Goal: Information Seeking & Learning: Learn about a topic

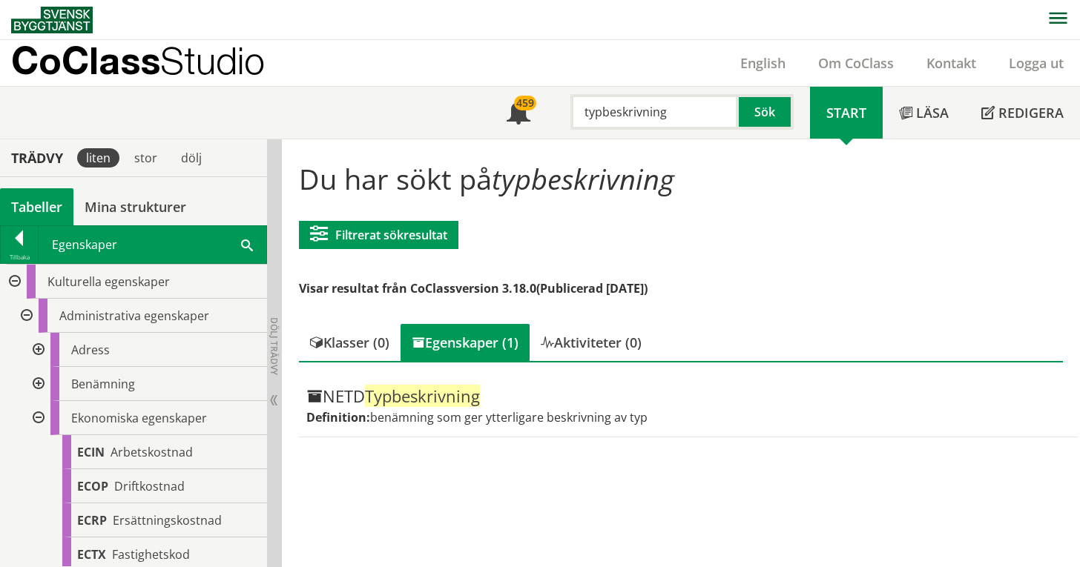
scroll to position [1680, 0]
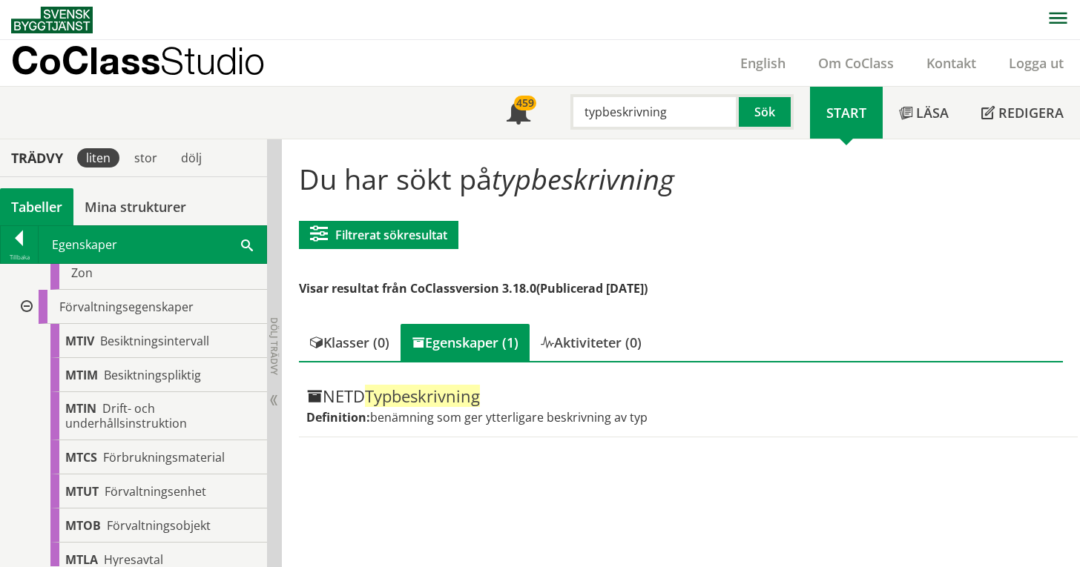
click at [42, 199] on div "Tabeller" at bounding box center [36, 206] width 73 height 37
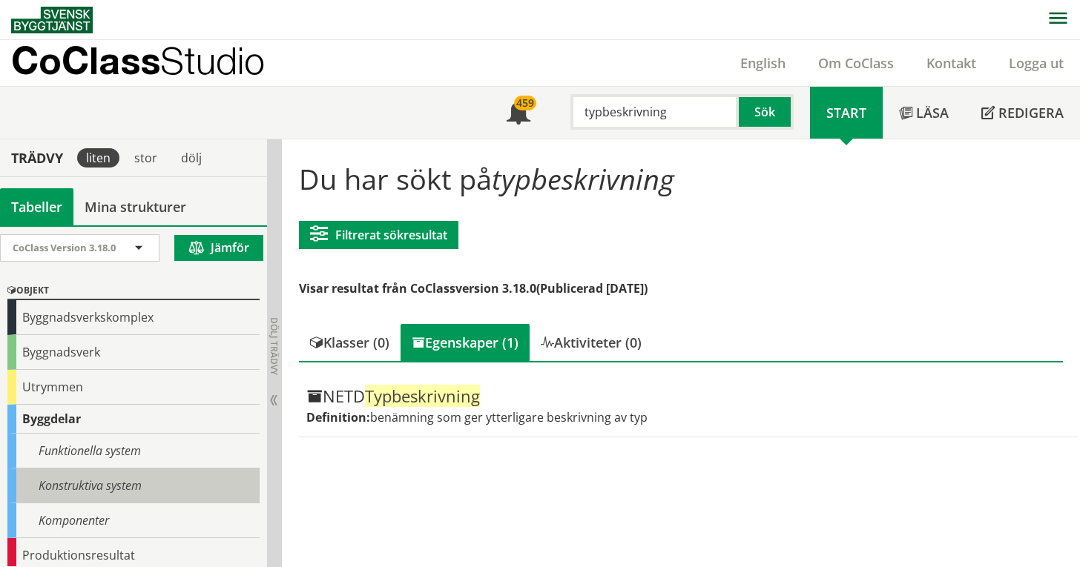
click at [128, 478] on div "Konstruktiva system" at bounding box center [133, 486] width 252 height 35
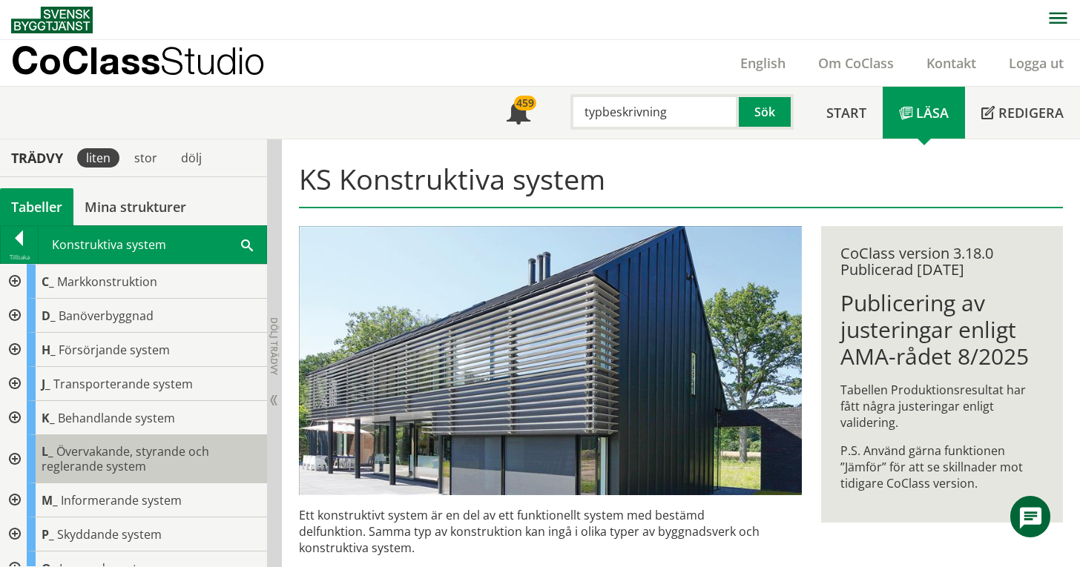
scroll to position [122, 0]
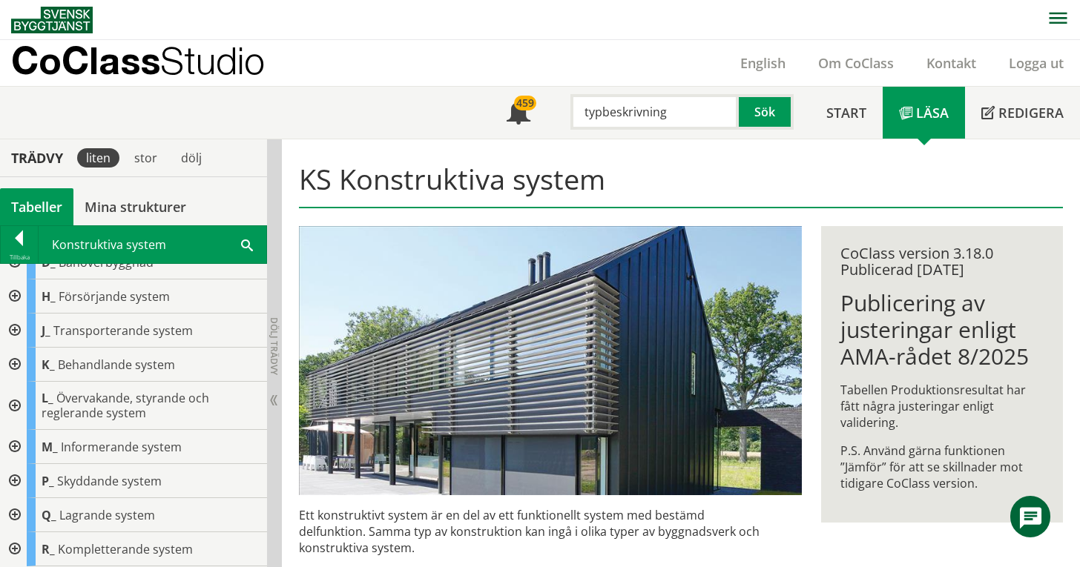
click at [16, 552] on div at bounding box center [13, 549] width 27 height 34
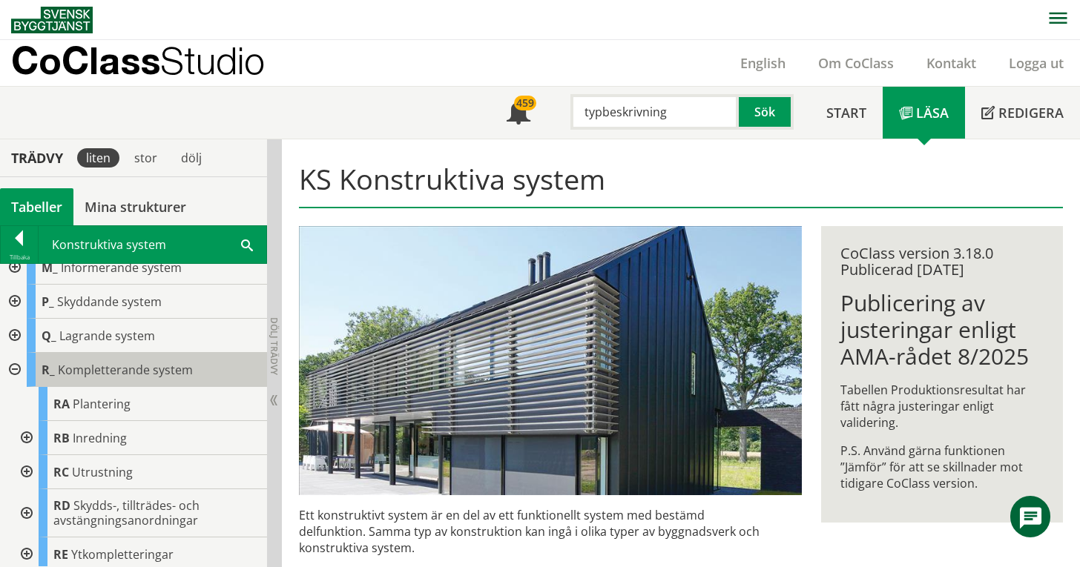
scroll to position [306, 0]
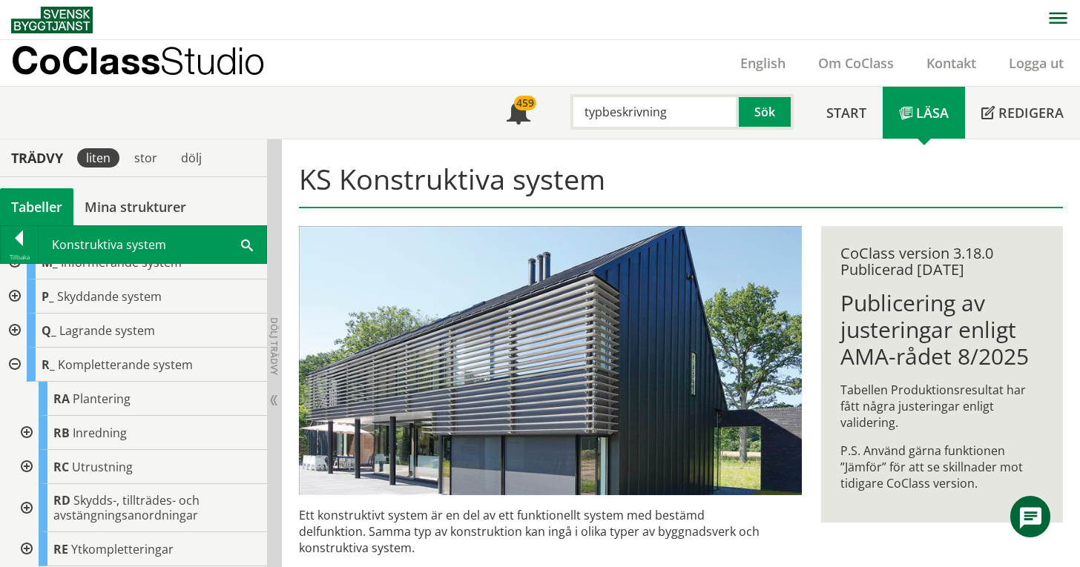
click at [27, 470] on div at bounding box center [25, 467] width 27 height 34
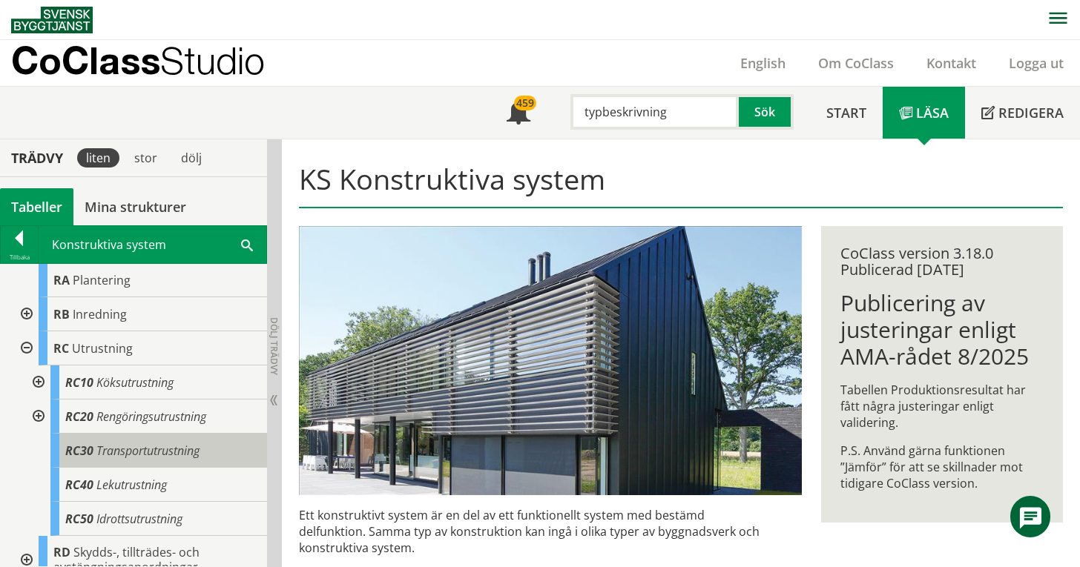
scroll to position [378, 0]
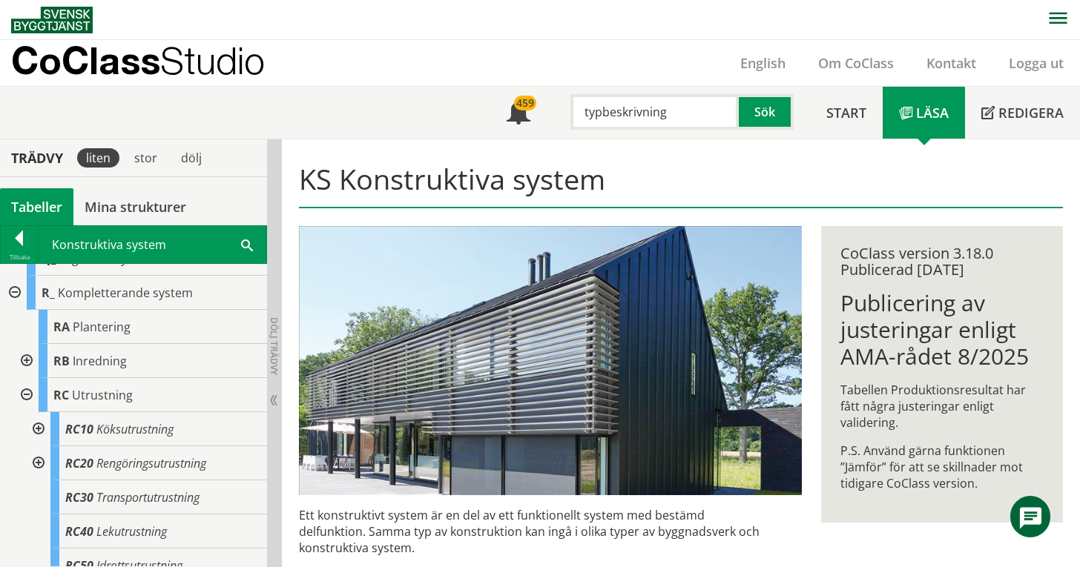
click at [30, 199] on div "Tabeller" at bounding box center [36, 206] width 73 height 37
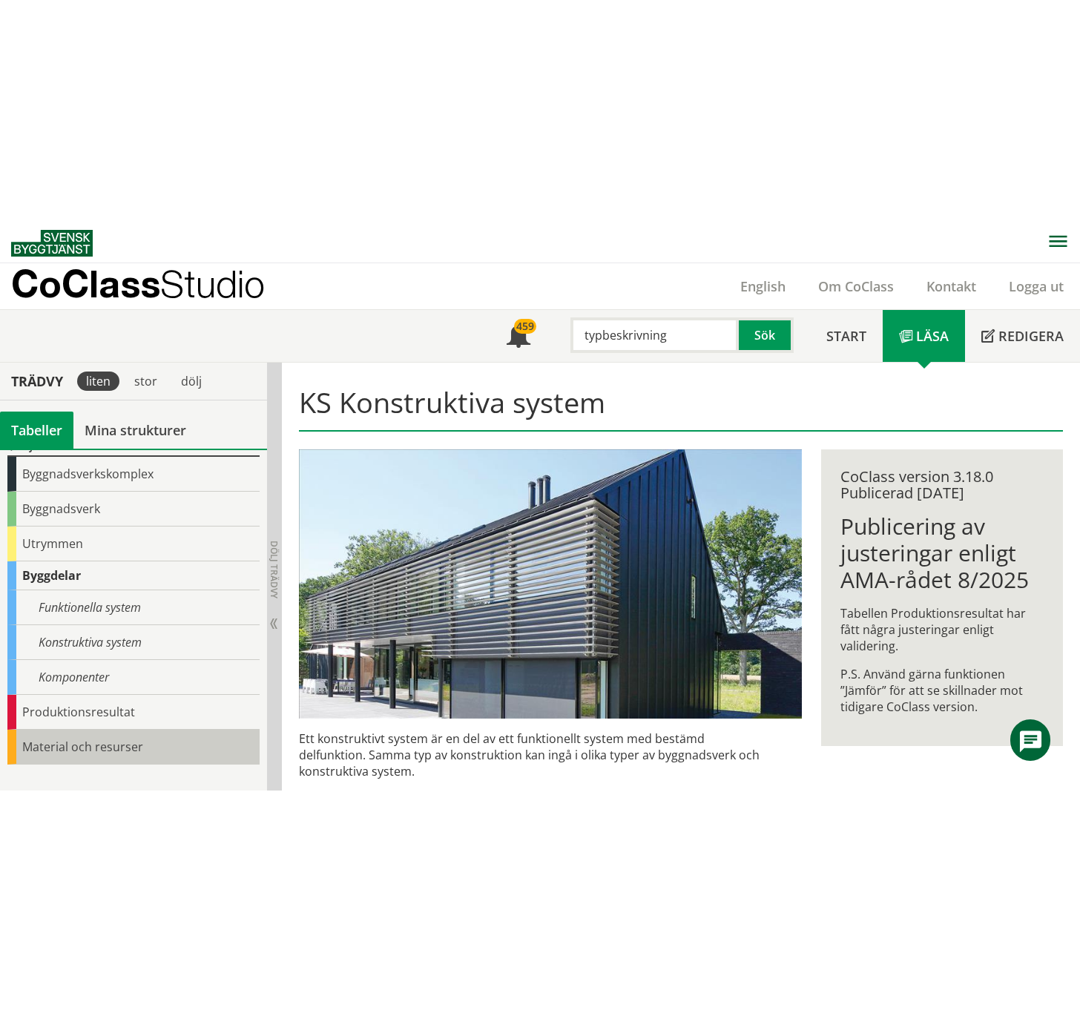
scroll to position [203, 0]
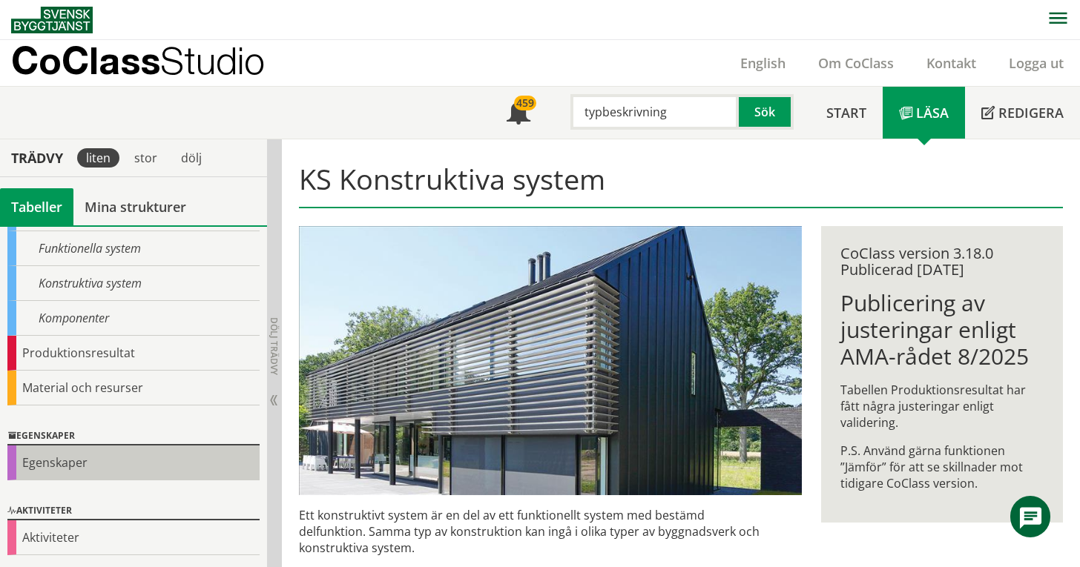
click at [79, 460] on div "Egenskaper" at bounding box center [133, 463] width 252 height 35
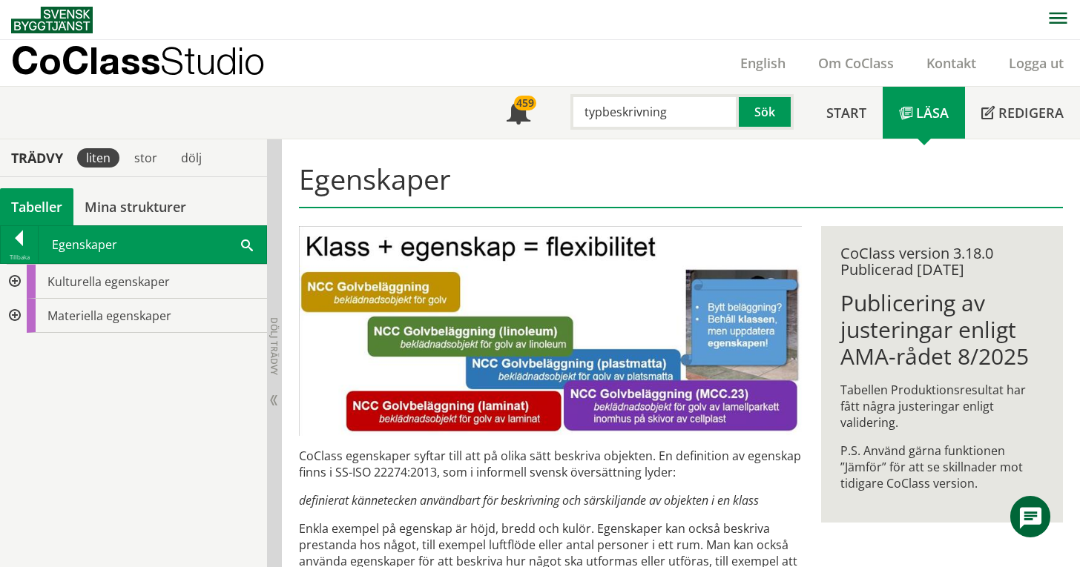
click at [10, 317] on div at bounding box center [13, 316] width 27 height 34
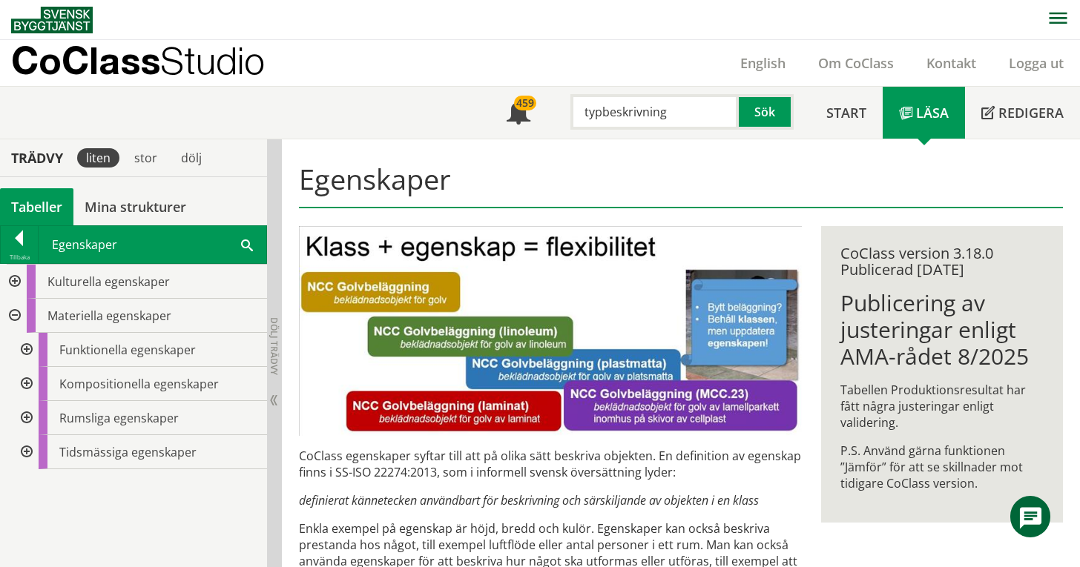
click at [30, 347] on div at bounding box center [25, 350] width 27 height 34
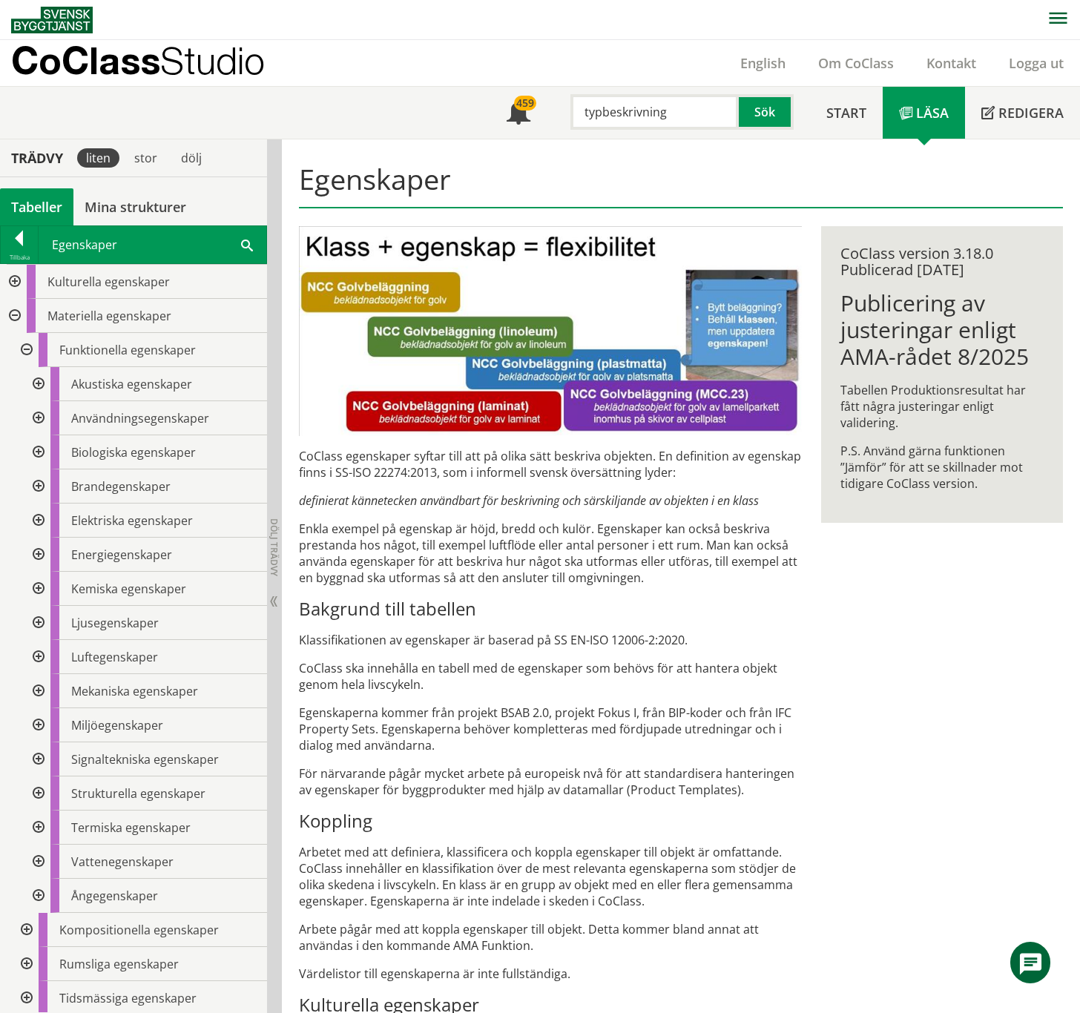
click at [21, 352] on div at bounding box center [25, 350] width 27 height 34
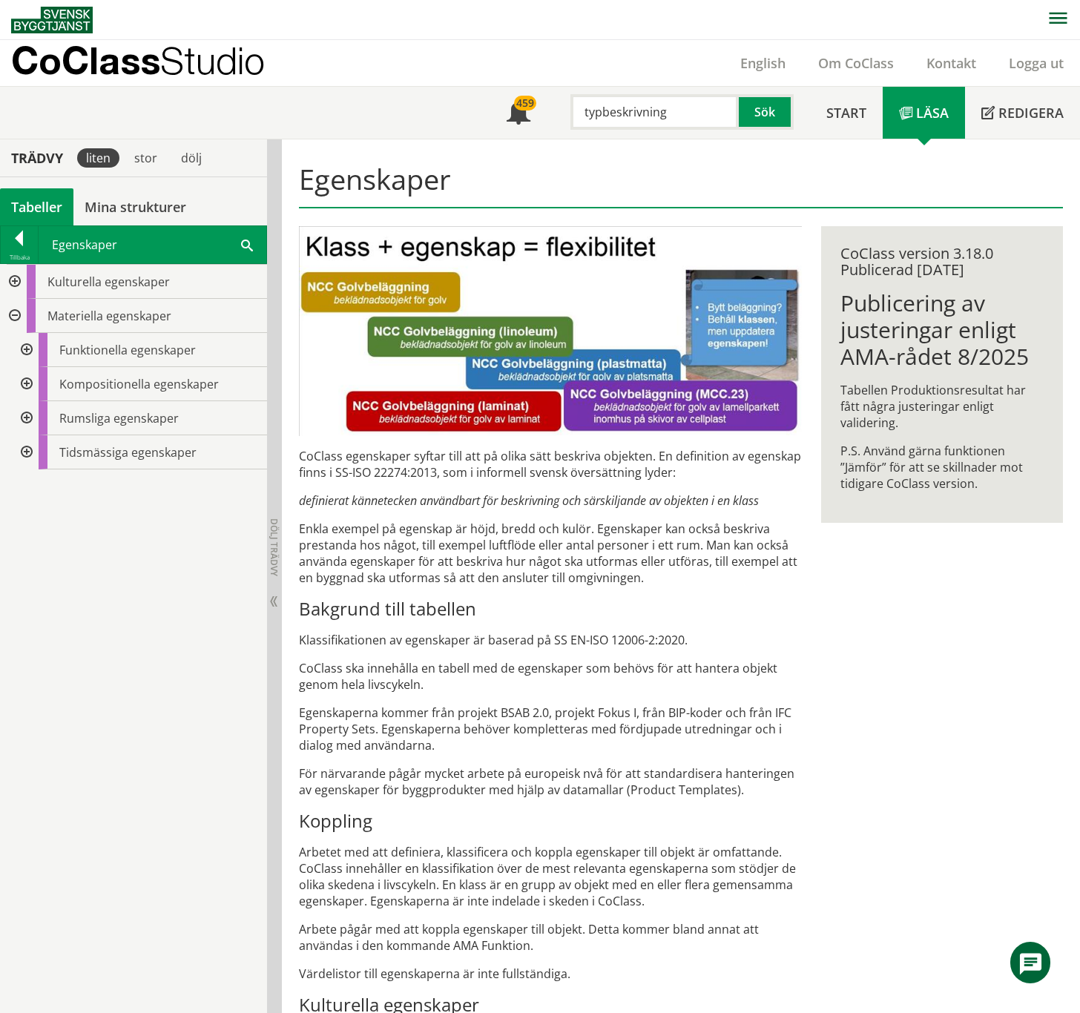
click at [30, 383] on div at bounding box center [25, 384] width 27 height 34
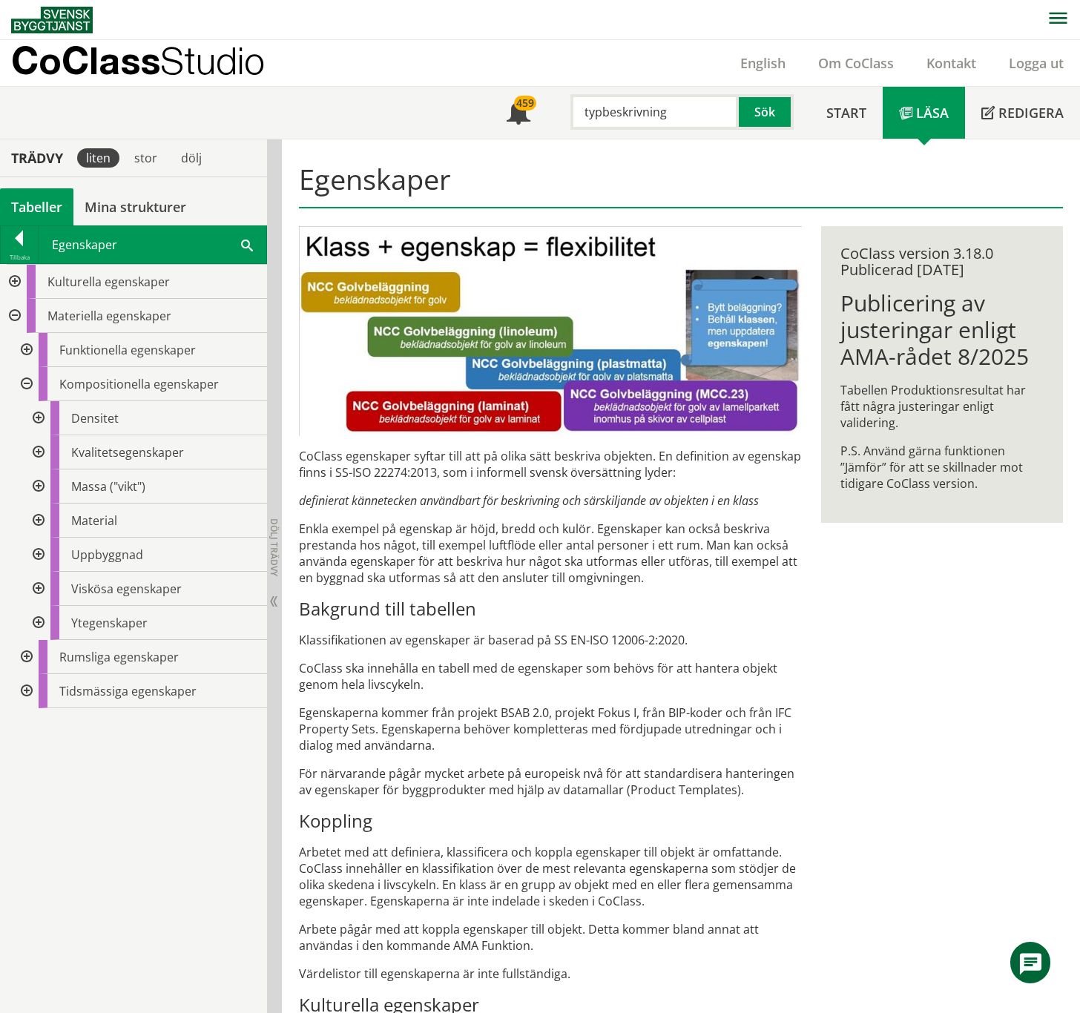
click at [43, 451] on div at bounding box center [37, 452] width 27 height 34
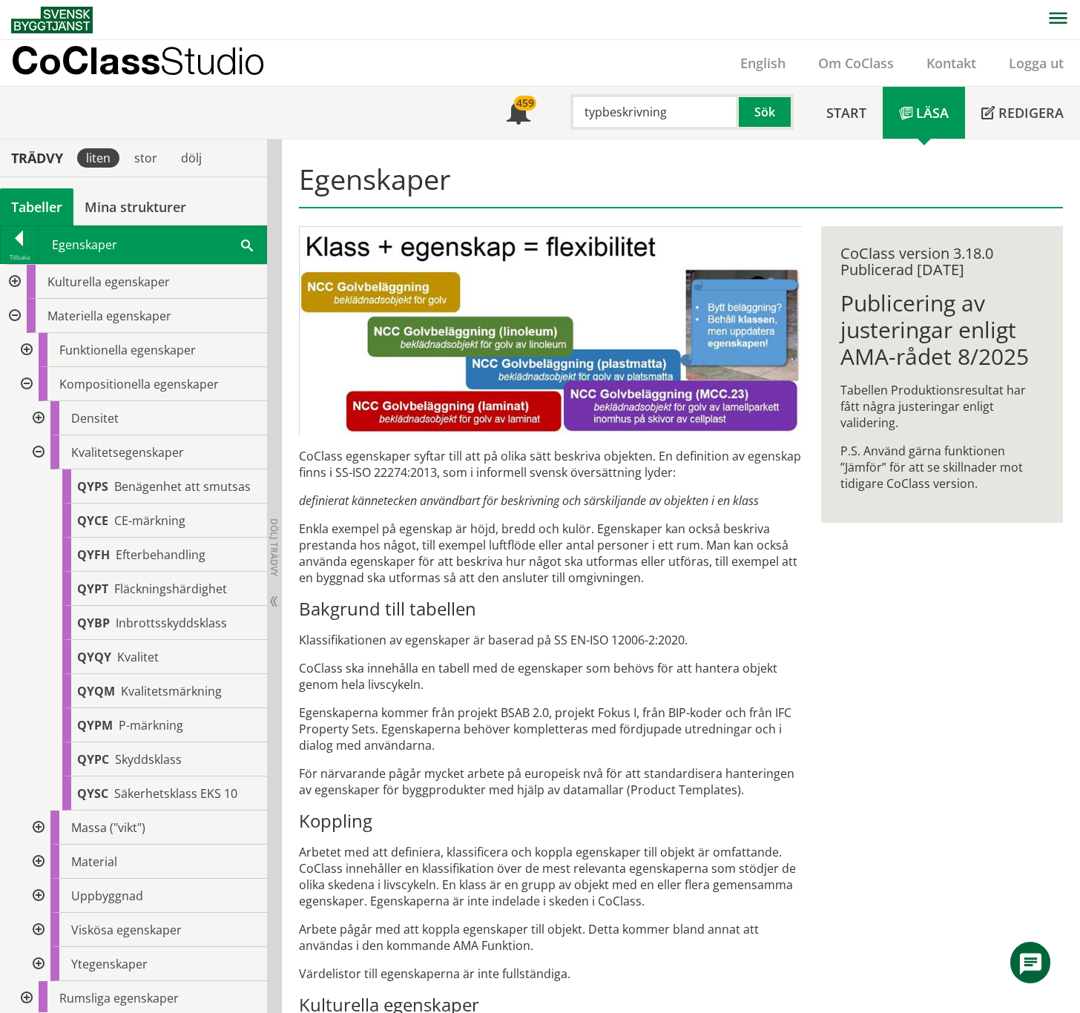
click at [39, 449] on div at bounding box center [37, 452] width 27 height 34
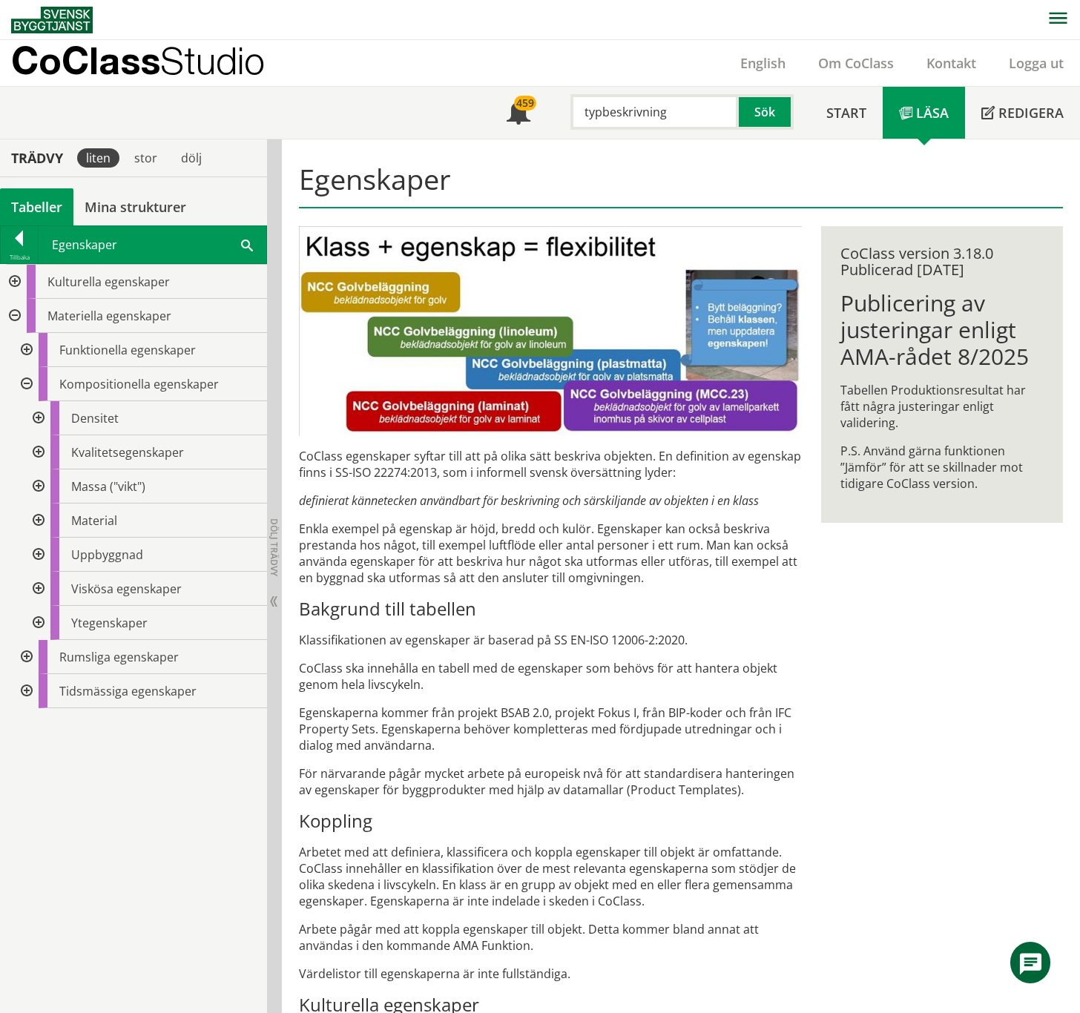
click at [37, 552] on div at bounding box center [37, 555] width 27 height 34
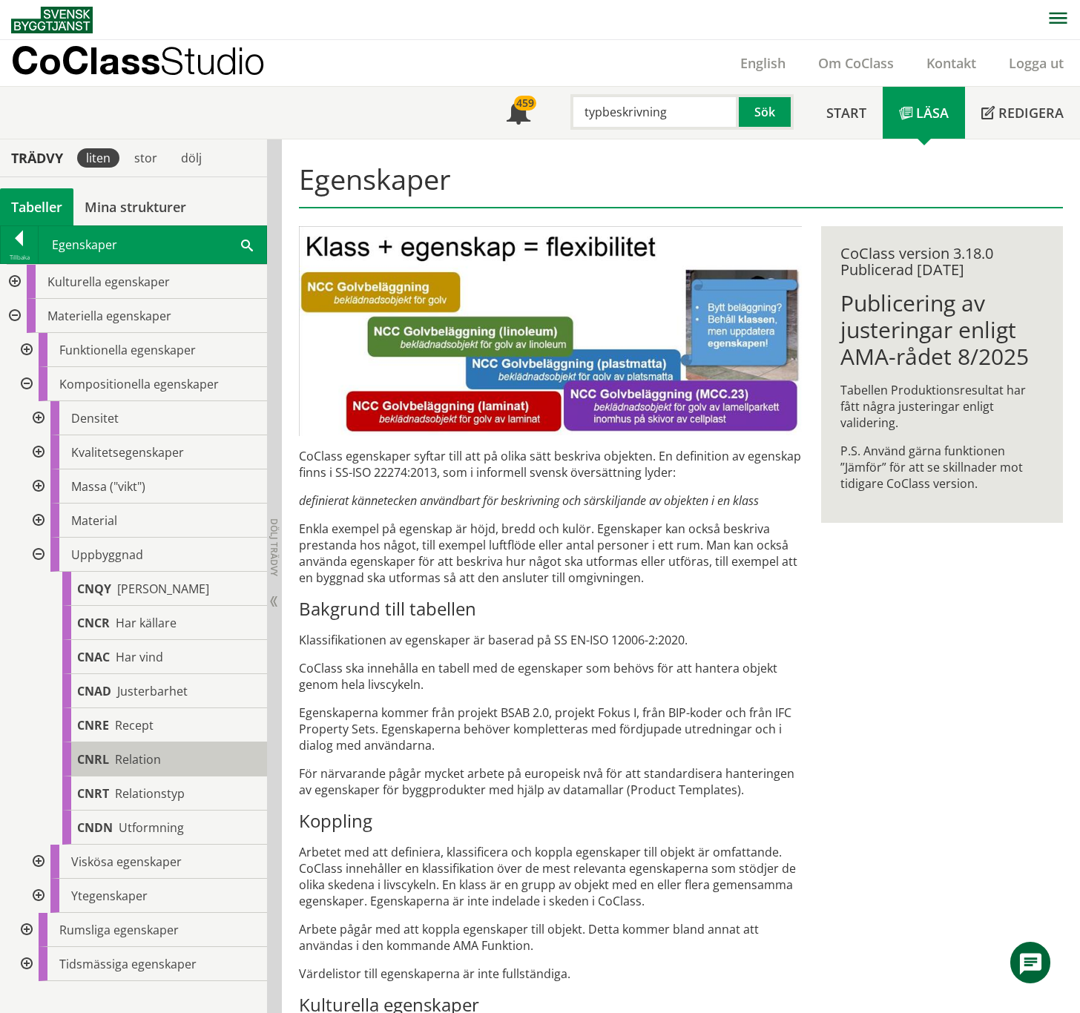
click at [161, 567] on div "CNRL Relation" at bounding box center [164, 759] width 205 height 34
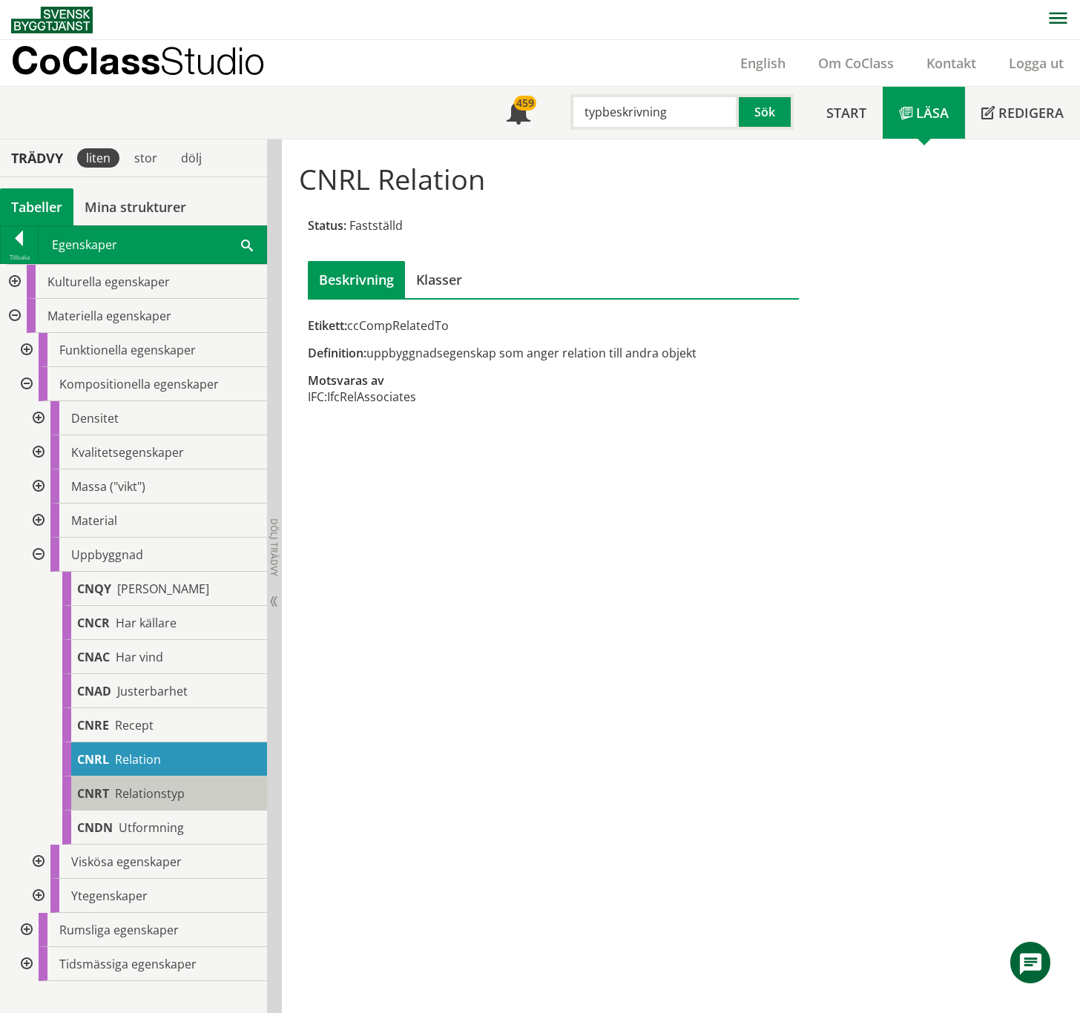
click at [164, 567] on span "Relationstyp" at bounding box center [150, 793] width 70 height 16
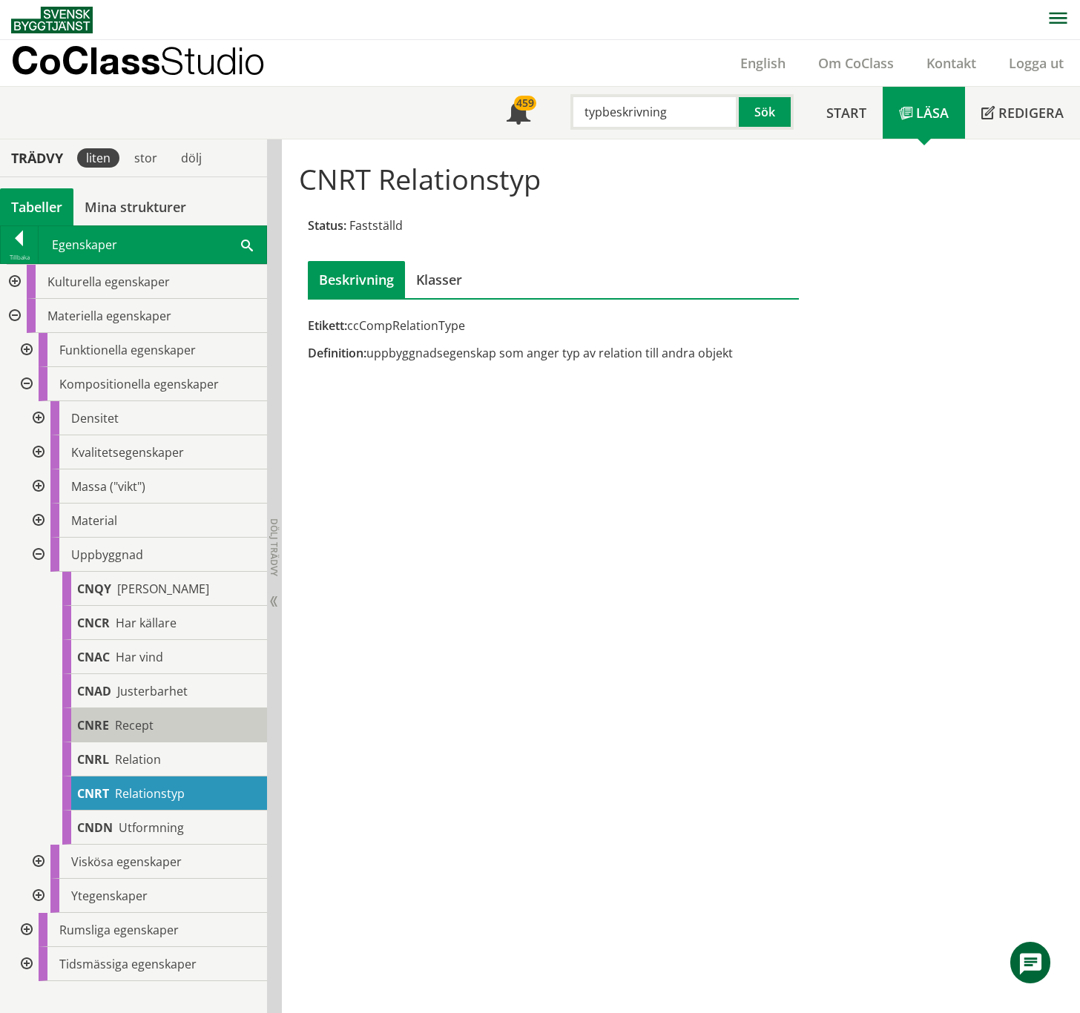
click at [157, 567] on div "CNRE Recept" at bounding box center [164, 725] width 205 height 34
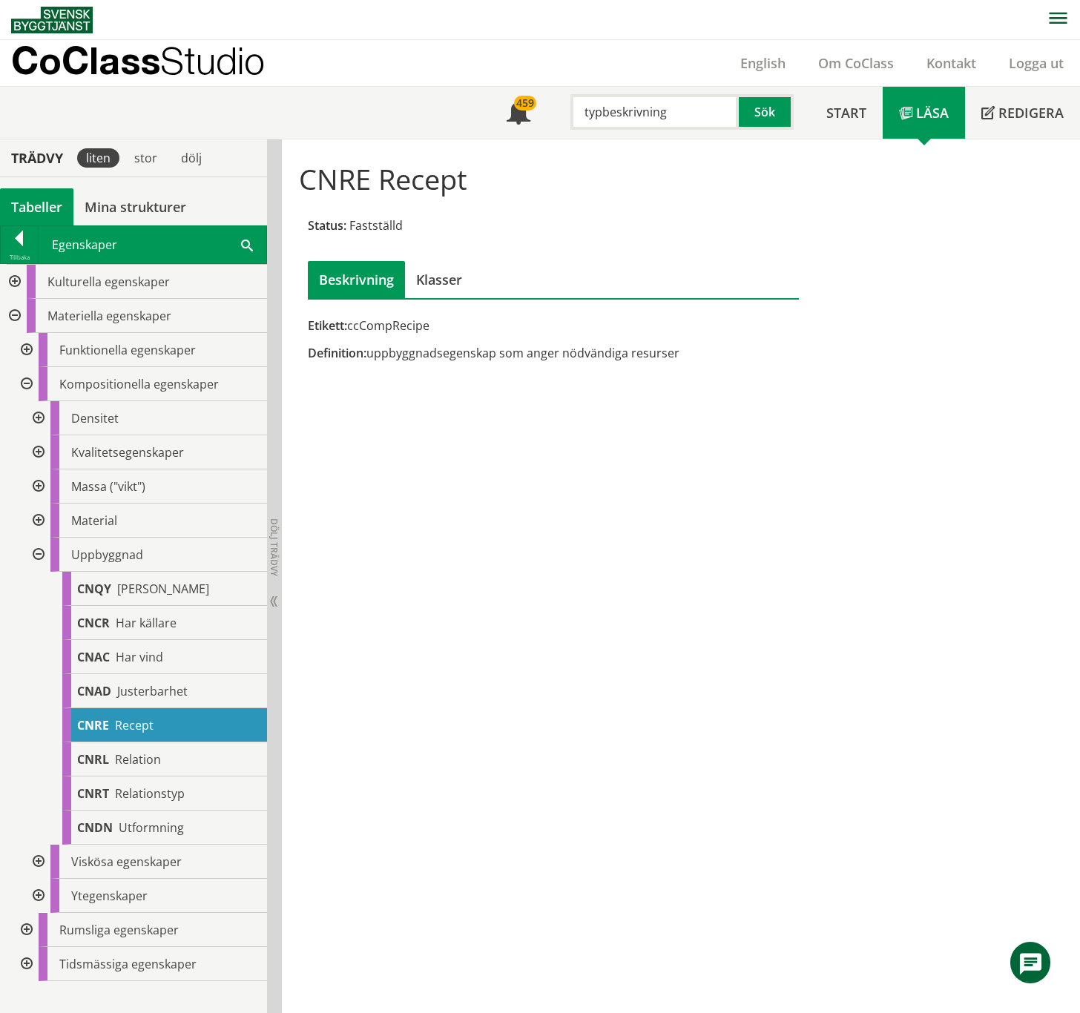
click at [24, 567] on div at bounding box center [25, 930] width 27 height 34
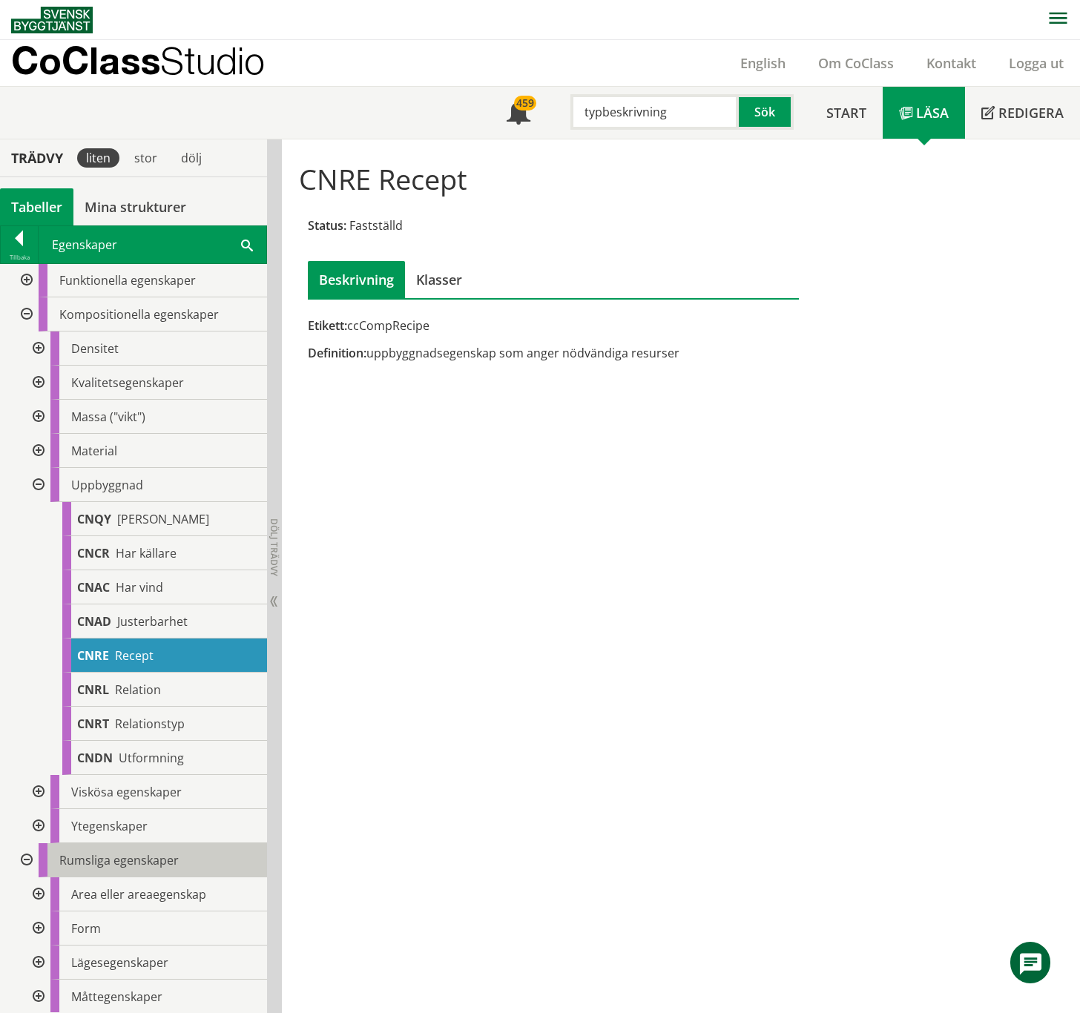
scroll to position [139, 0]
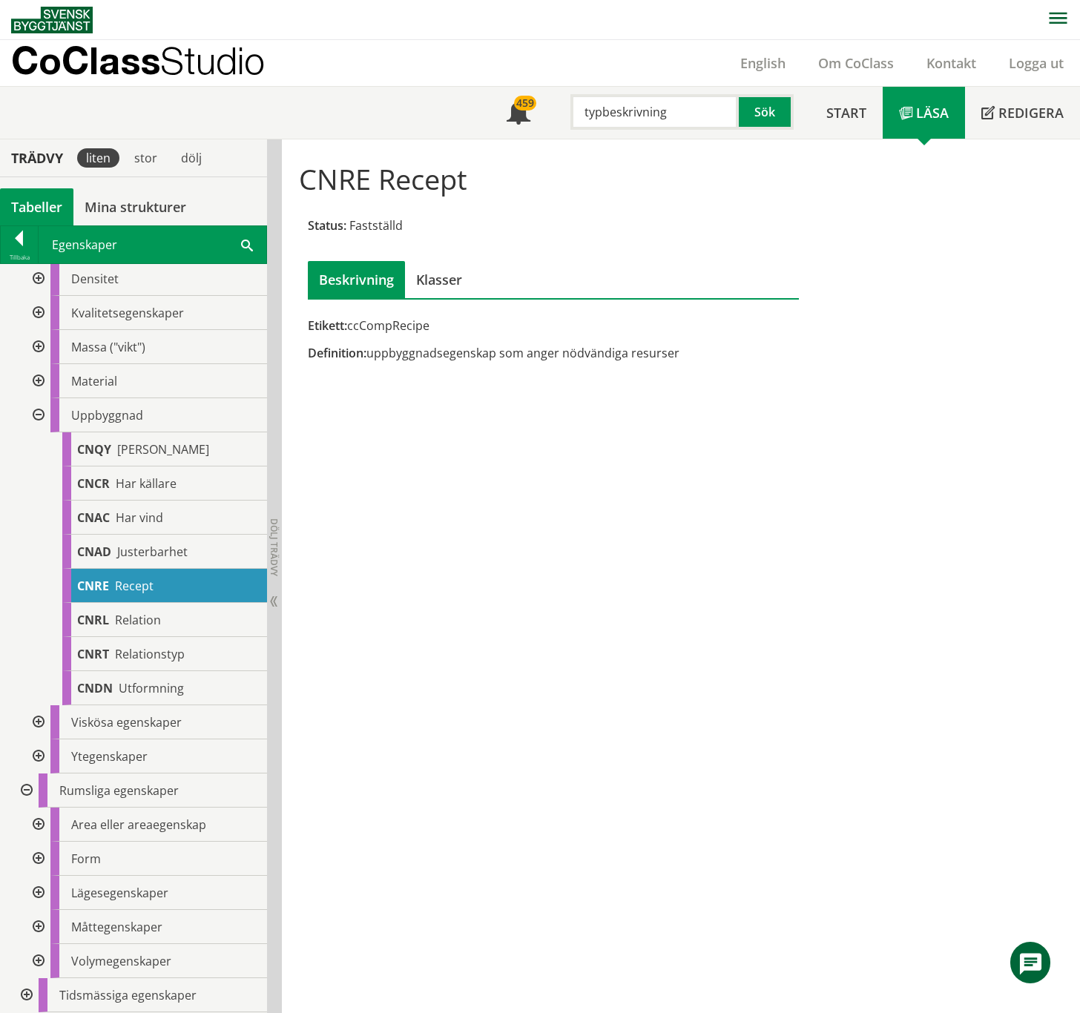
click at [39, 567] on div at bounding box center [37, 893] width 27 height 34
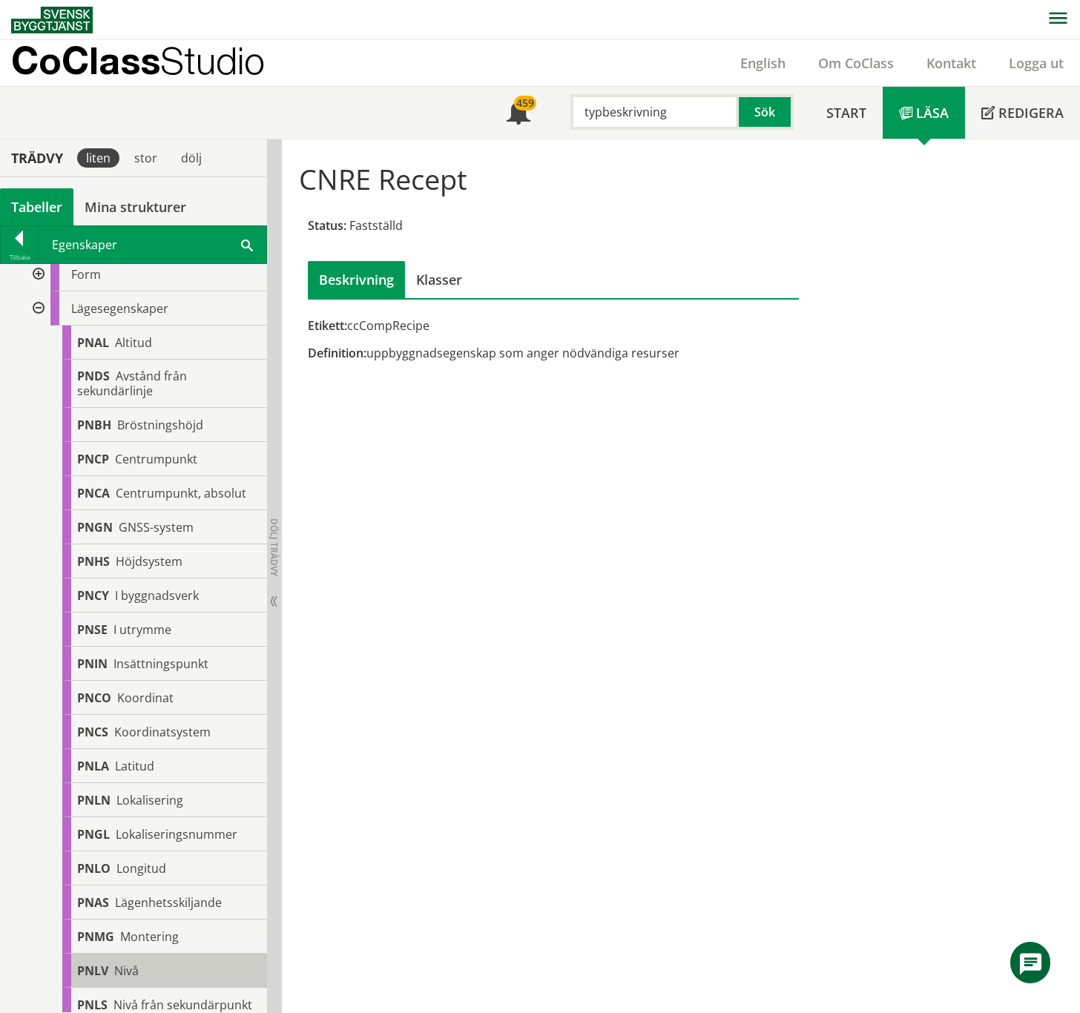
scroll to position [436, 0]
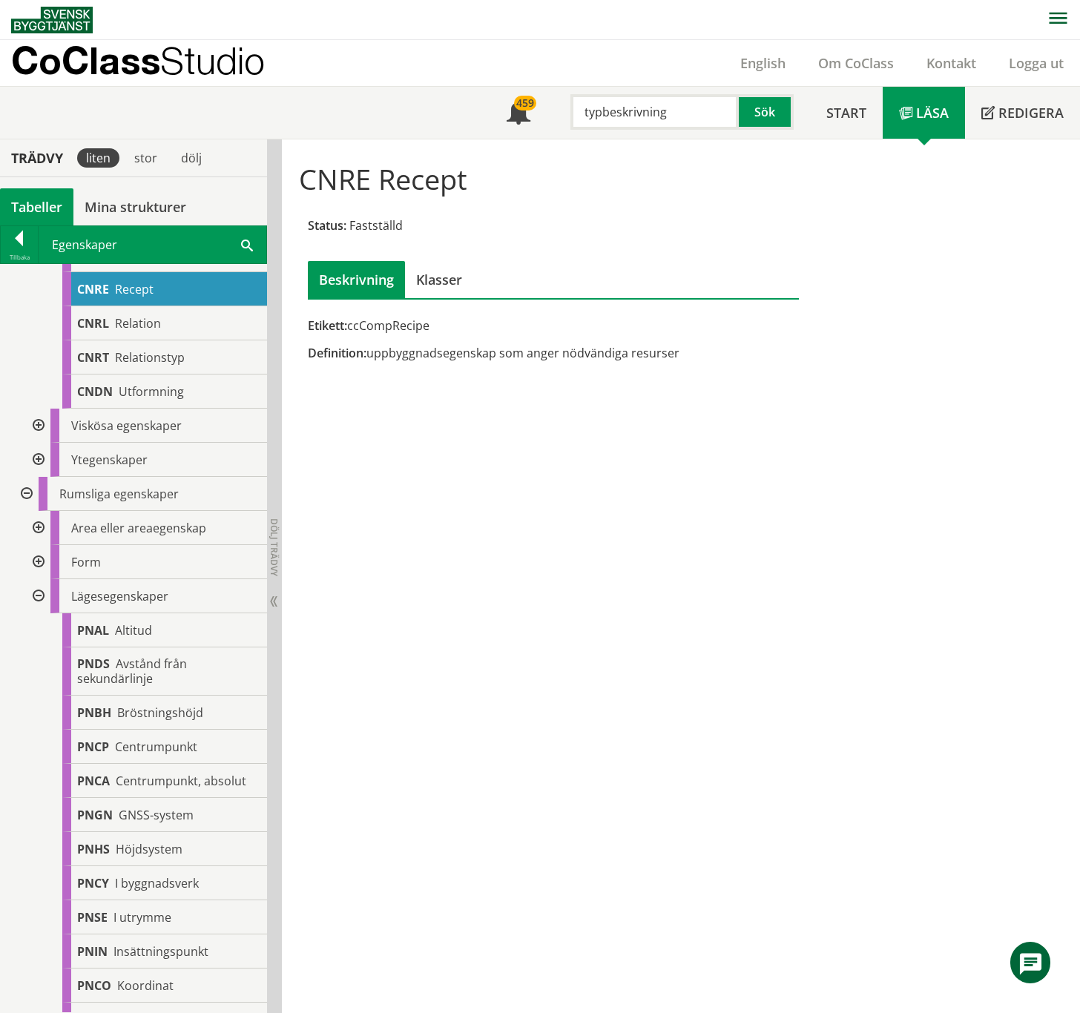
click at [33, 567] on div at bounding box center [37, 596] width 27 height 34
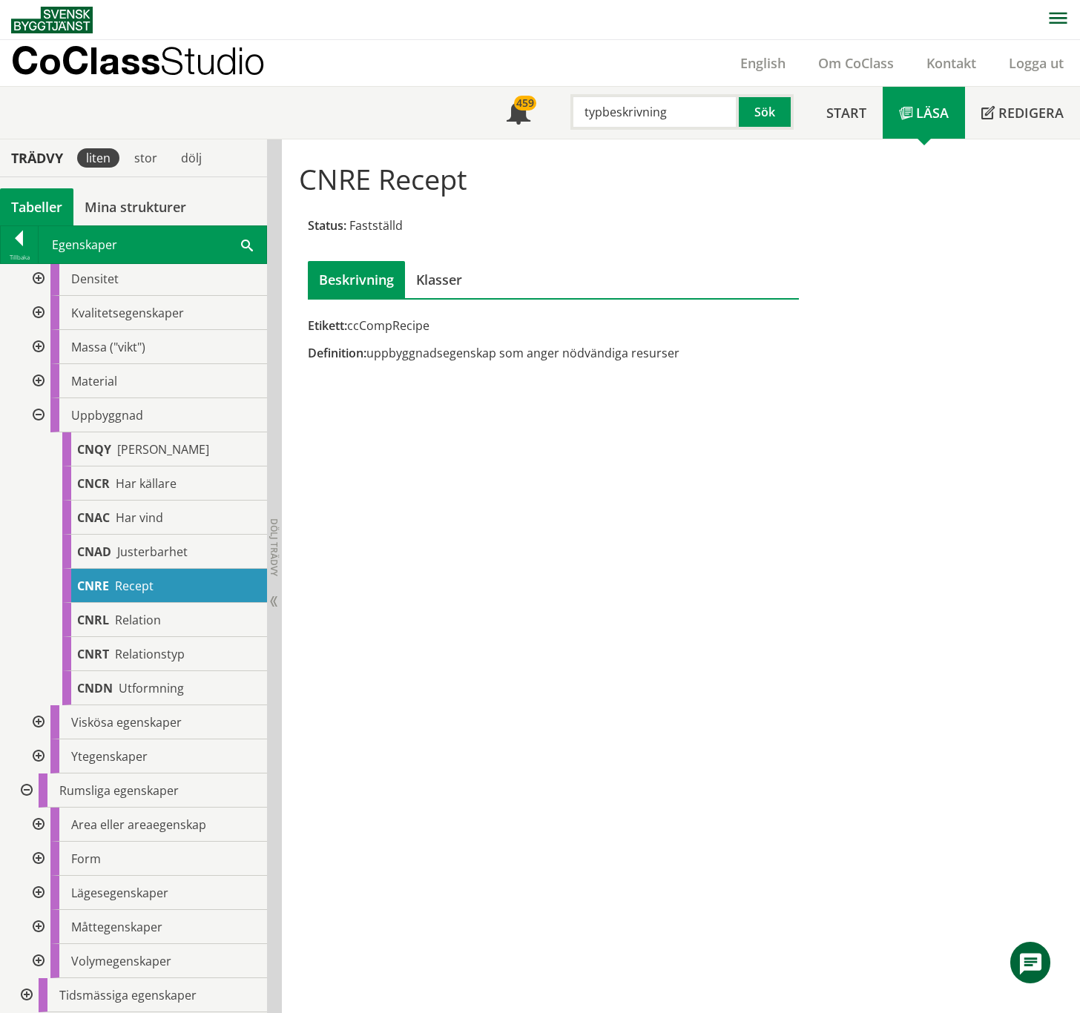
scroll to position [139, 0]
drag, startPoint x: 677, startPoint y: 113, endPoint x: 561, endPoint y: 110, distance: 115.7
click at [563, 110] on div "typbeskrivning" at bounding box center [647, 112] width 168 height 36
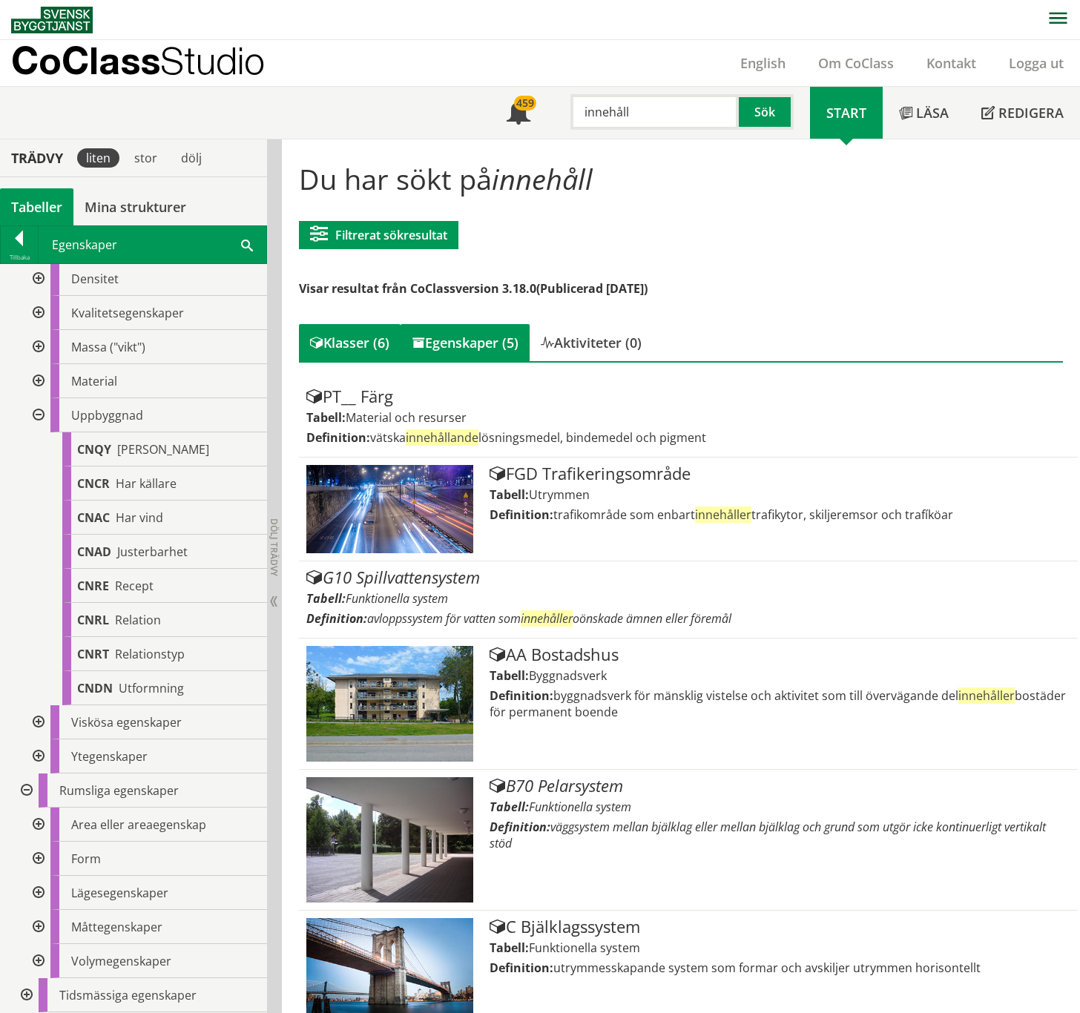
click at [472, 342] on div "Egenskaper (5)" at bounding box center [464, 342] width 129 height 37
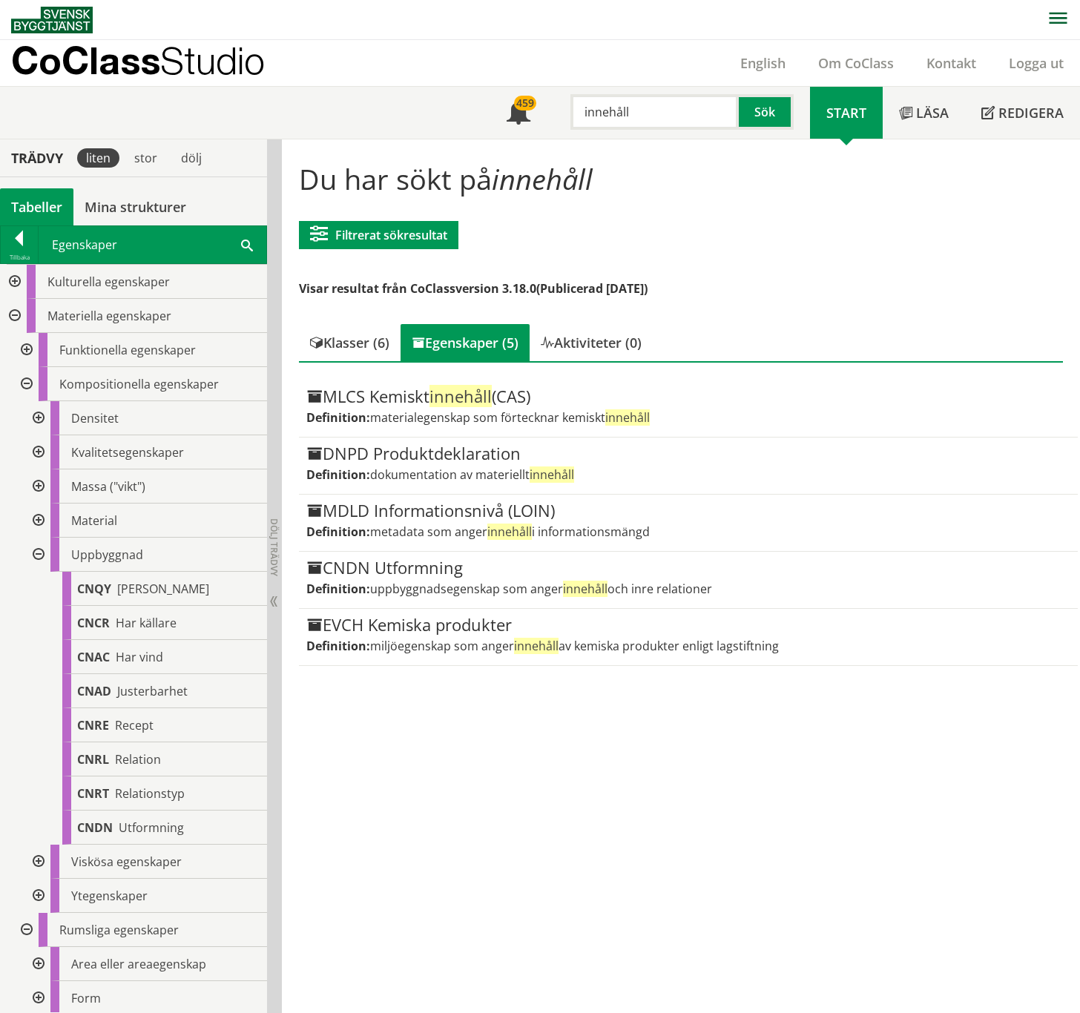
click at [13, 282] on div at bounding box center [13, 282] width 27 height 34
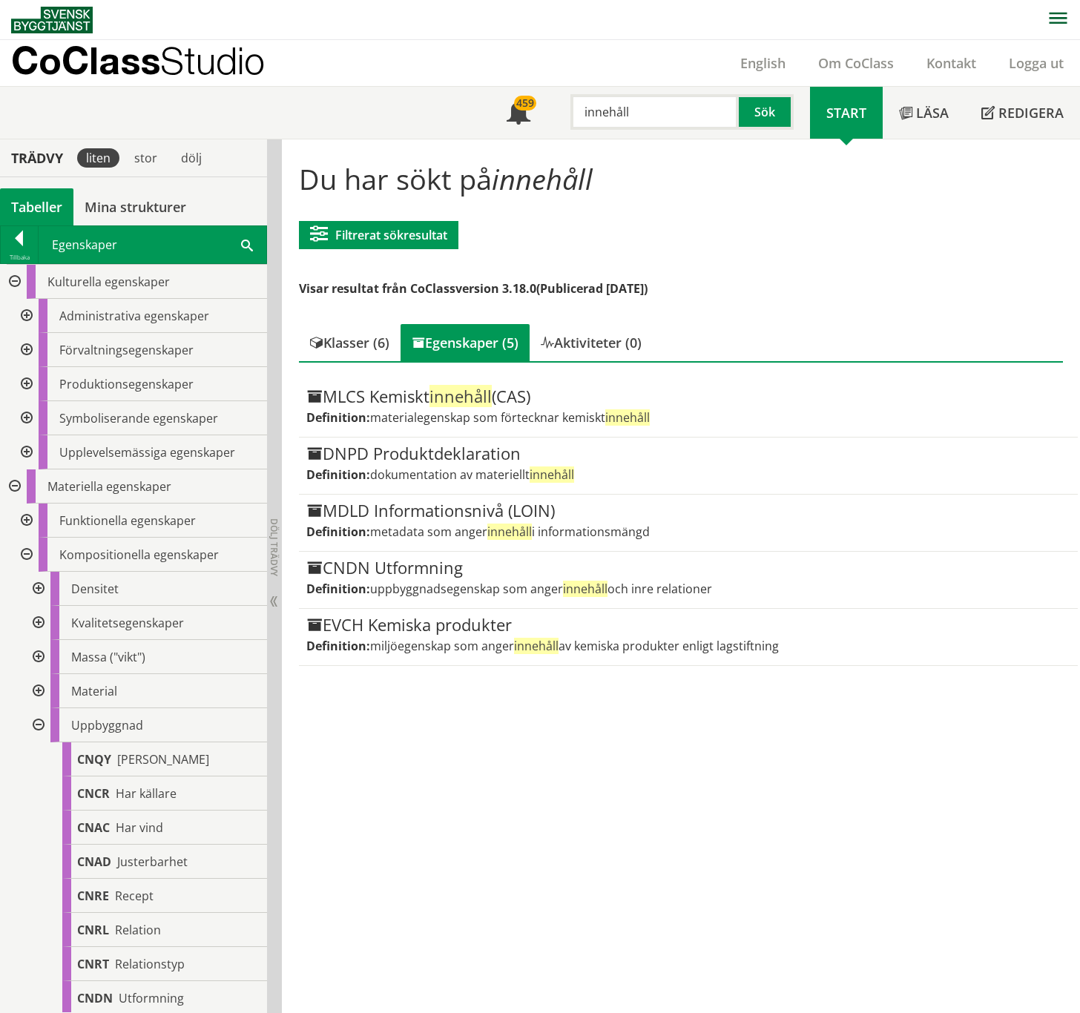
click at [24, 314] on div at bounding box center [25, 316] width 27 height 34
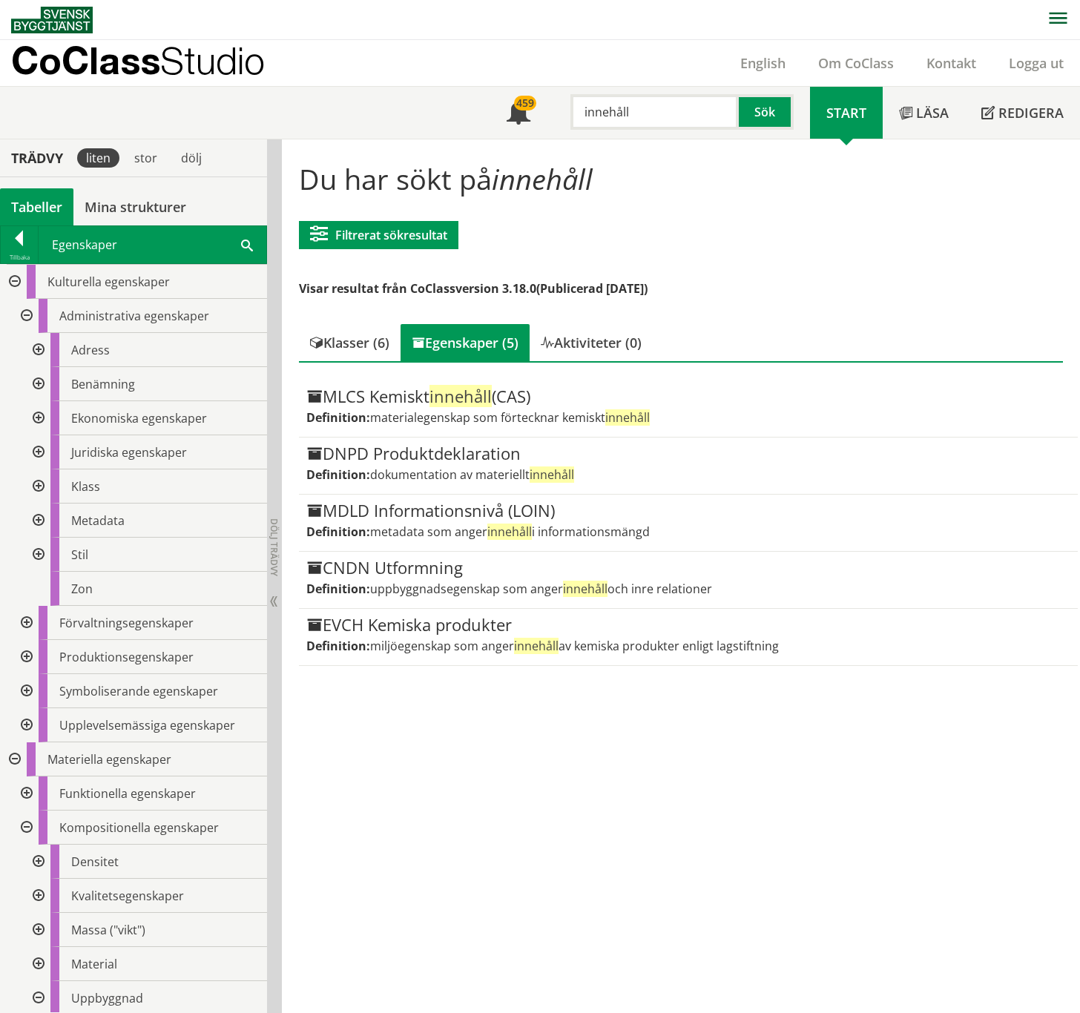
click at [37, 383] on div at bounding box center [37, 384] width 27 height 34
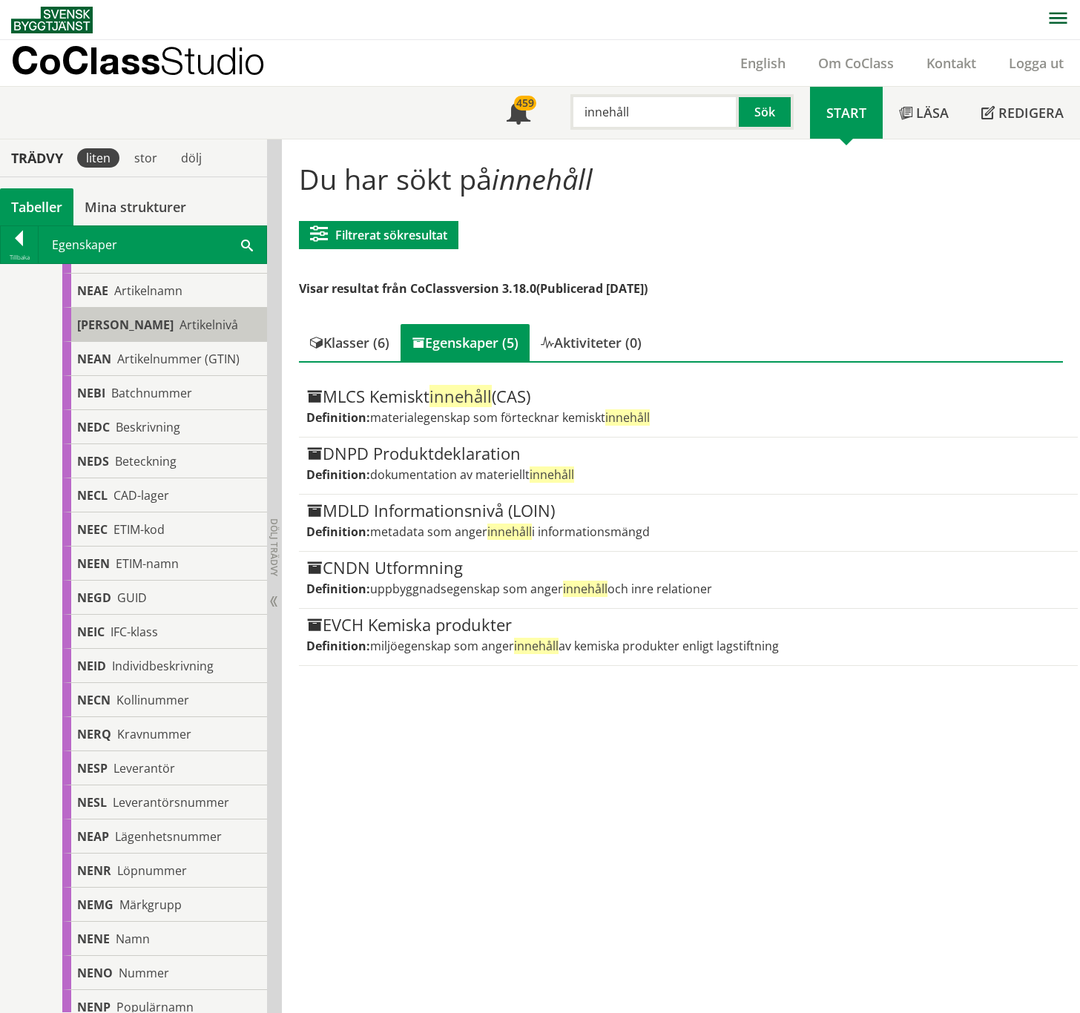
scroll to position [197, 0]
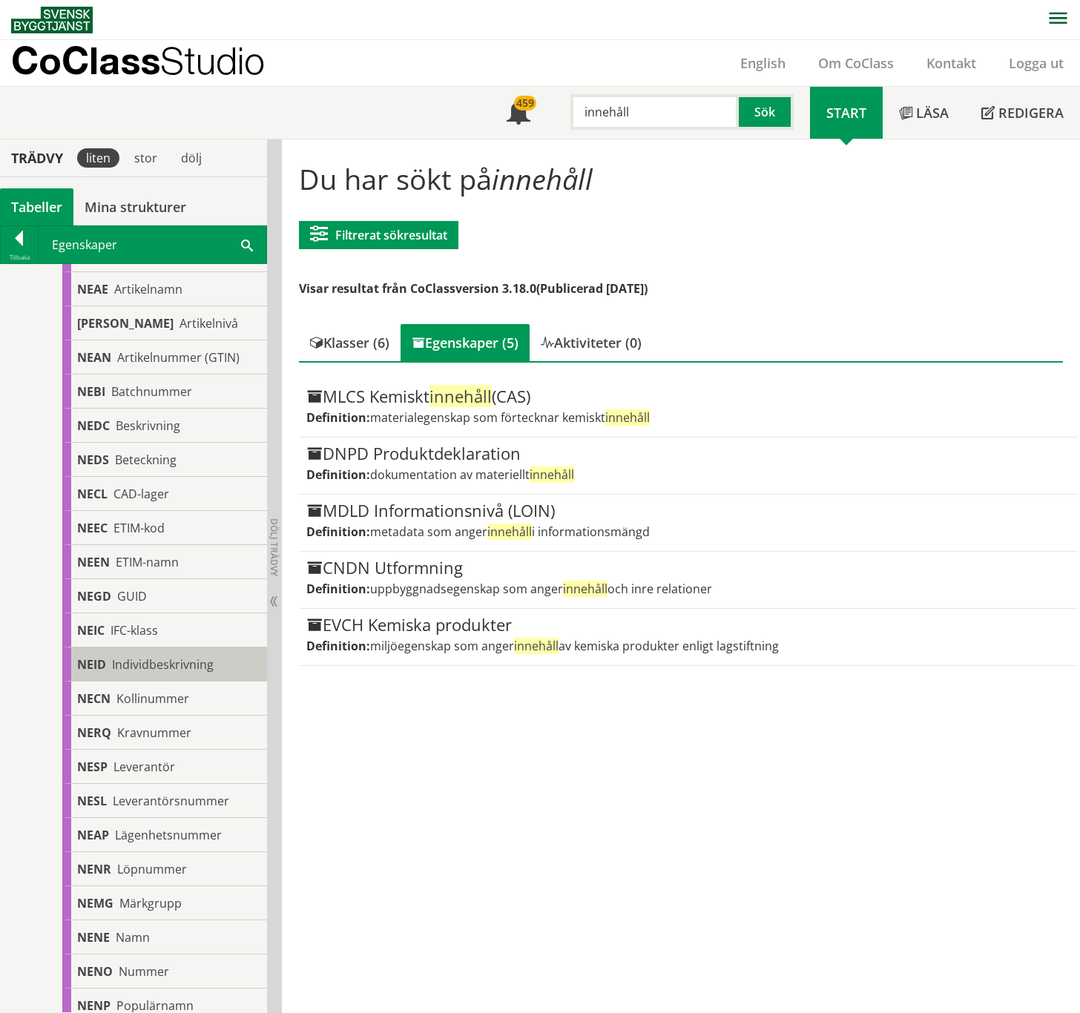
click at [171, 567] on span "Individbeskrivning" at bounding box center [163, 664] width 102 height 16
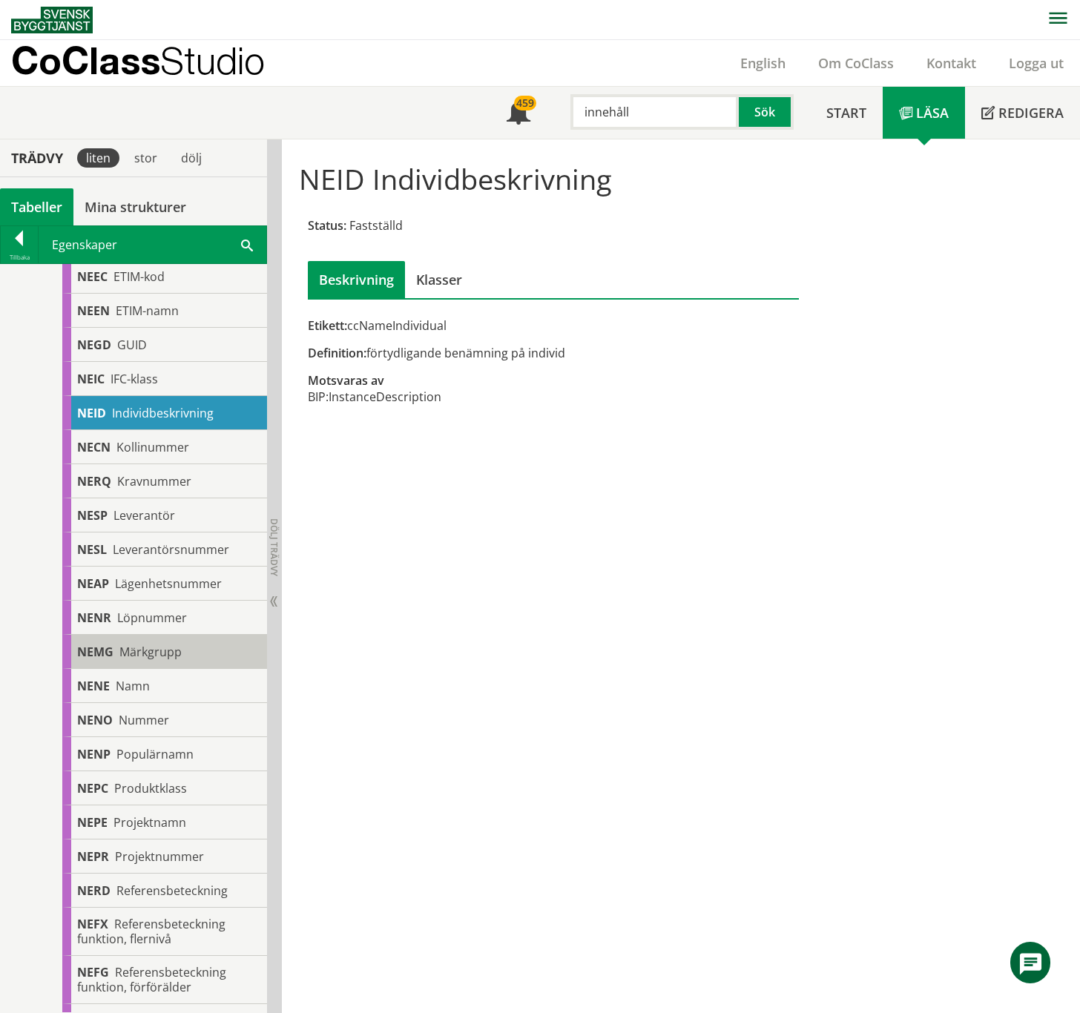
scroll to position [593, 0]
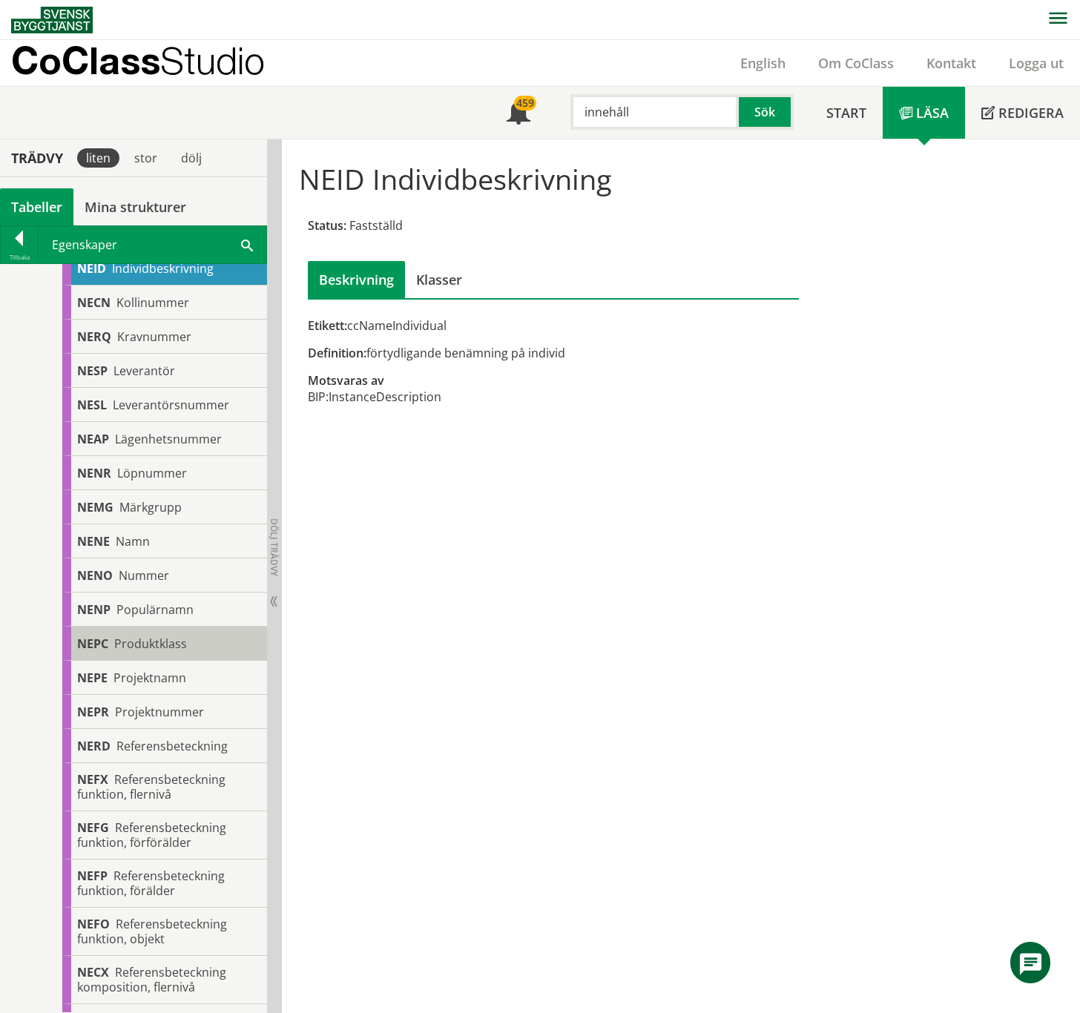
click at [161, 567] on span "Produktklass" at bounding box center [150, 644] width 73 height 16
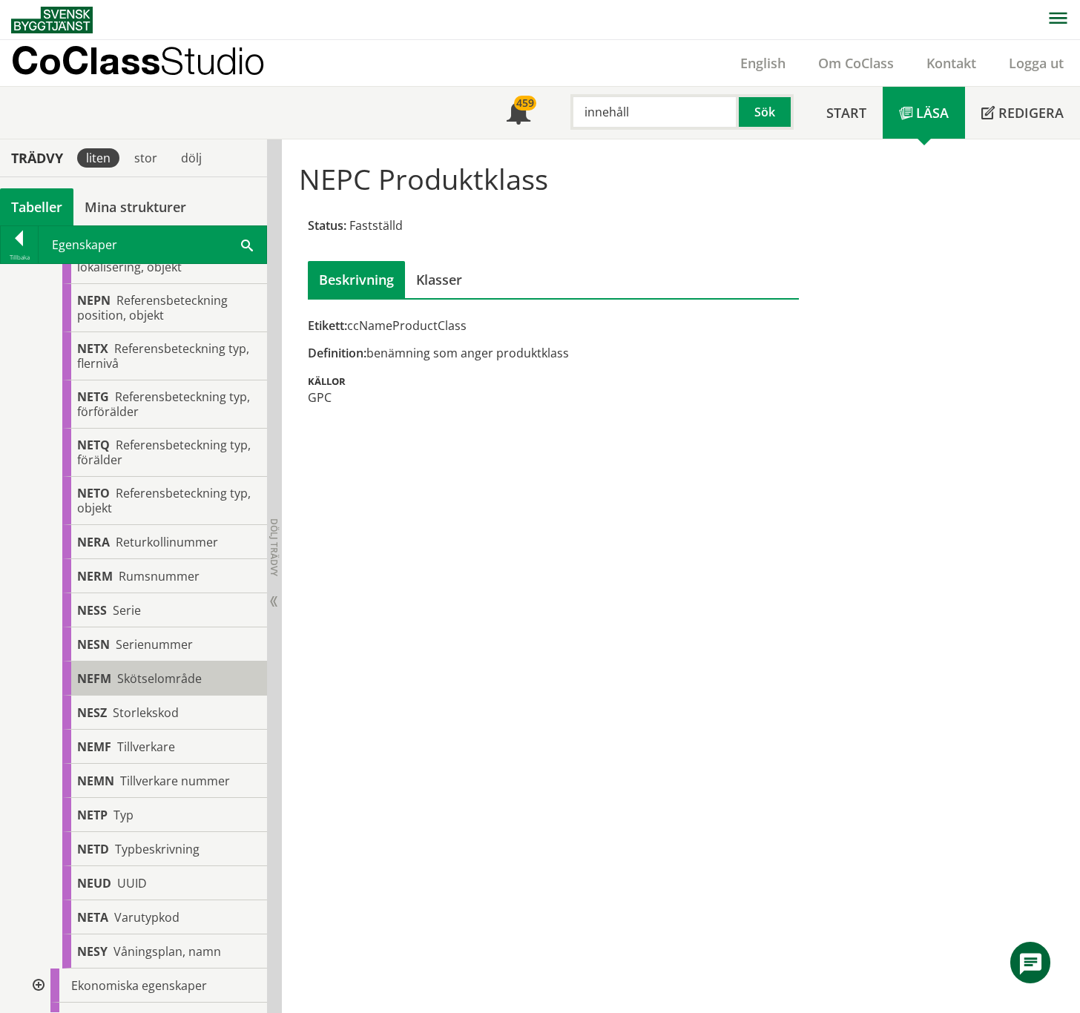
scroll to position [1680, 0]
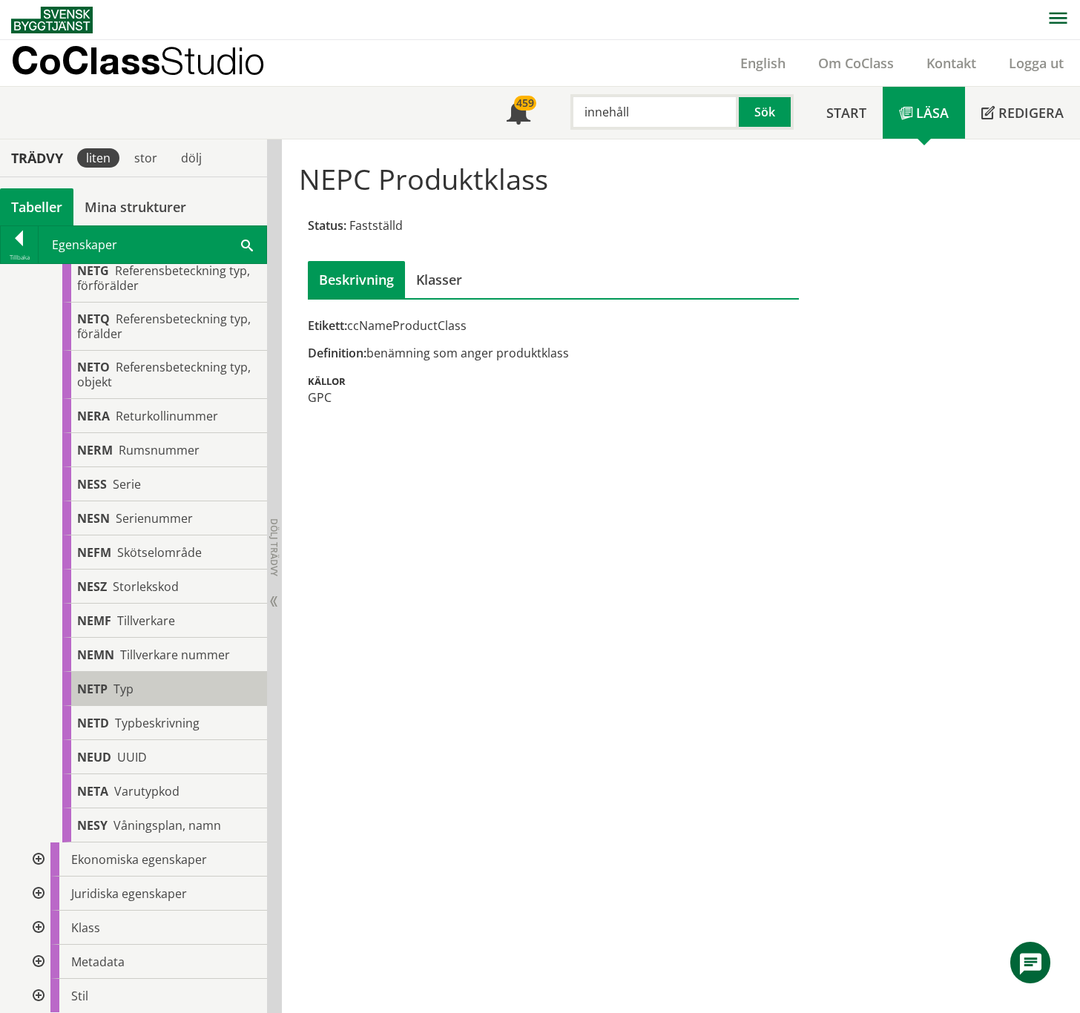
click at [160, 567] on div "NETP Typ" at bounding box center [164, 689] width 205 height 34
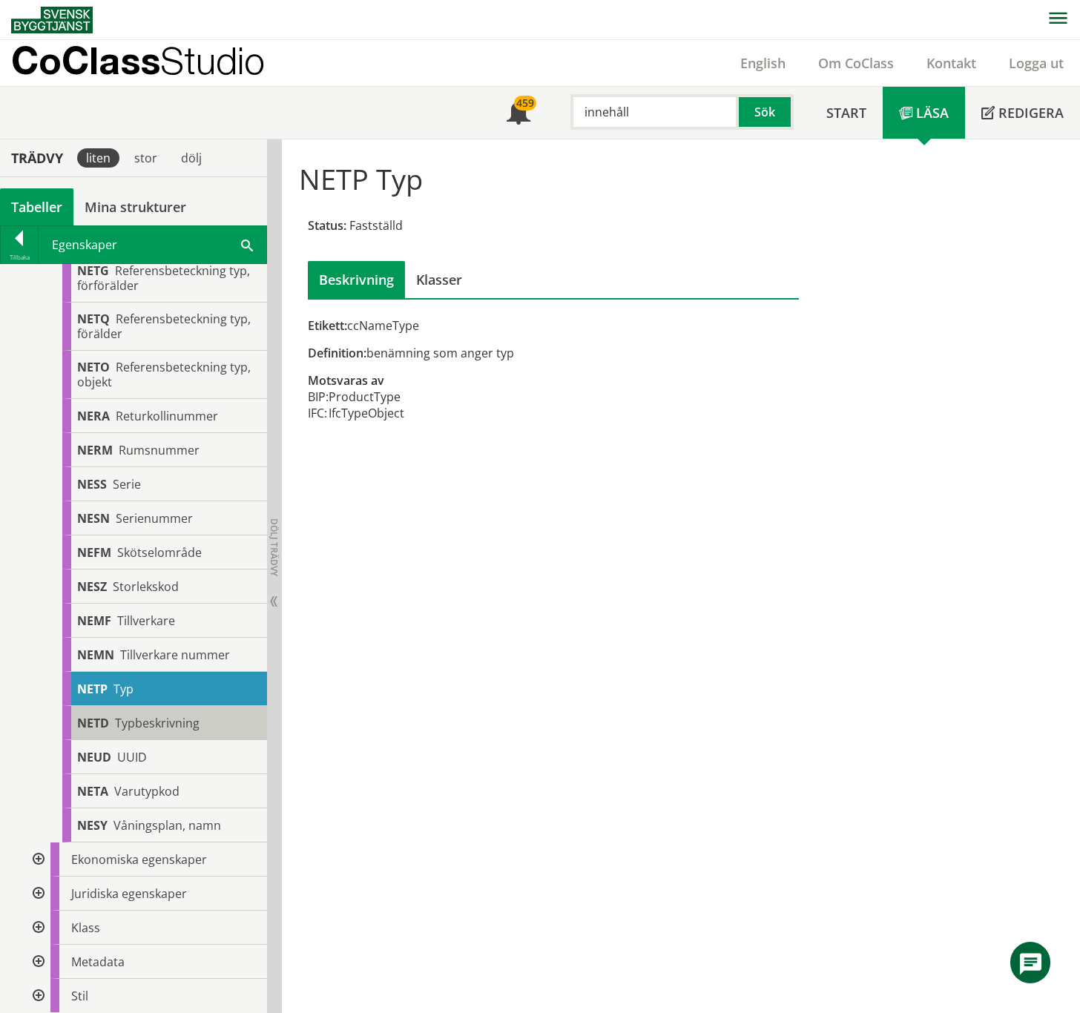
click at [159, 567] on span "Typbeskrivning" at bounding box center [157, 723] width 85 height 16
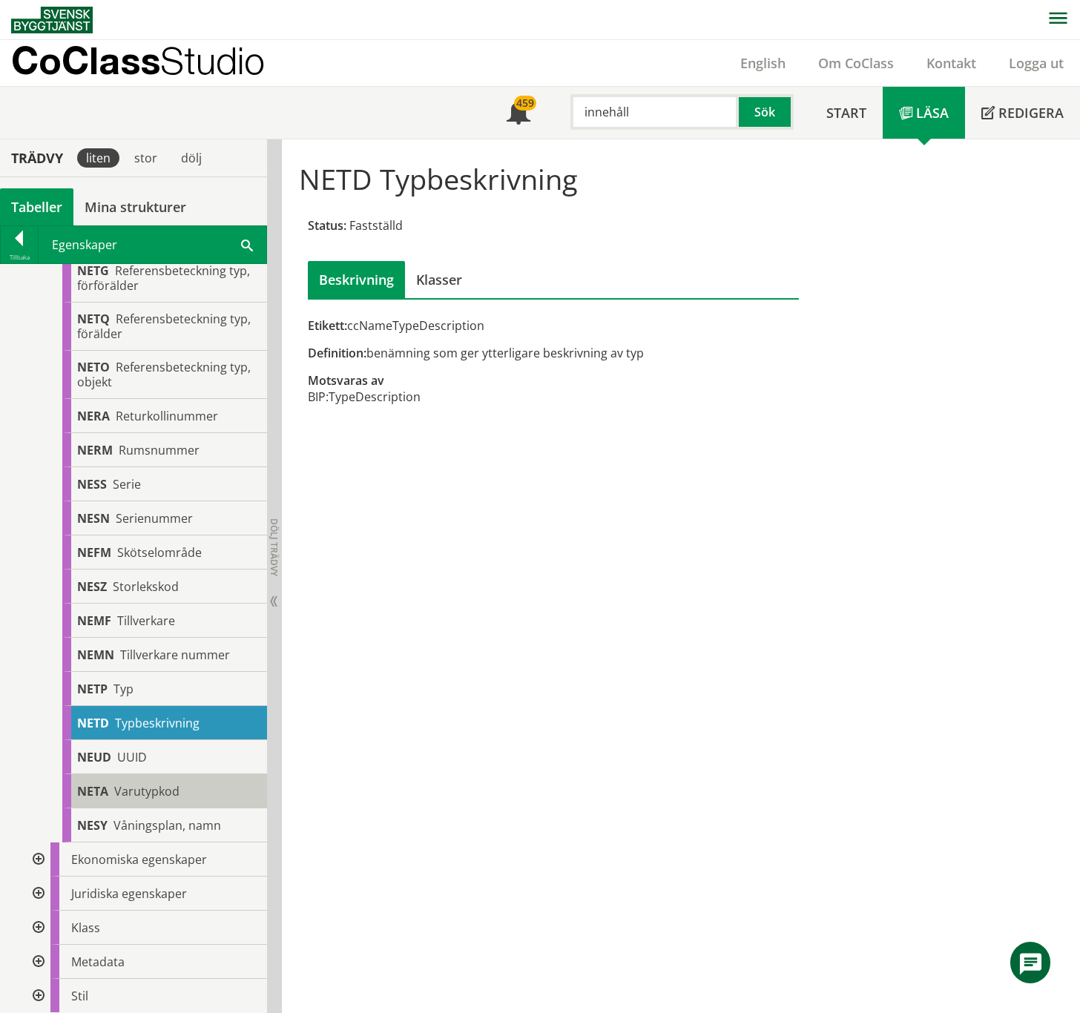
click at [159, 567] on span "Varutypkod" at bounding box center [146, 791] width 65 height 16
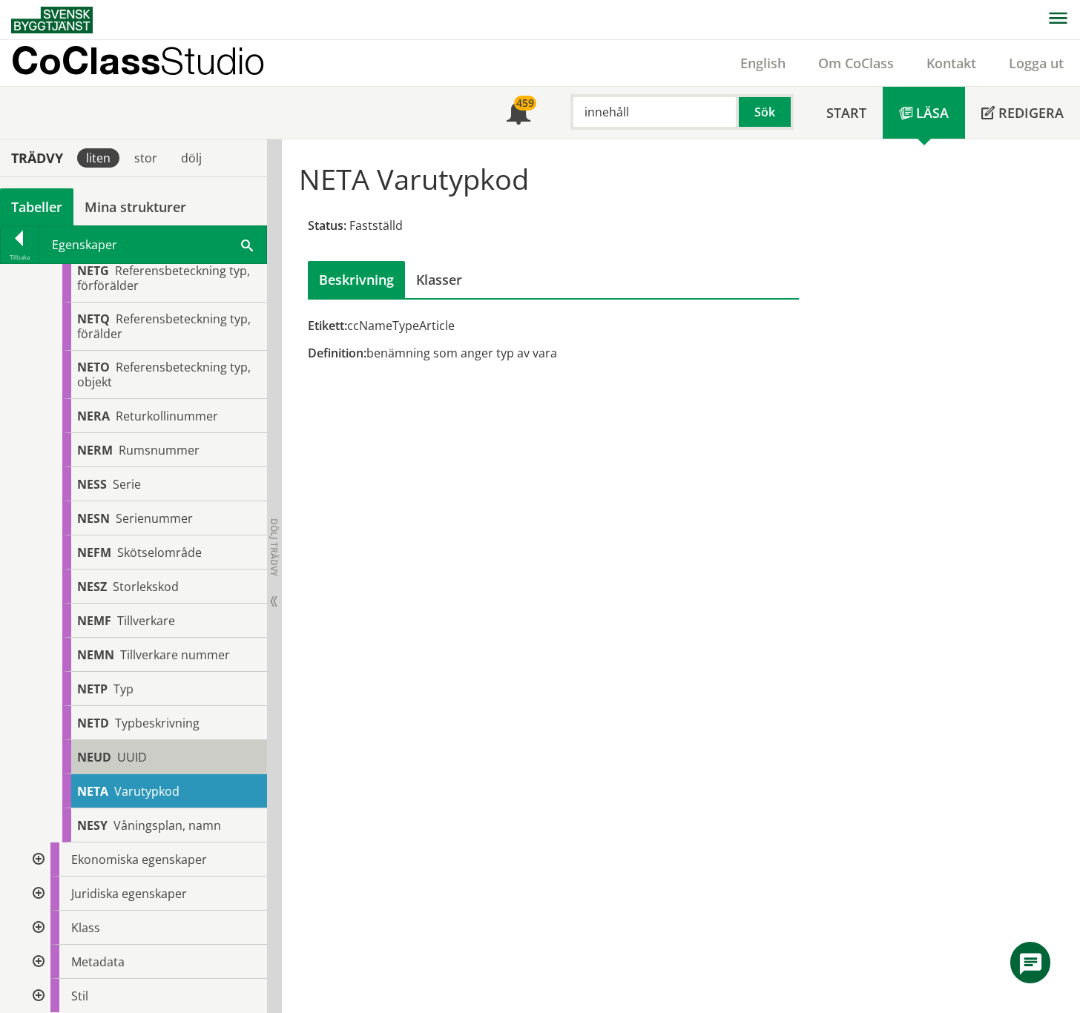
click at [156, 567] on div "NEUD UUID" at bounding box center [164, 757] width 205 height 34
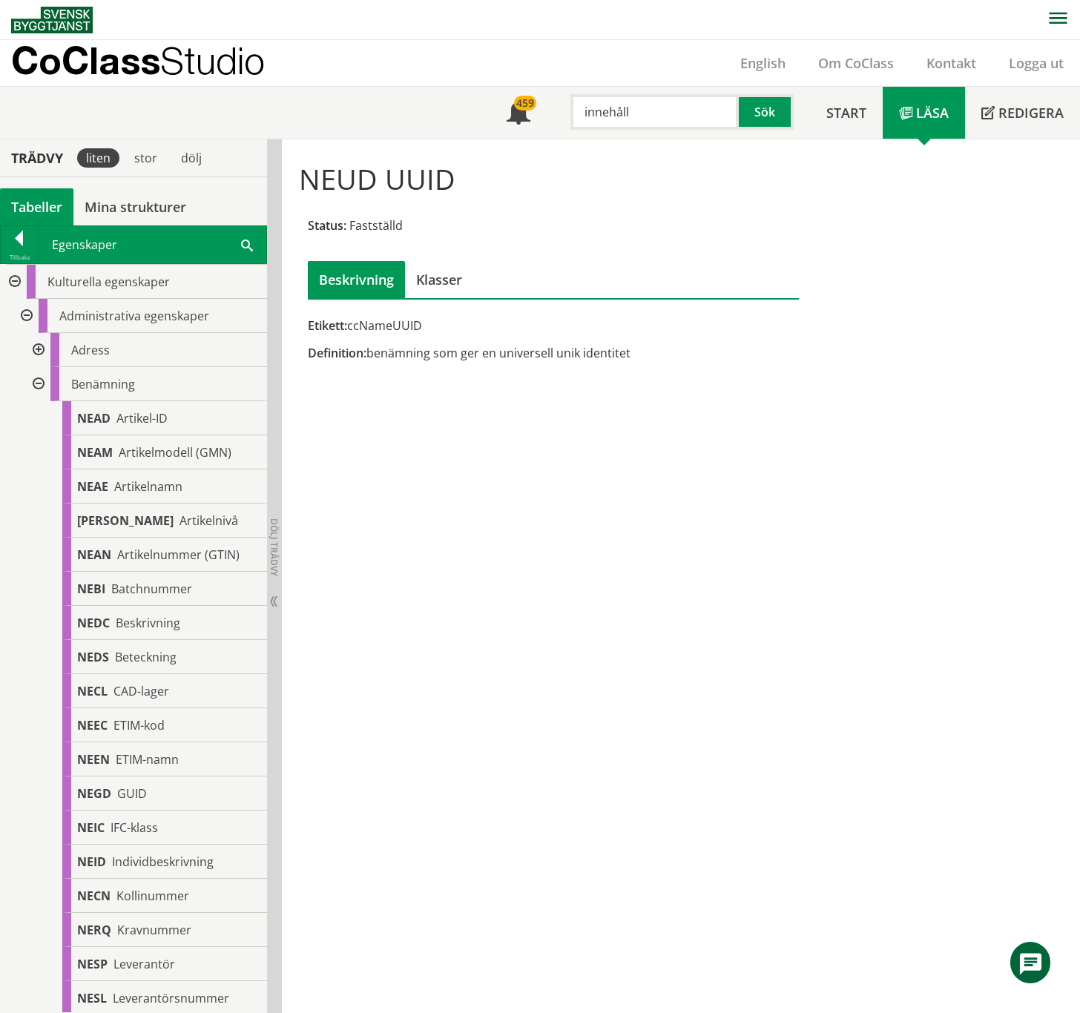
click at [39, 380] on div at bounding box center [37, 384] width 27 height 34
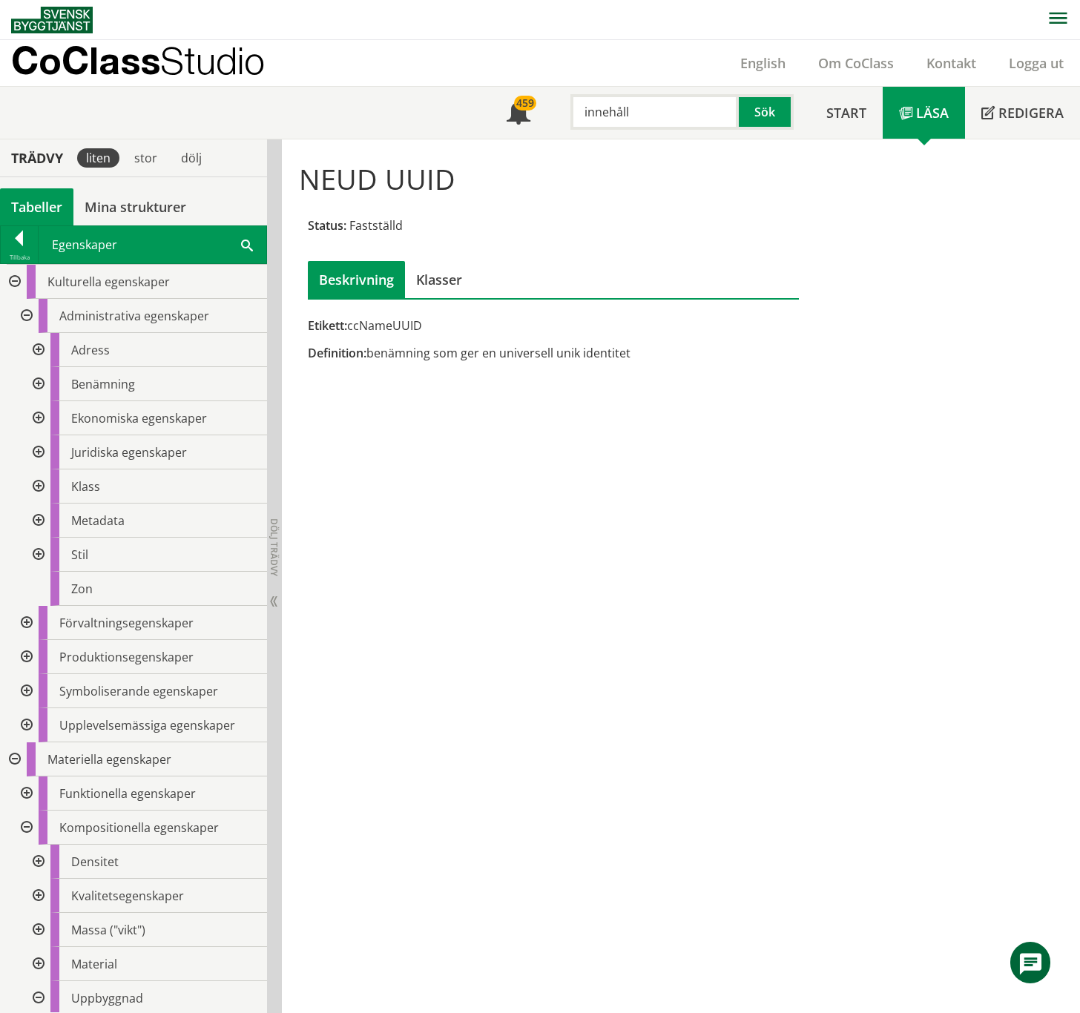
click at [36, 352] on div at bounding box center [37, 350] width 27 height 34
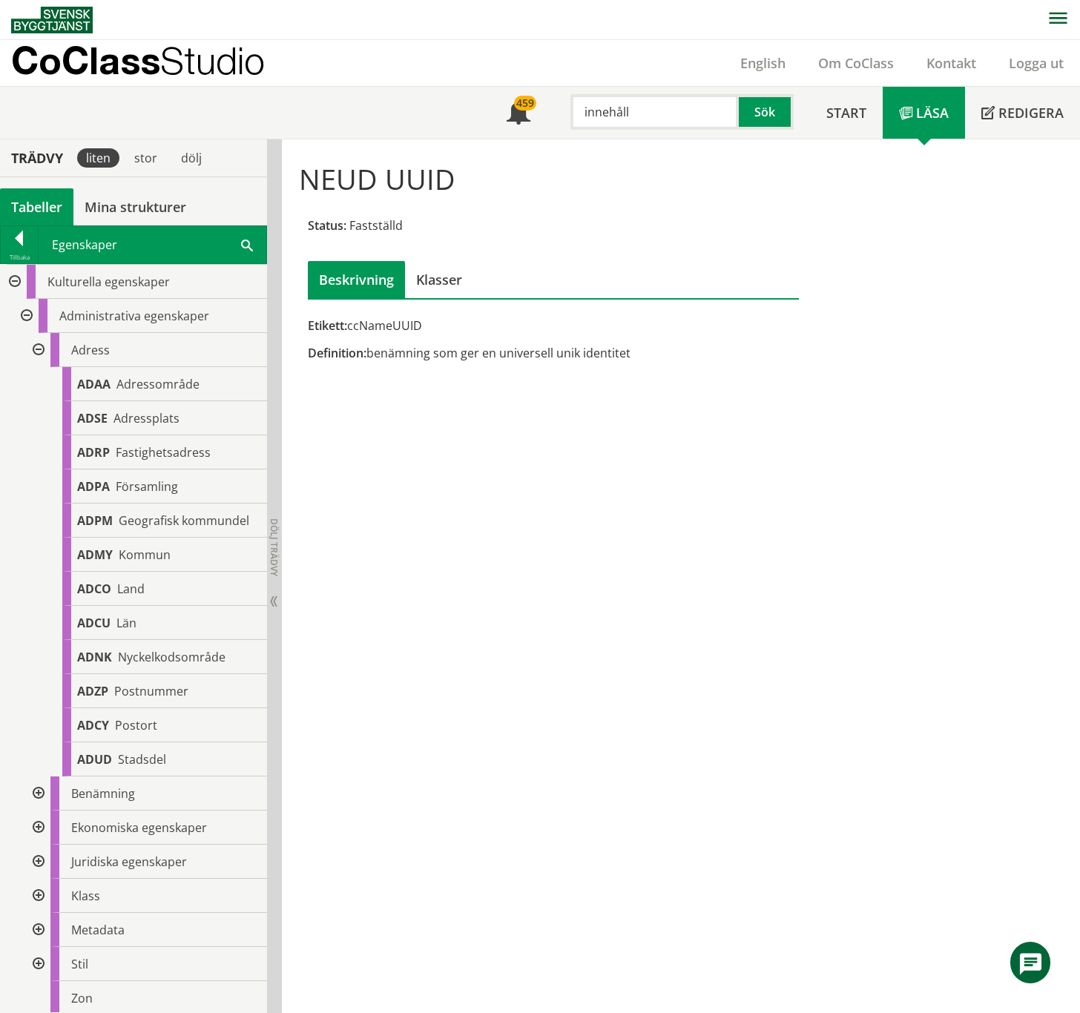
click at [36, 352] on div at bounding box center [37, 350] width 27 height 34
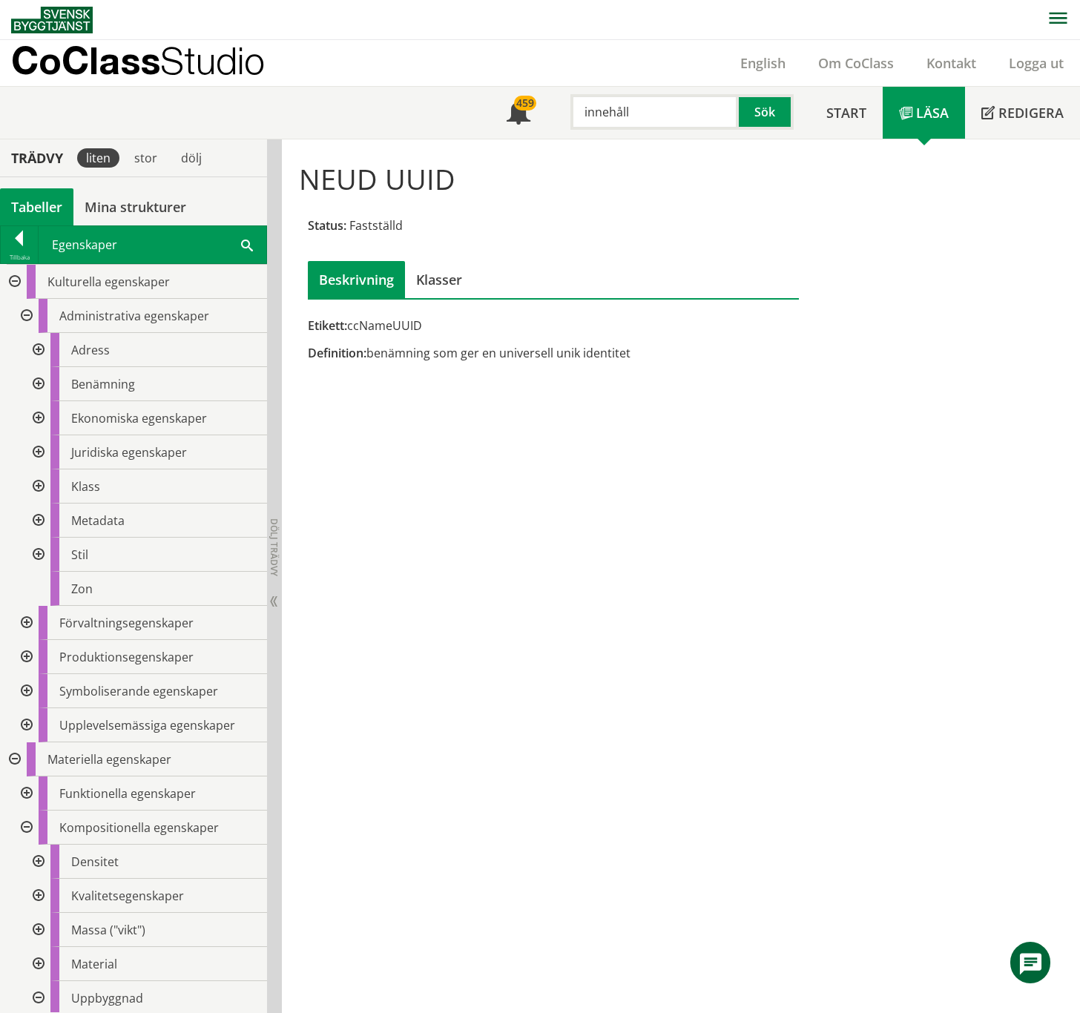
click at [40, 422] on div at bounding box center [37, 418] width 27 height 34
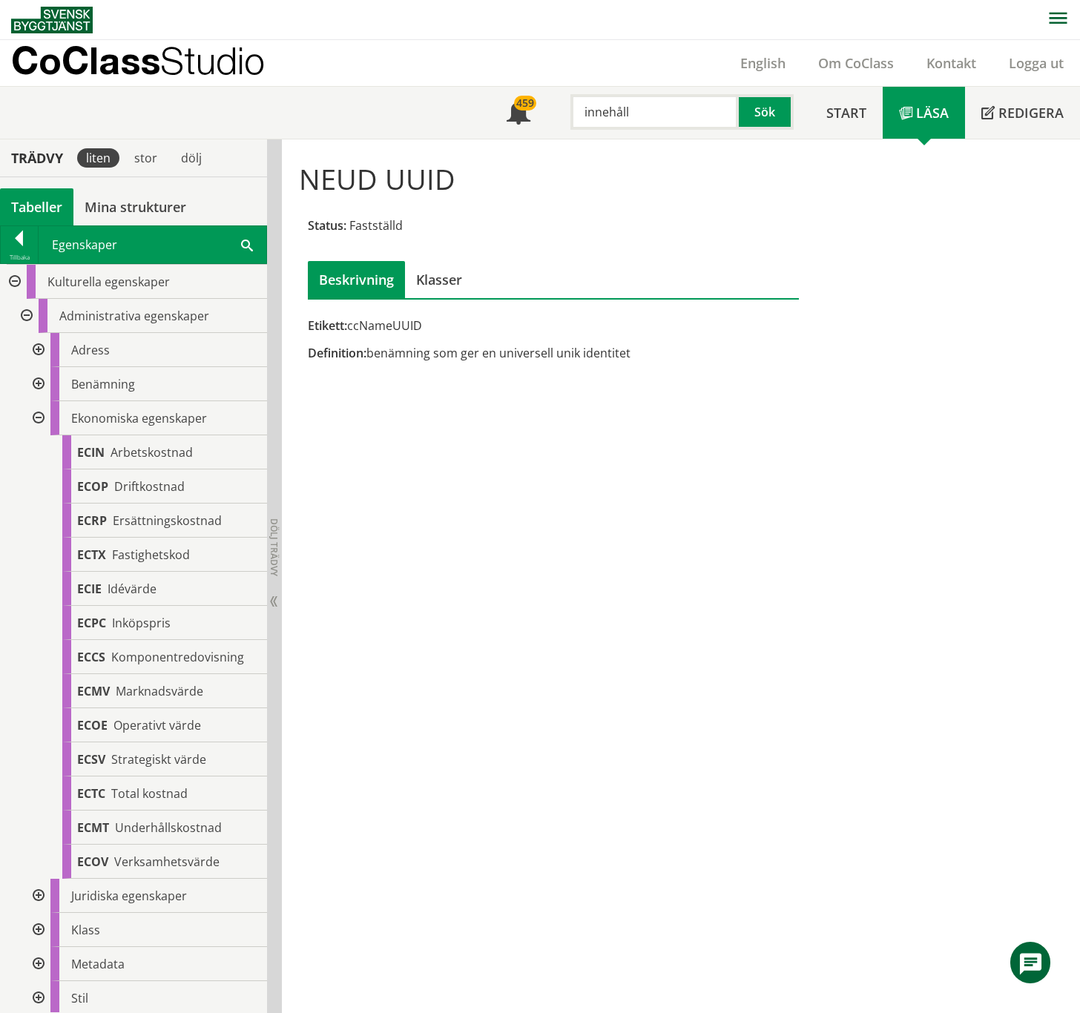
click at [36, 417] on div at bounding box center [37, 418] width 27 height 34
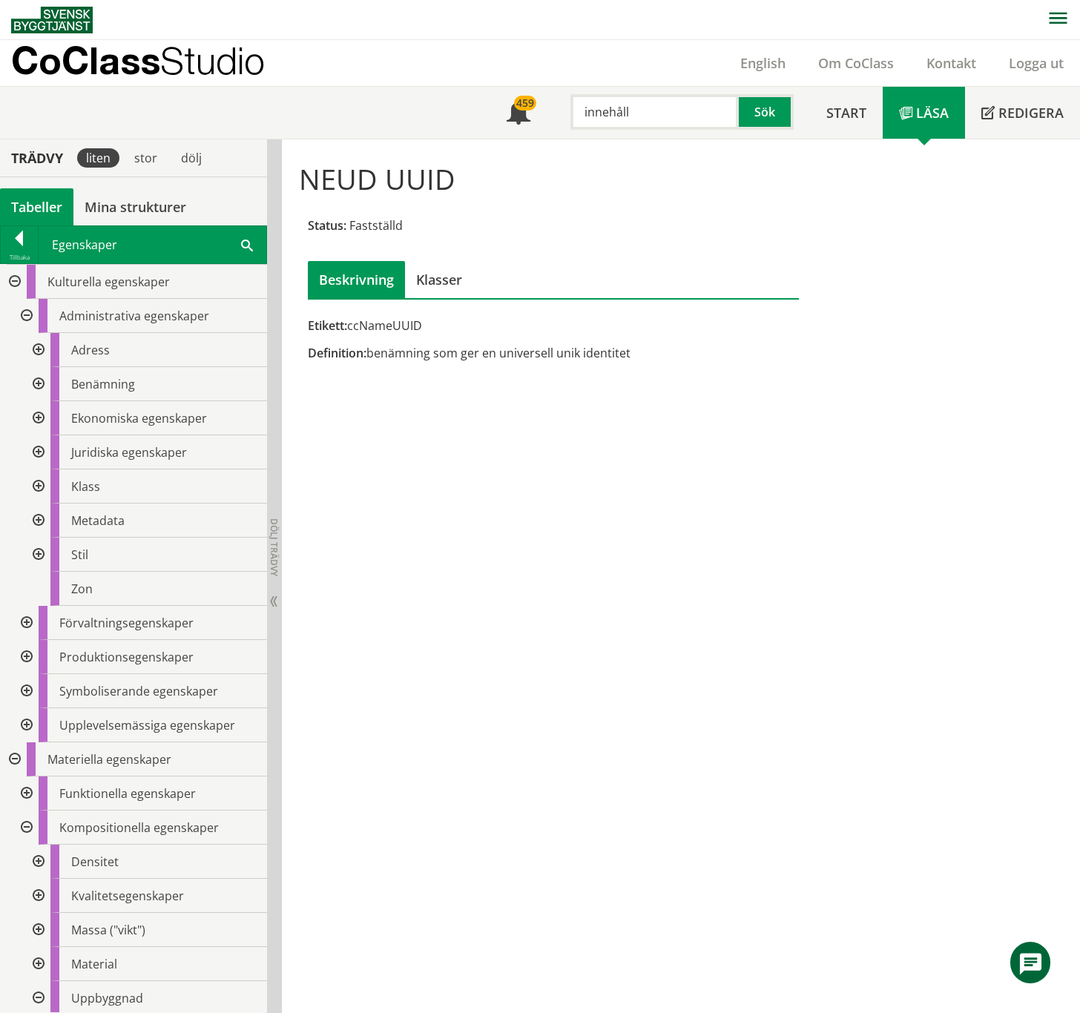
click at [42, 449] on div at bounding box center [37, 452] width 27 height 34
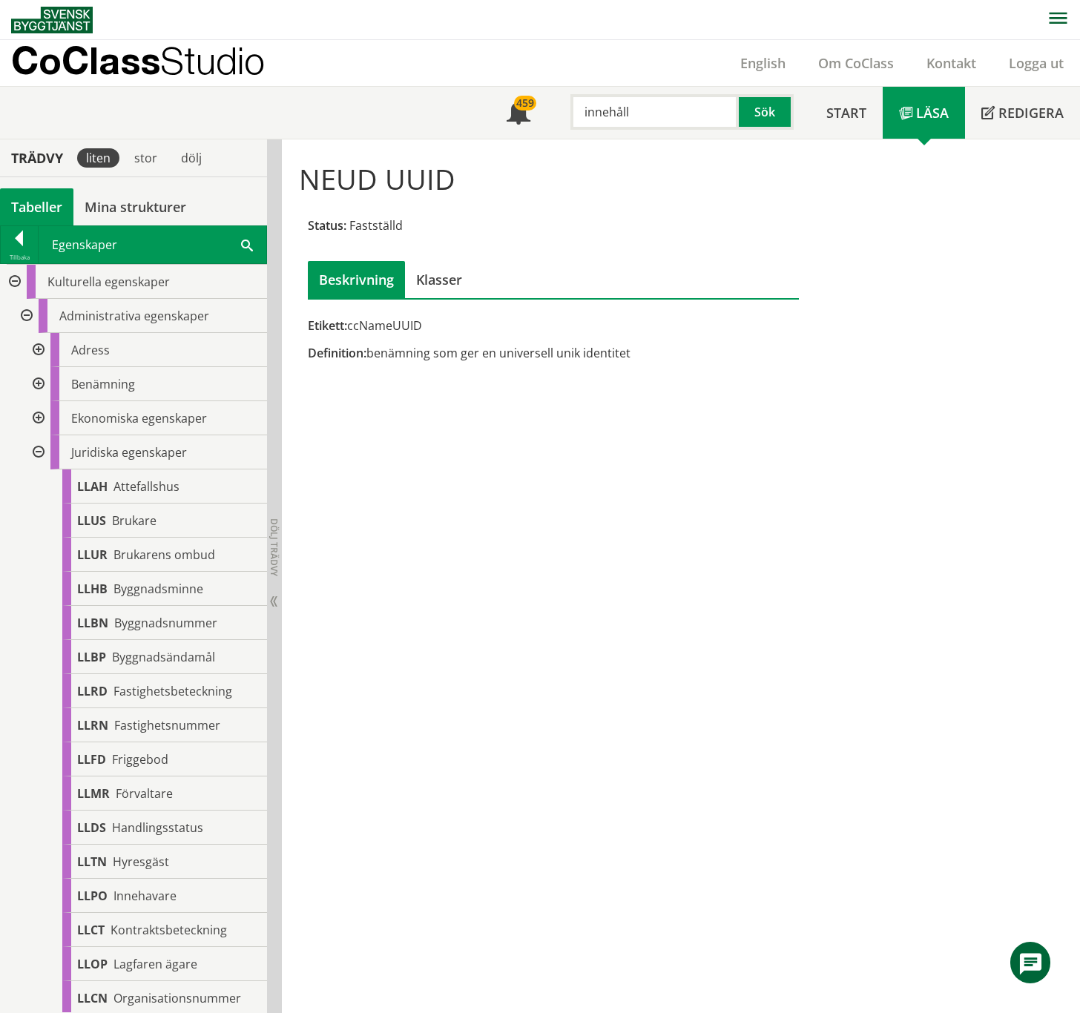
click at [40, 452] on div at bounding box center [37, 452] width 27 height 34
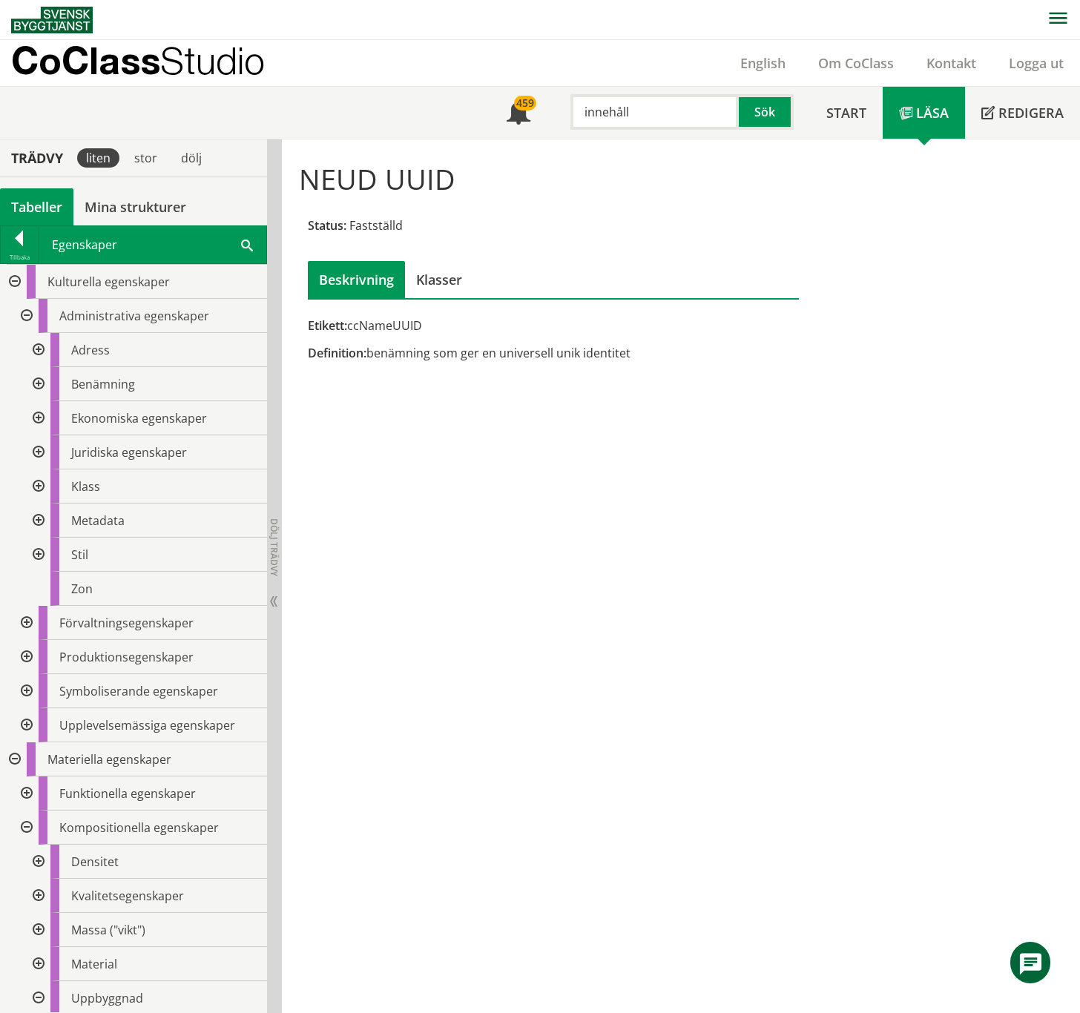
click at [39, 489] on div at bounding box center [37, 486] width 27 height 34
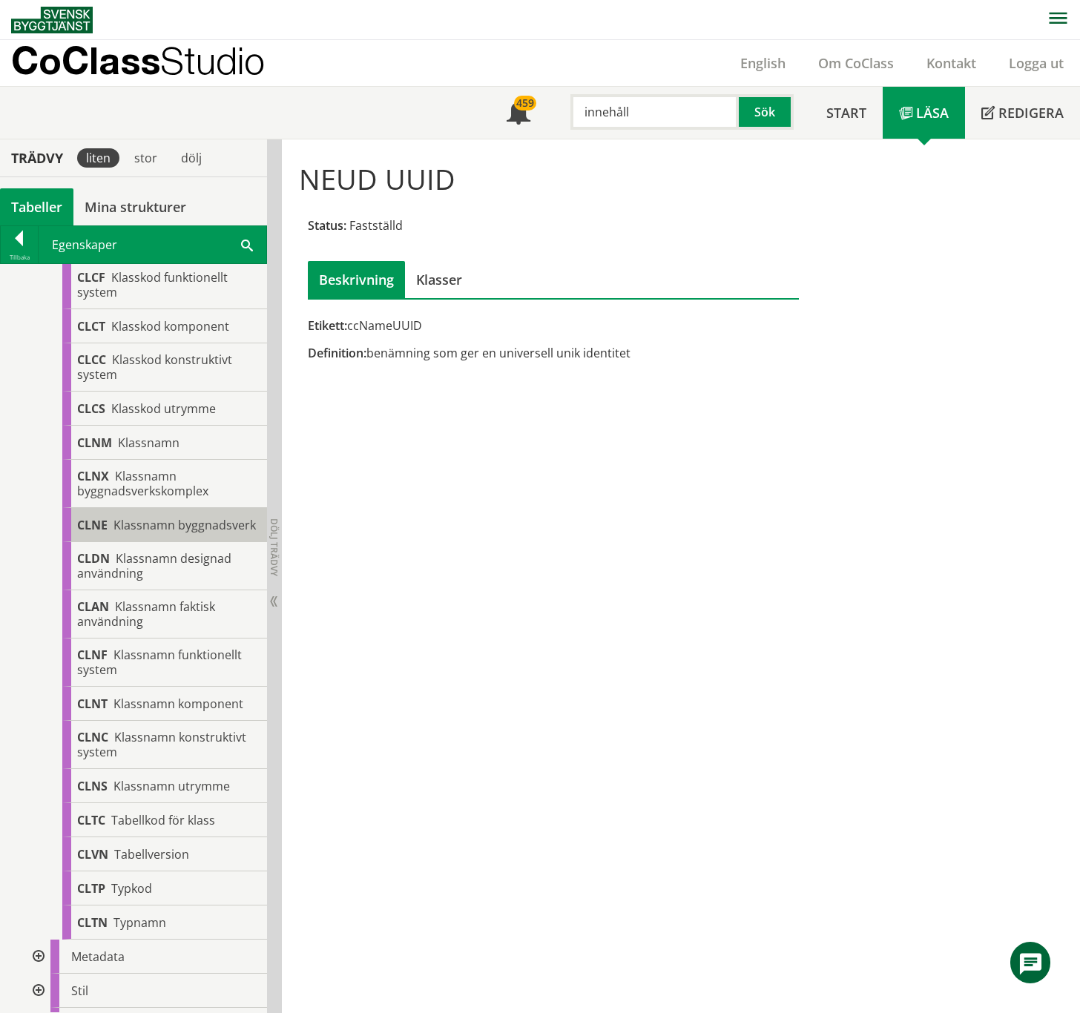
scroll to position [791, 0]
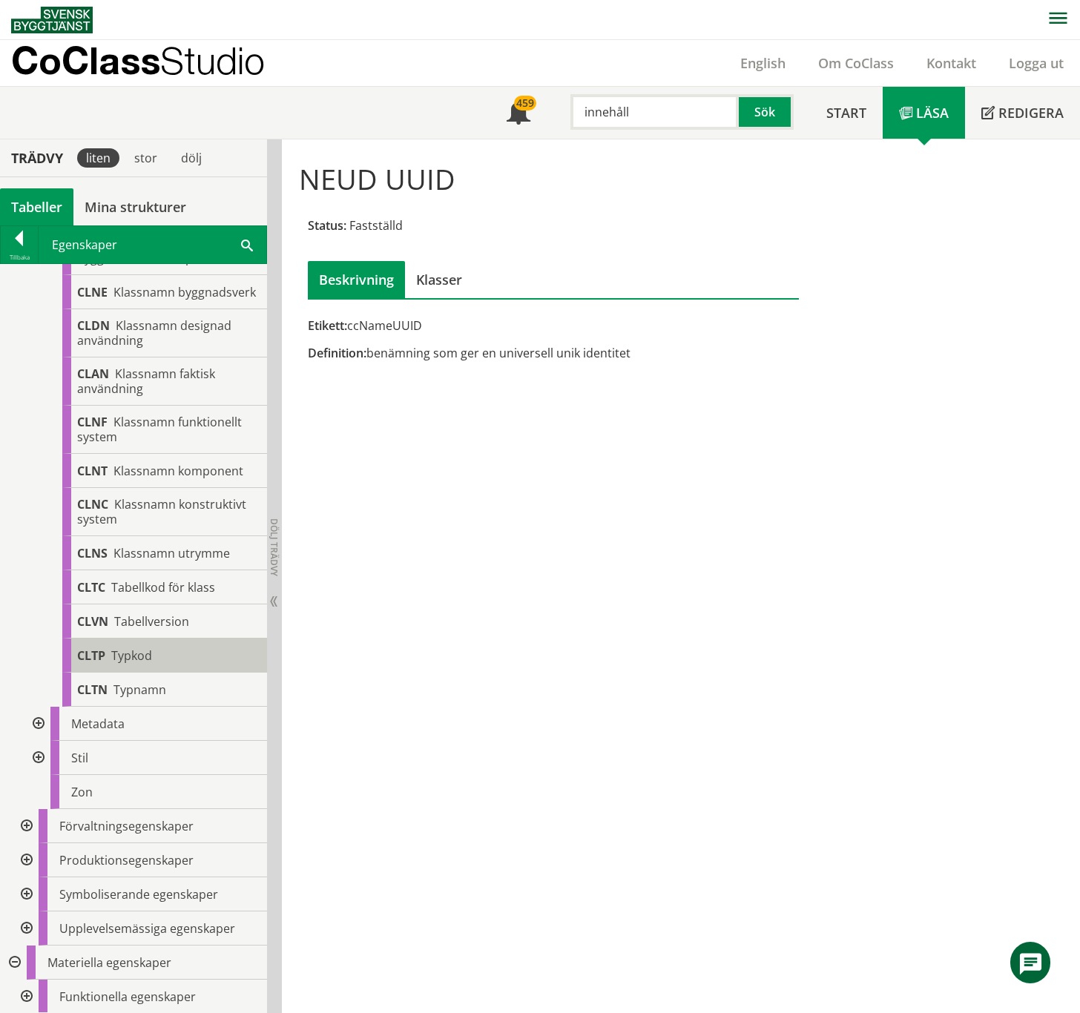
click at [151, 567] on span "Typkod" at bounding box center [131, 655] width 41 height 16
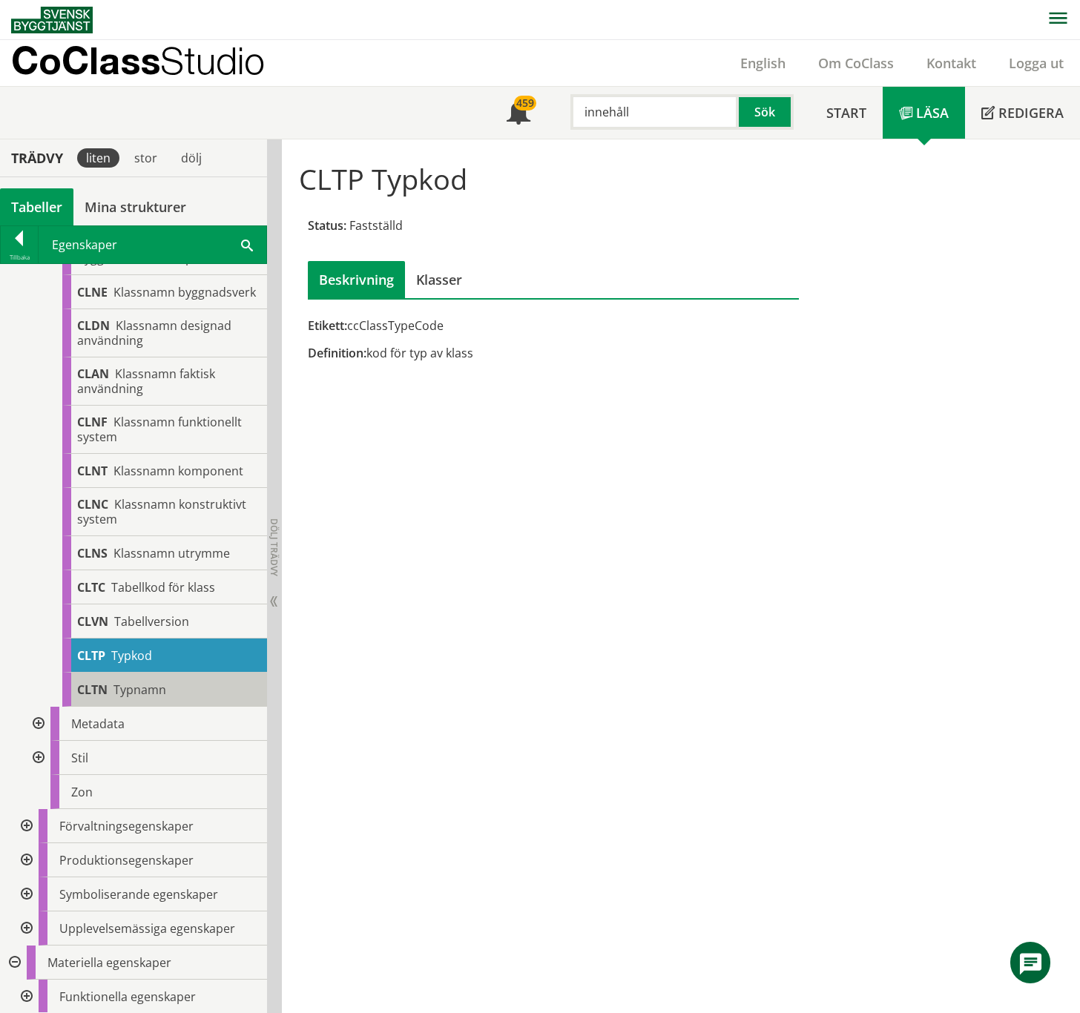
click at [140, 567] on span "Typnamn" at bounding box center [139, 690] width 53 height 16
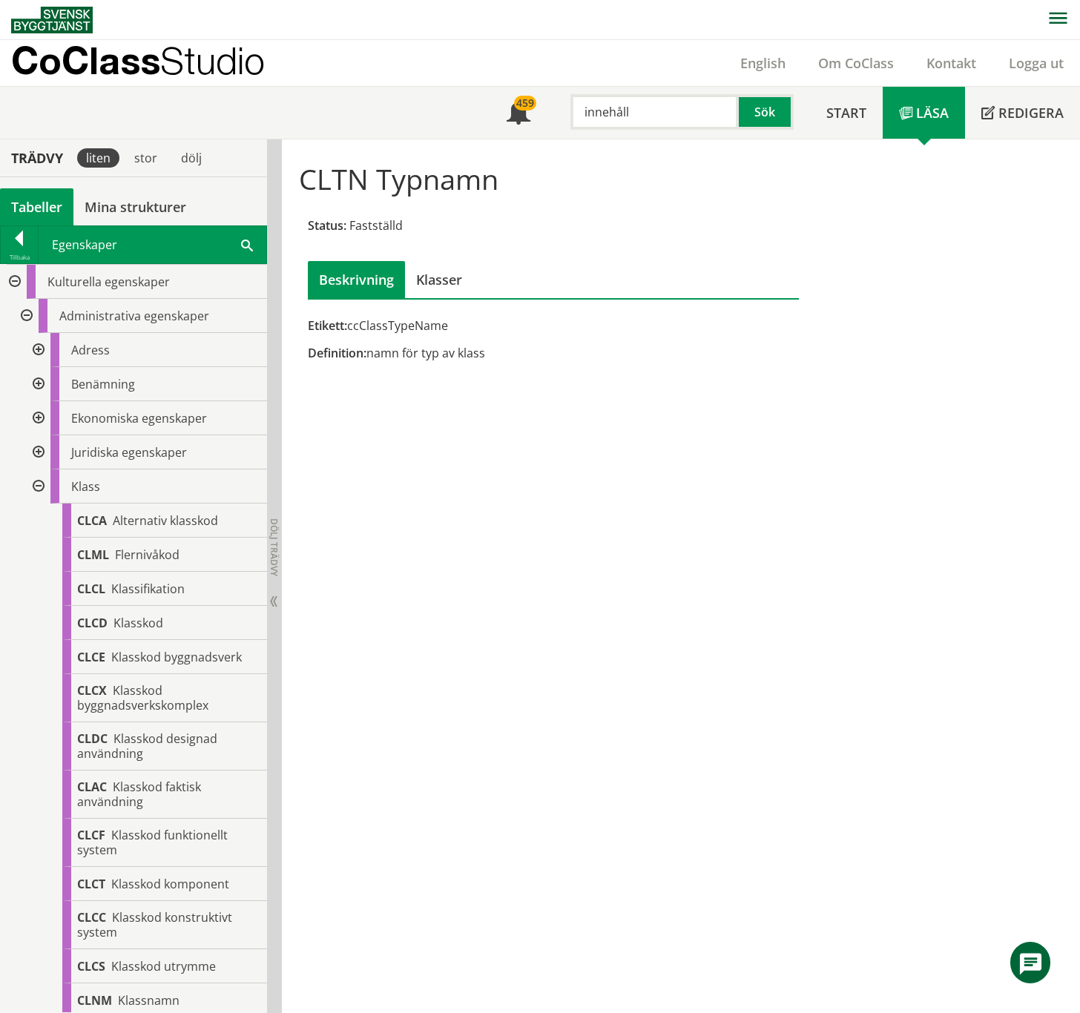
click at [39, 485] on div at bounding box center [37, 486] width 27 height 34
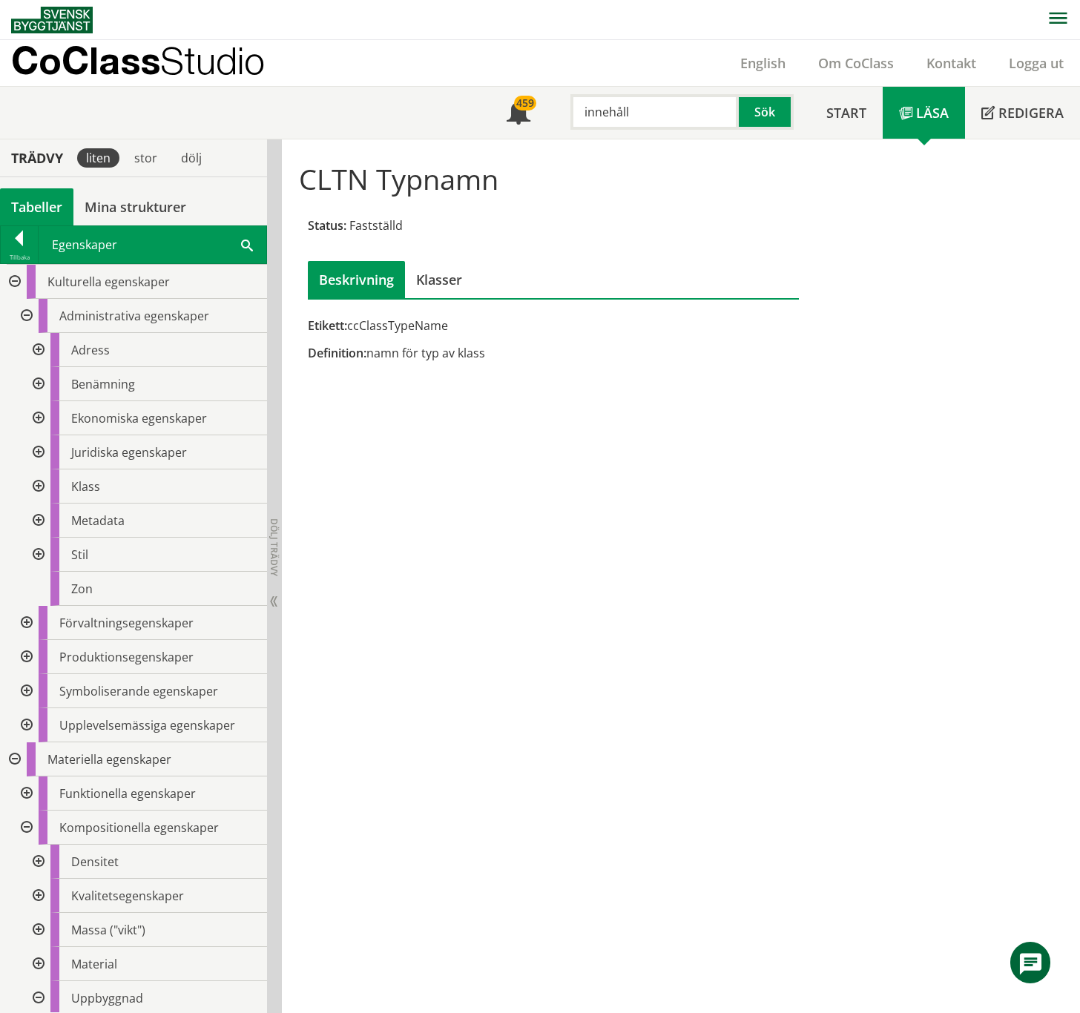
click at [42, 521] on div at bounding box center [37, 521] width 27 height 34
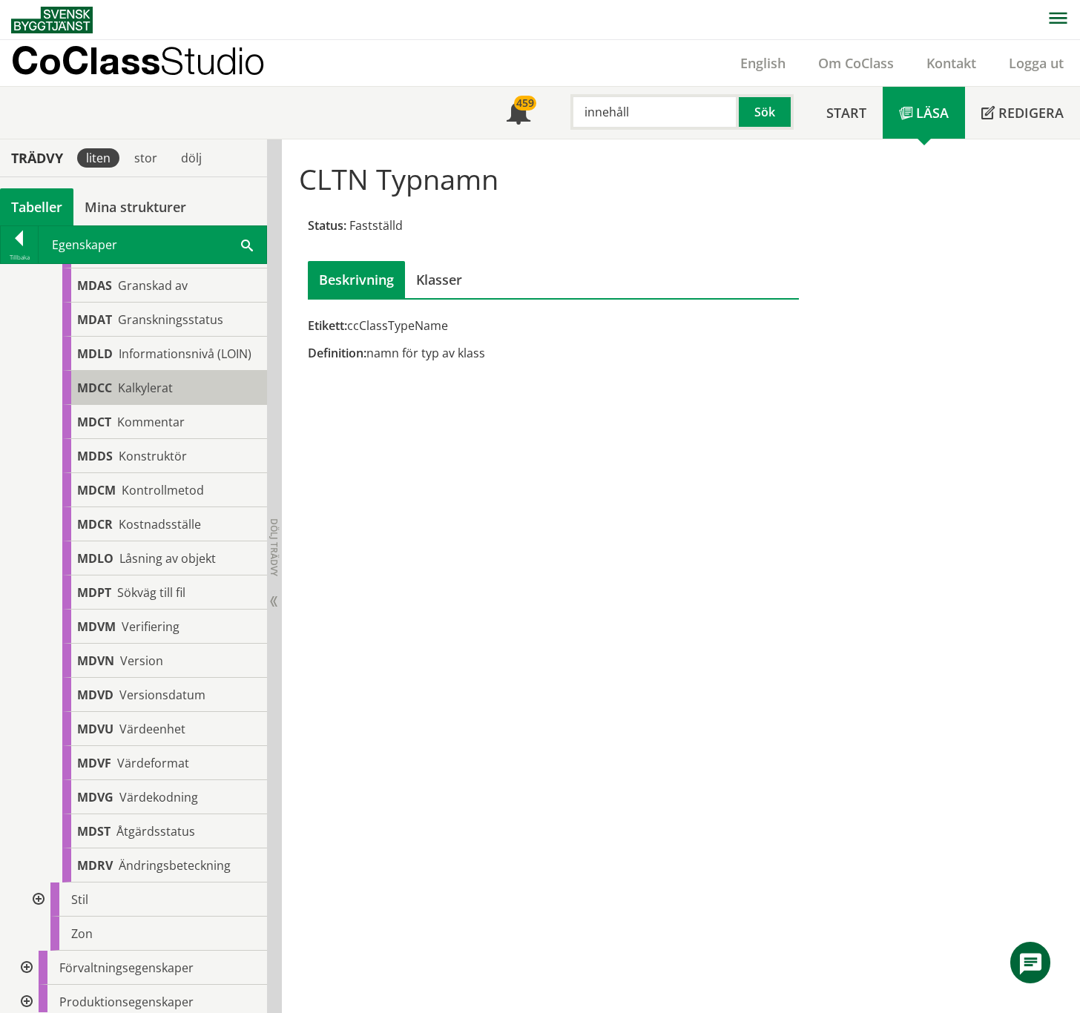
scroll to position [395, 0]
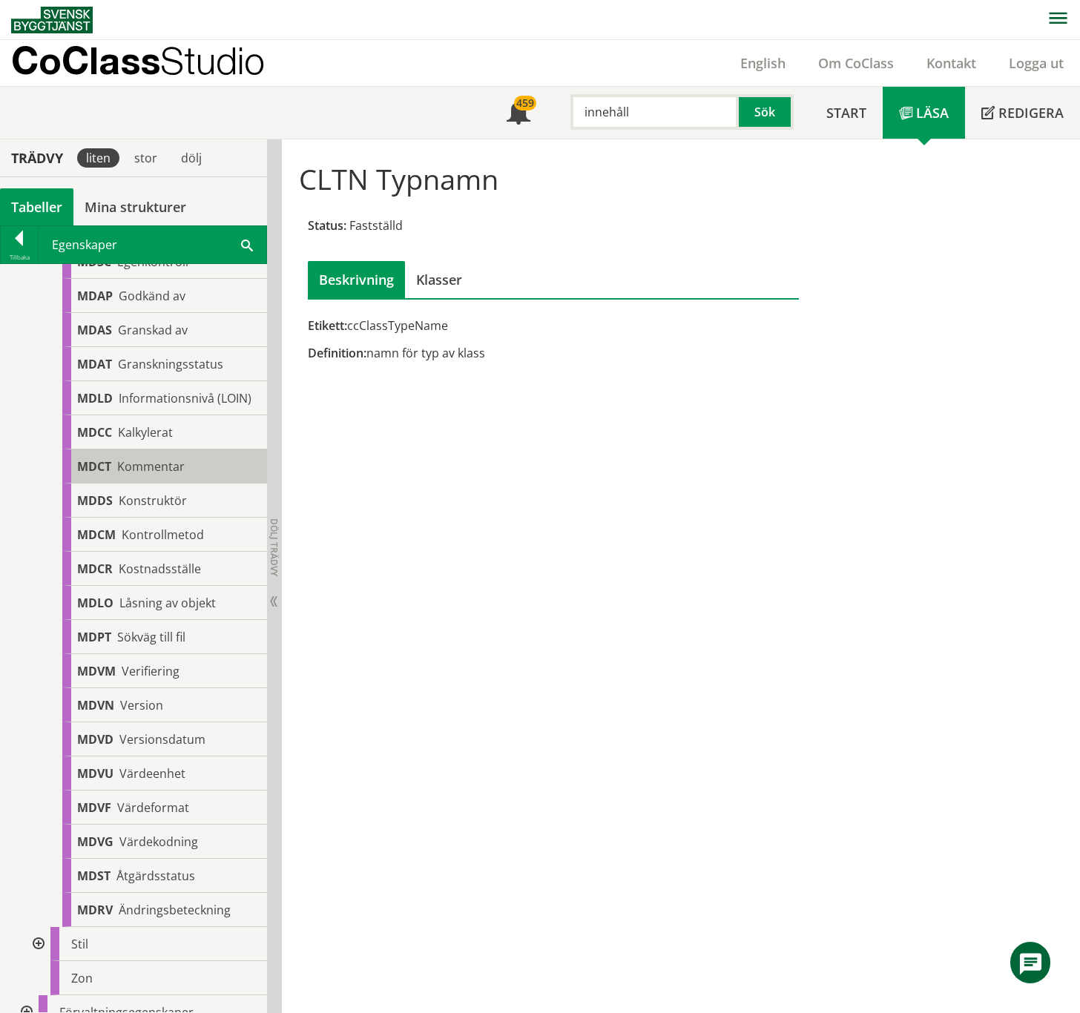
click at [165, 472] on span "Kommentar" at bounding box center [150, 466] width 67 height 16
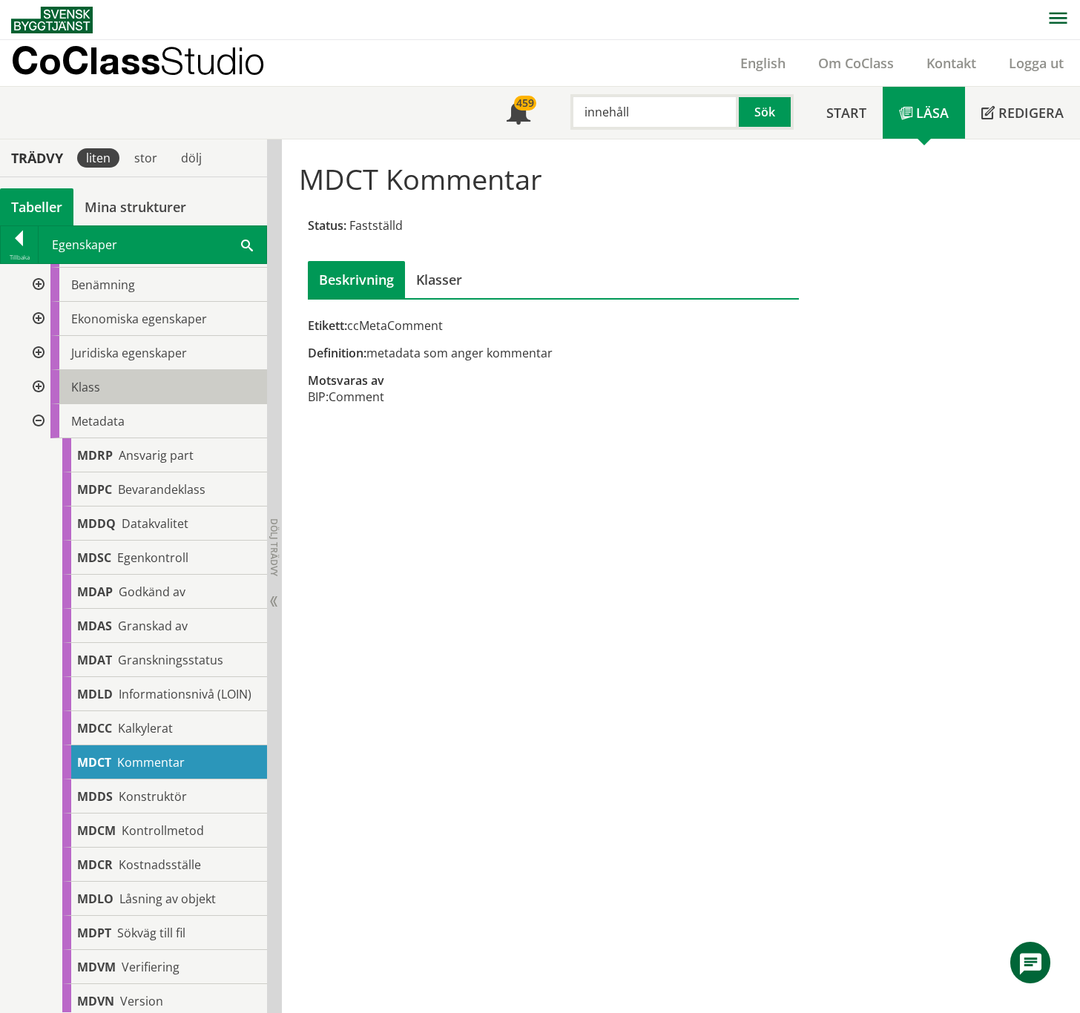
scroll to position [99, 0]
click at [36, 423] on div at bounding box center [37, 422] width 27 height 34
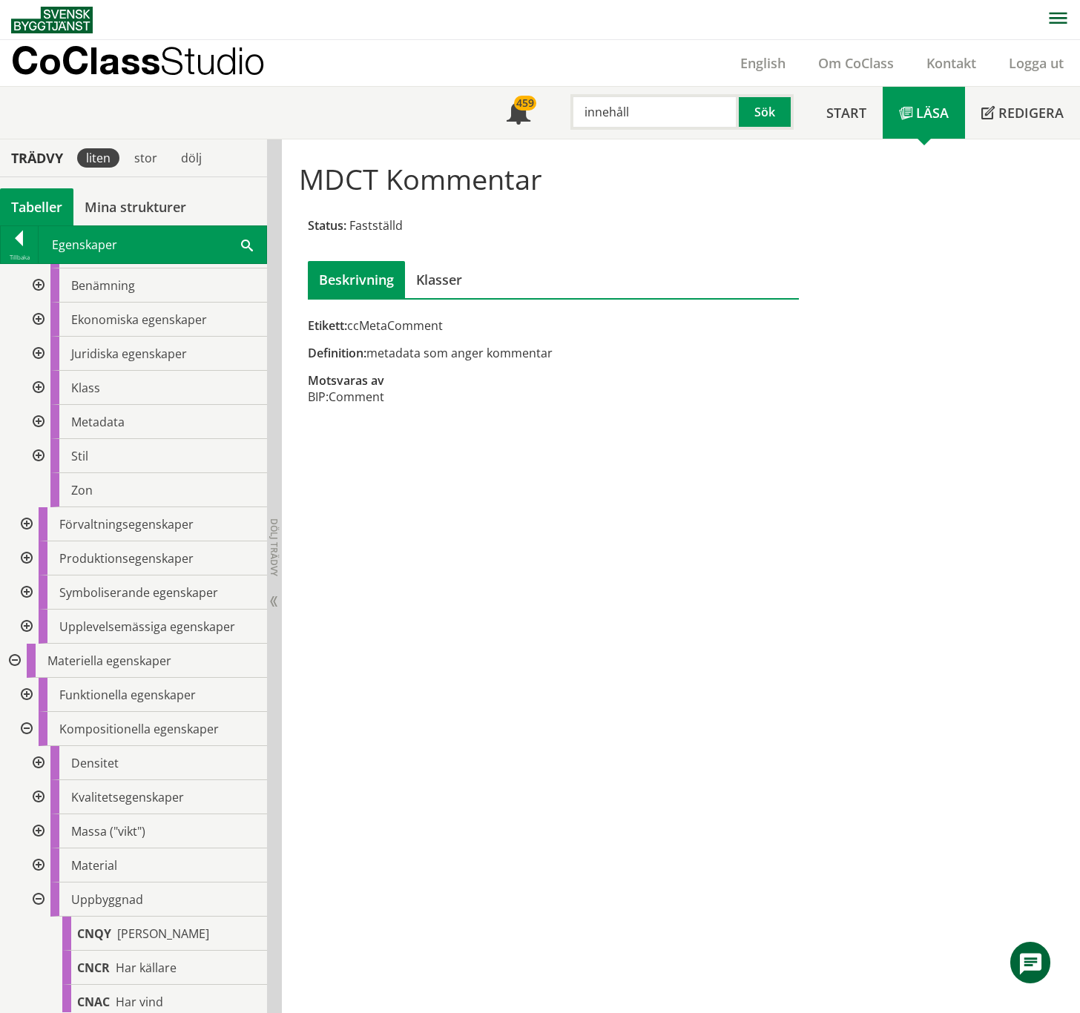
click at [42, 455] on div at bounding box center [37, 456] width 27 height 34
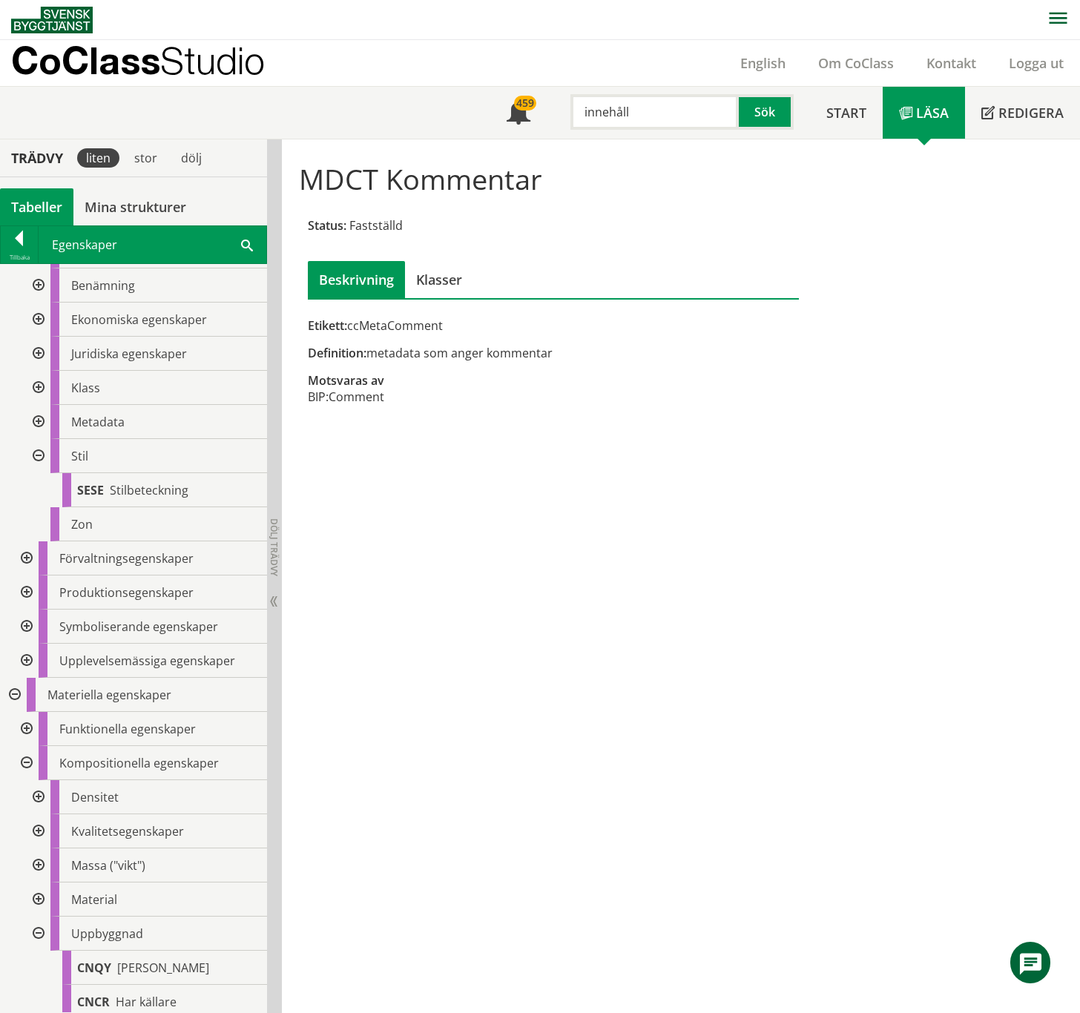
click at [42, 455] on div at bounding box center [37, 456] width 27 height 34
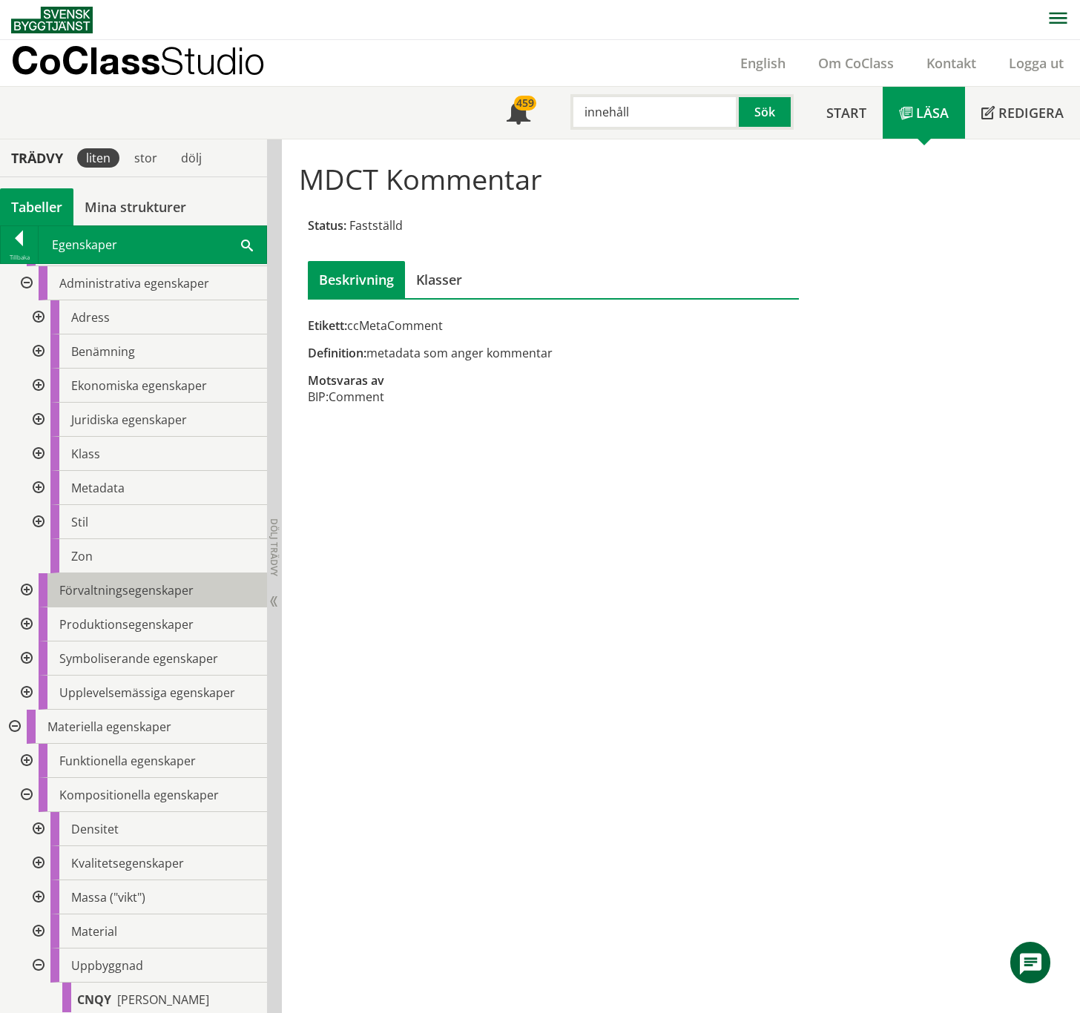
scroll to position [0, 0]
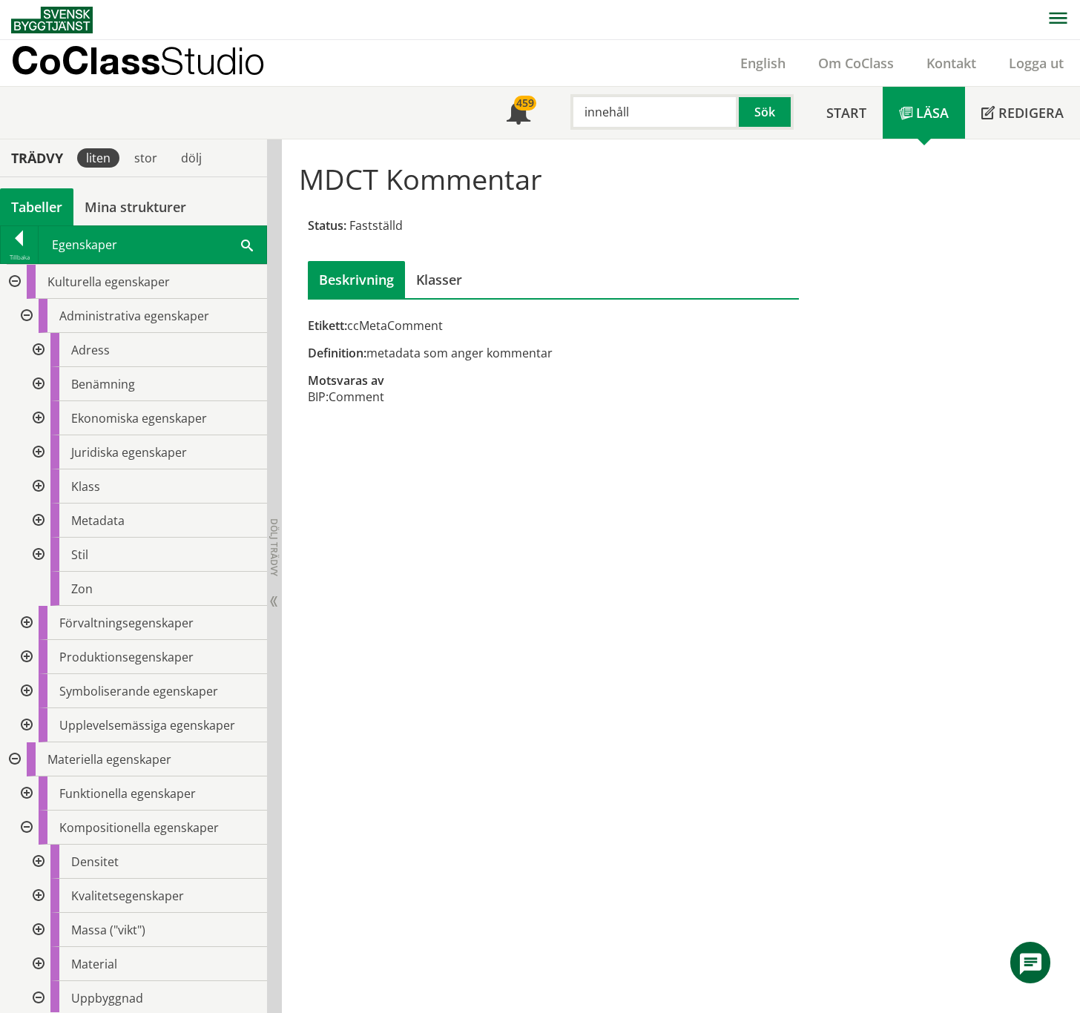
click at [28, 321] on div at bounding box center [25, 316] width 27 height 34
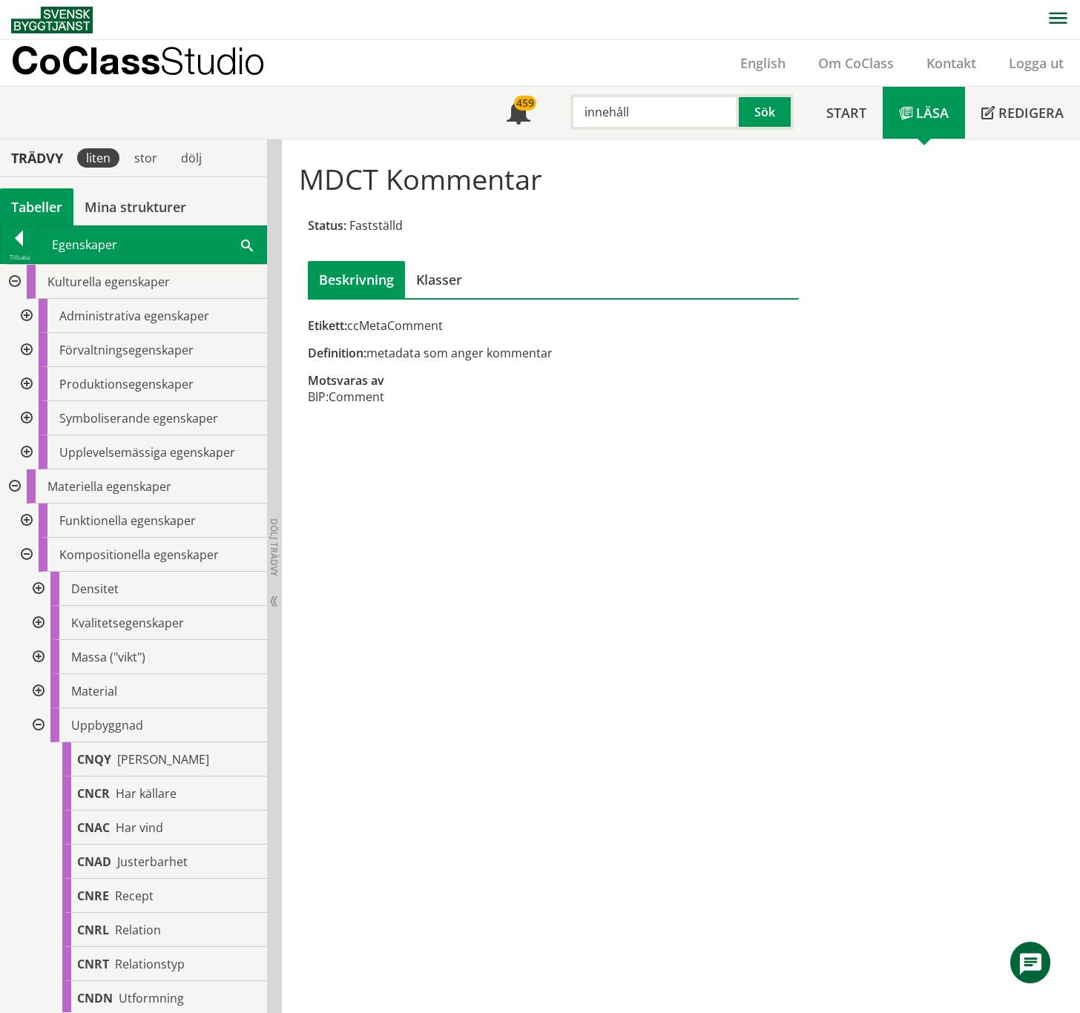
click at [25, 354] on div at bounding box center [25, 350] width 27 height 34
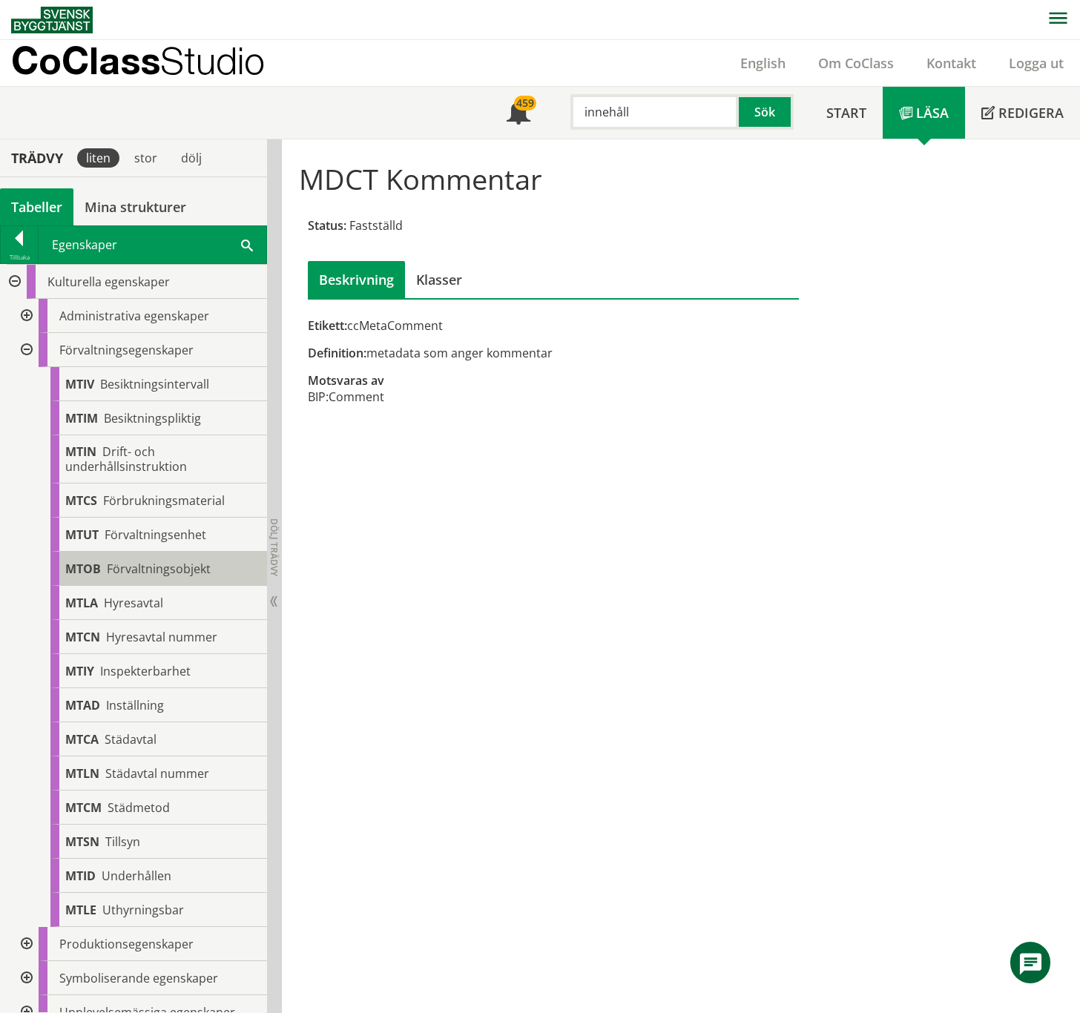
click at [188, 567] on span "Förvaltningsobjekt" at bounding box center [159, 569] width 104 height 16
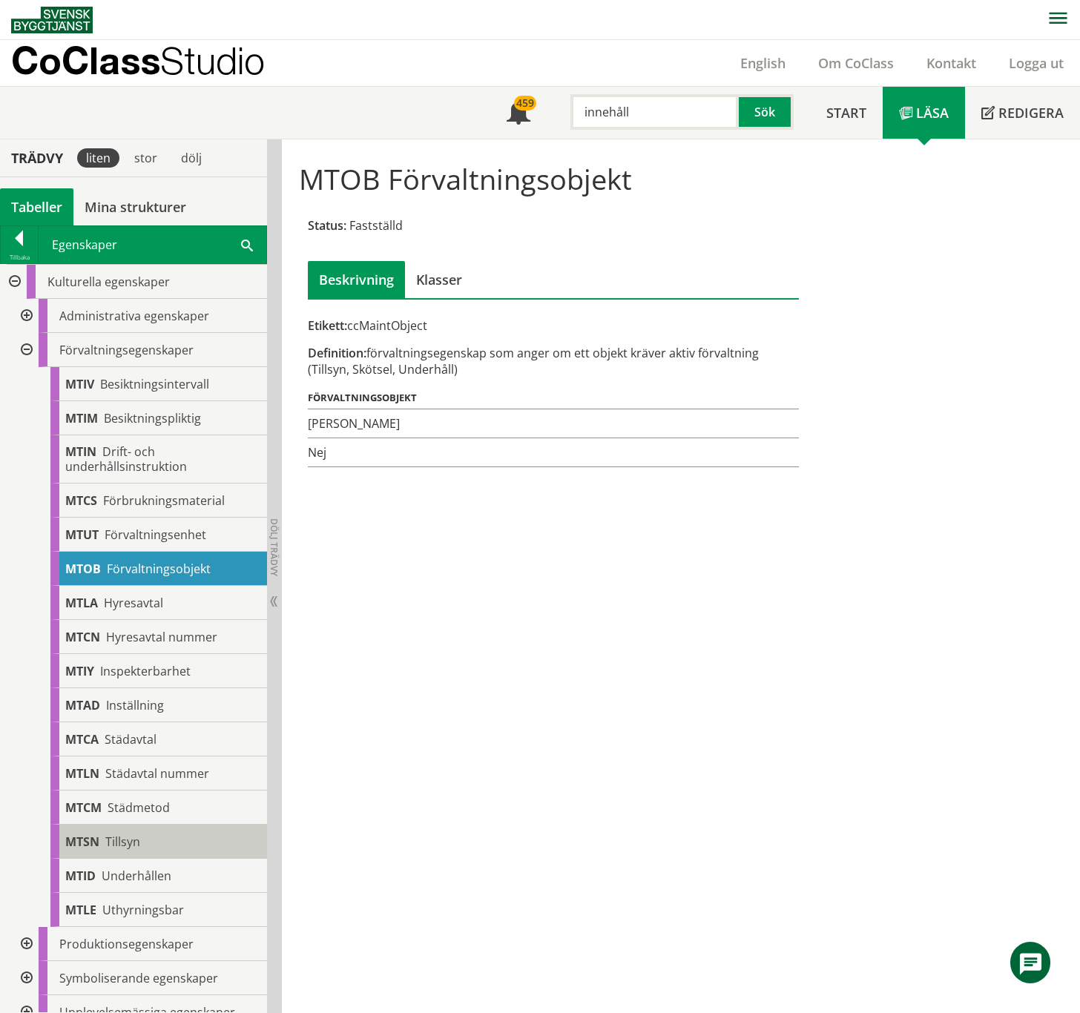
click at [119, 567] on span "Tillsyn" at bounding box center [122, 842] width 35 height 16
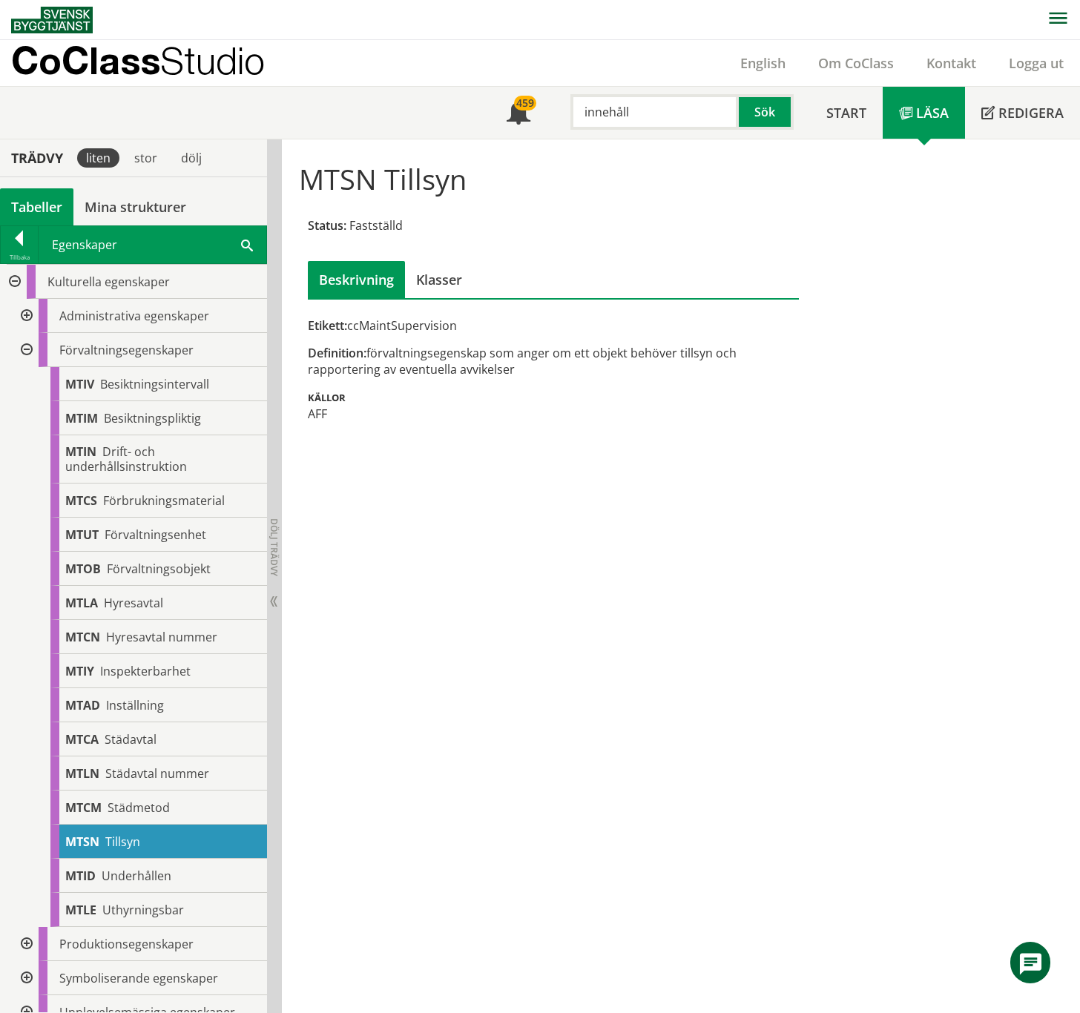
click at [28, 347] on div at bounding box center [25, 350] width 27 height 34
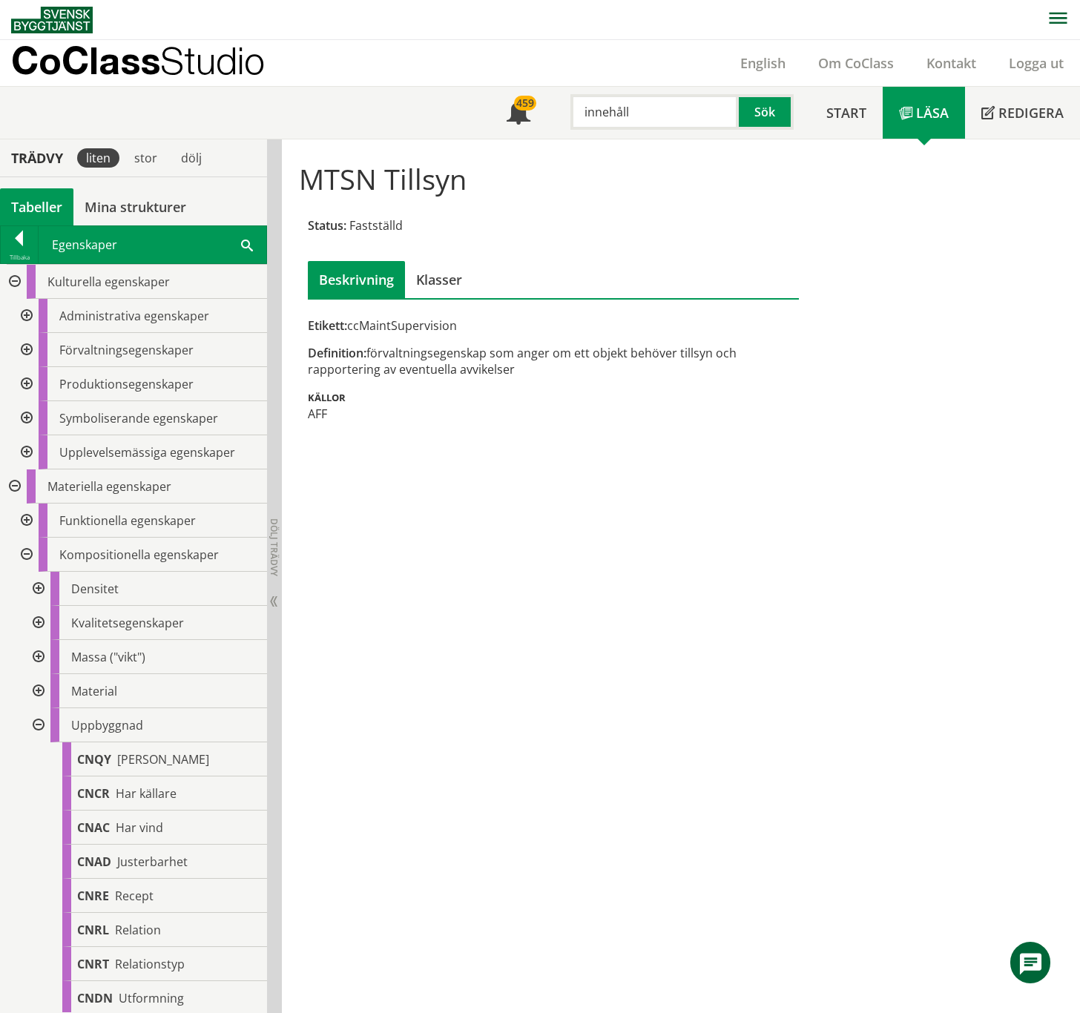
click at [28, 383] on div at bounding box center [25, 384] width 27 height 34
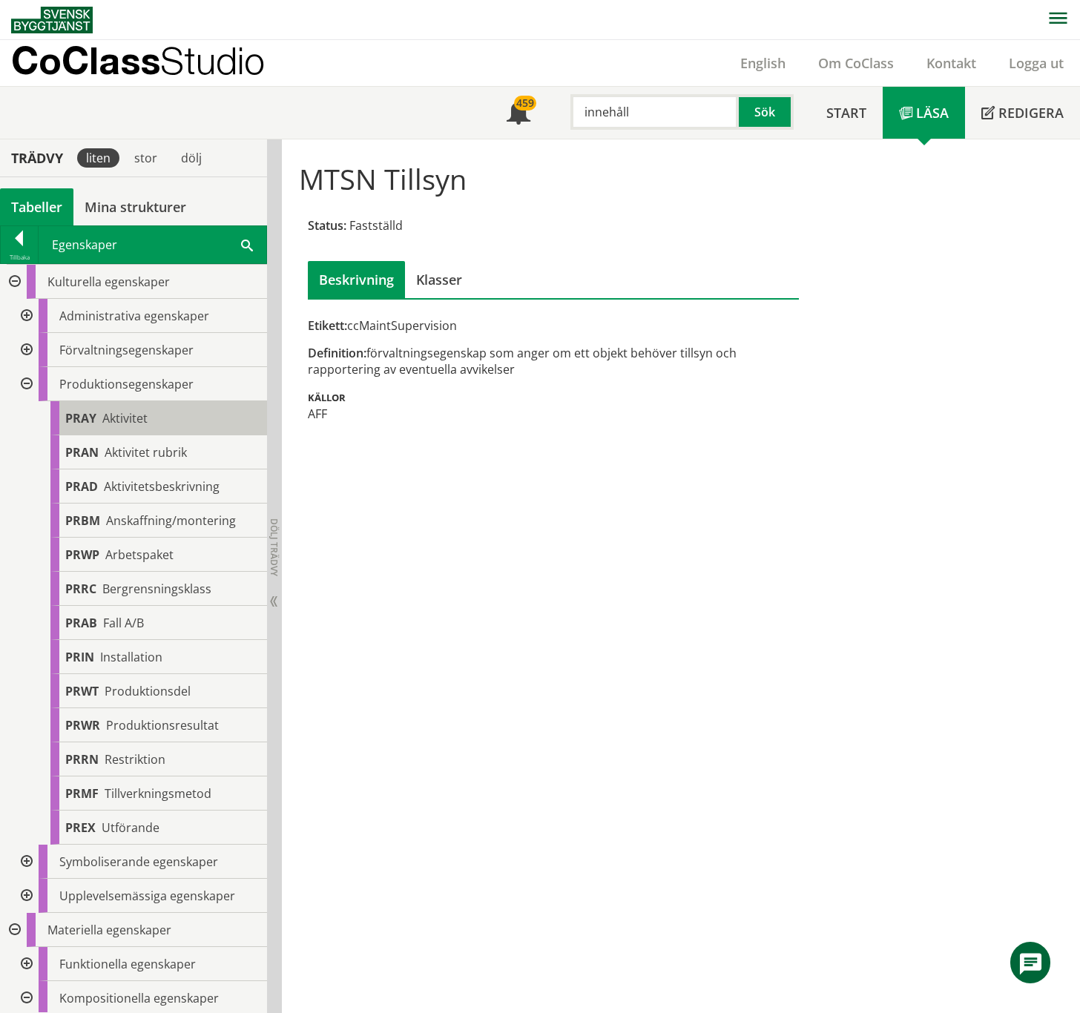
click at [153, 415] on div "PRAY Aktivitet" at bounding box center [158, 418] width 217 height 34
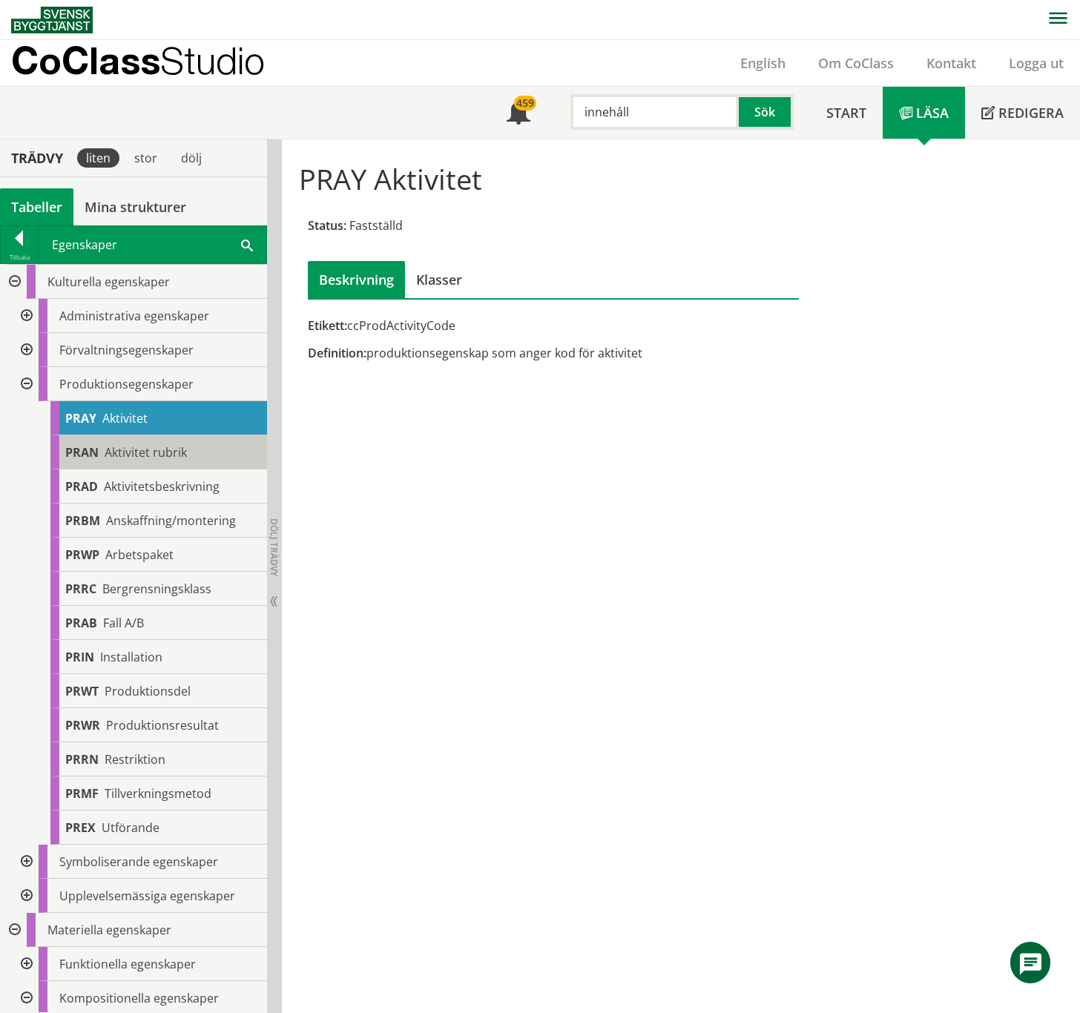
click at [155, 446] on span "Aktivitet rubrik" at bounding box center [146, 452] width 82 height 16
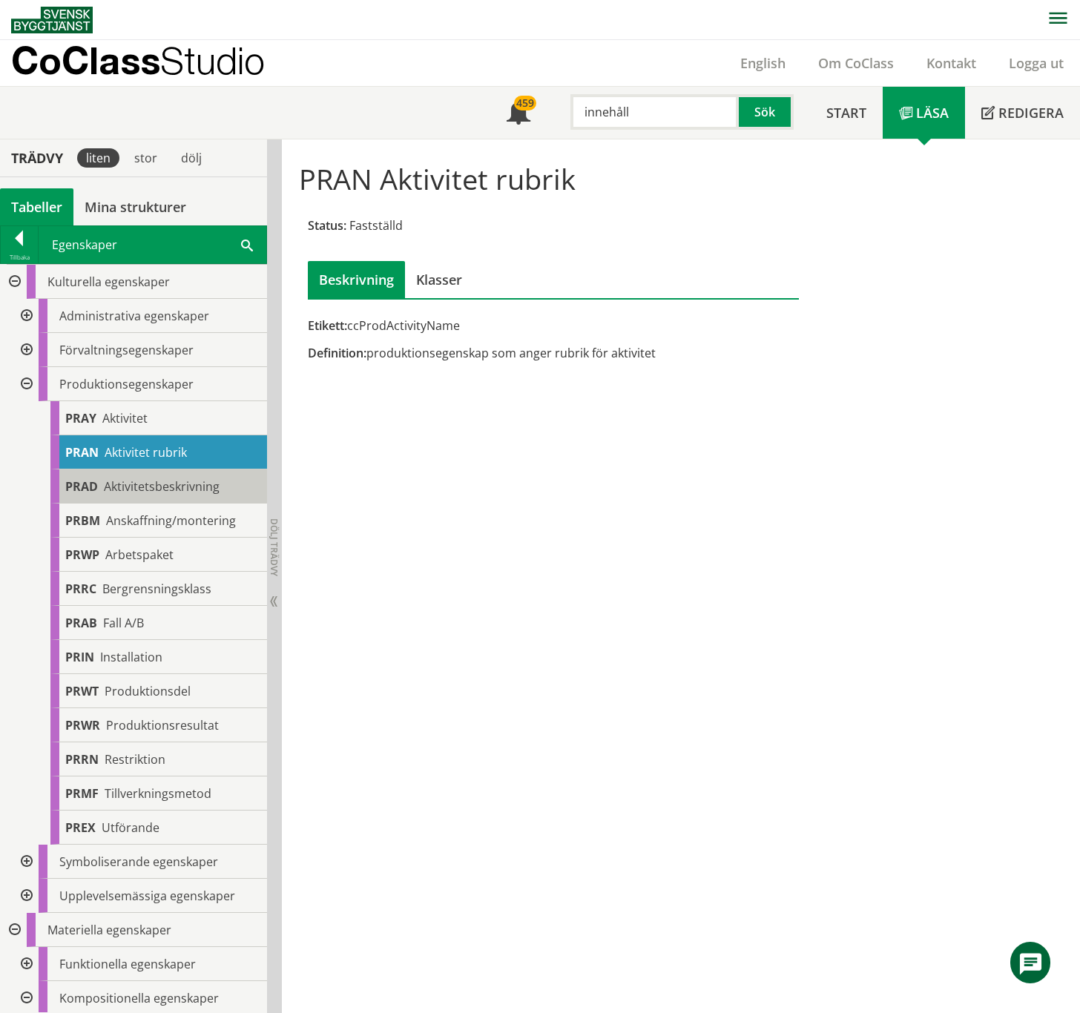
click at [152, 479] on span "Aktivitetsbeskrivning" at bounding box center [162, 486] width 116 height 16
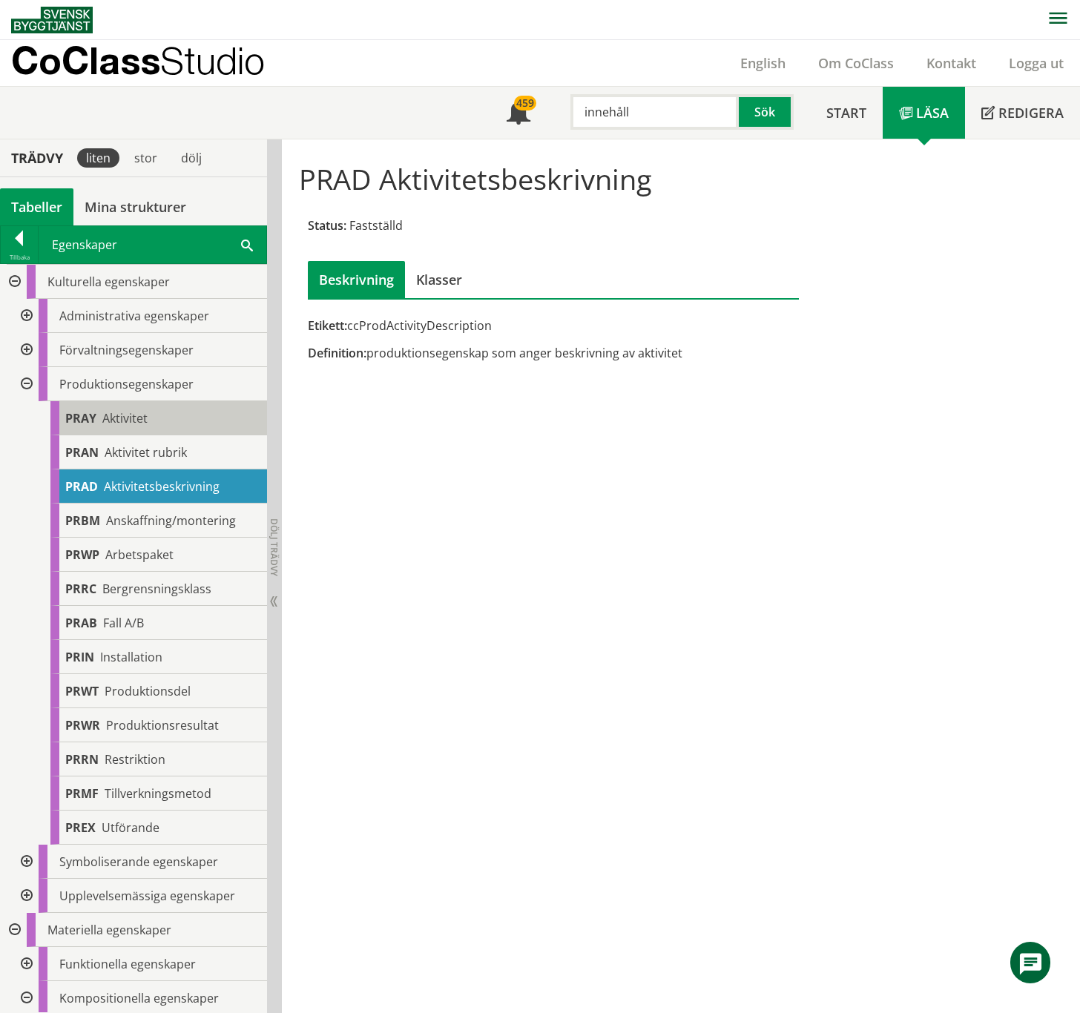
click at [141, 421] on span "Aktivitet" at bounding box center [124, 418] width 45 height 16
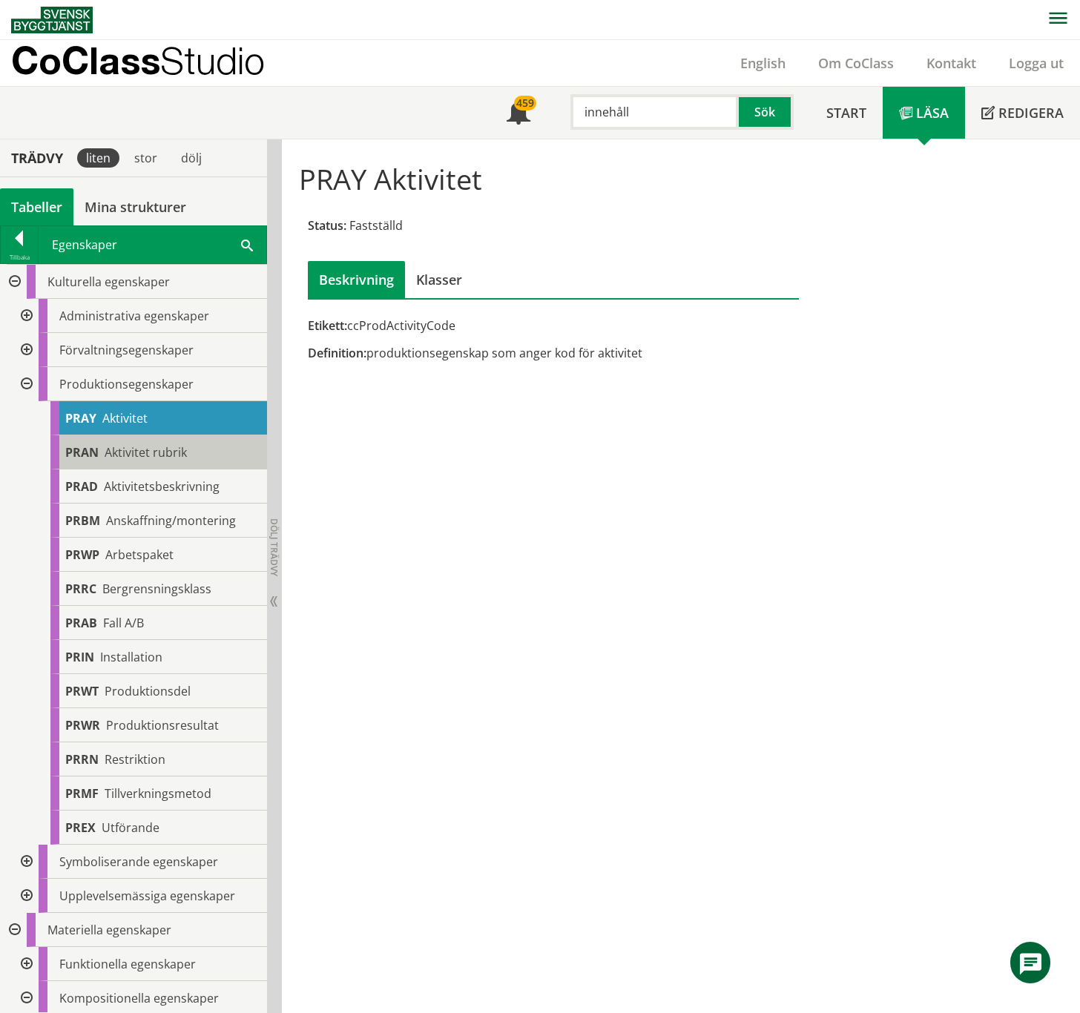
click at [154, 451] on span "Aktivitet rubrik" at bounding box center [146, 452] width 82 height 16
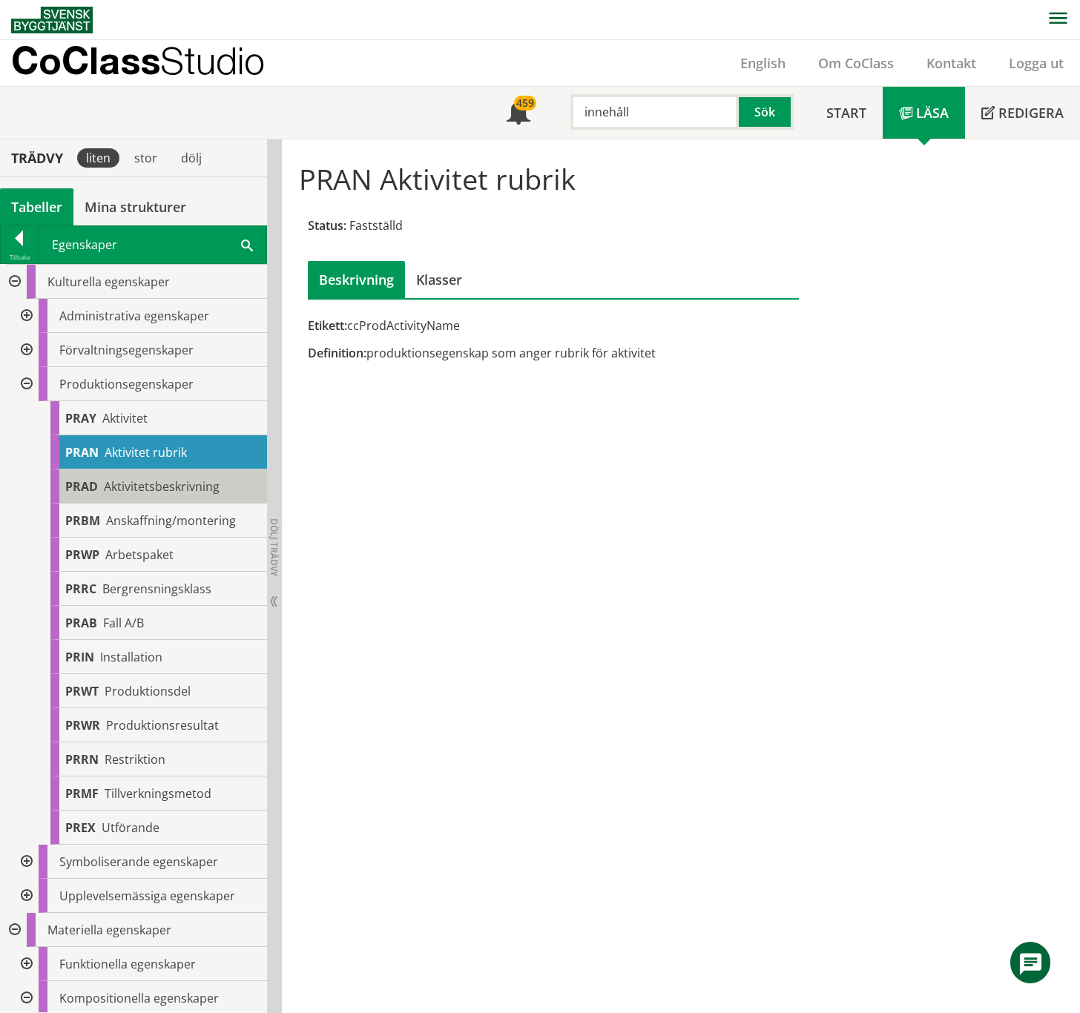
click at [164, 490] on span "Aktivitetsbeskrivning" at bounding box center [162, 486] width 116 height 16
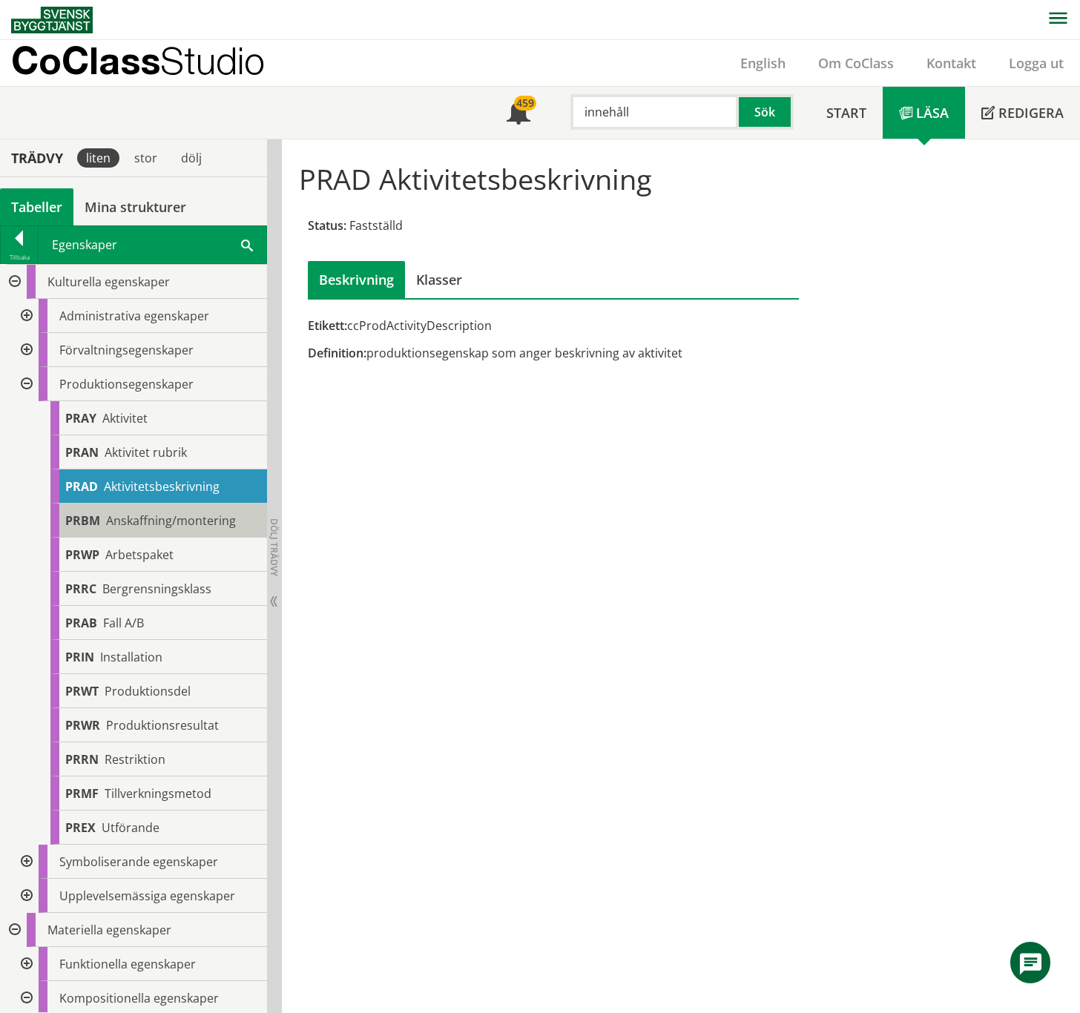
click at [164, 514] on span "Anskaffning/montering" at bounding box center [171, 520] width 130 height 16
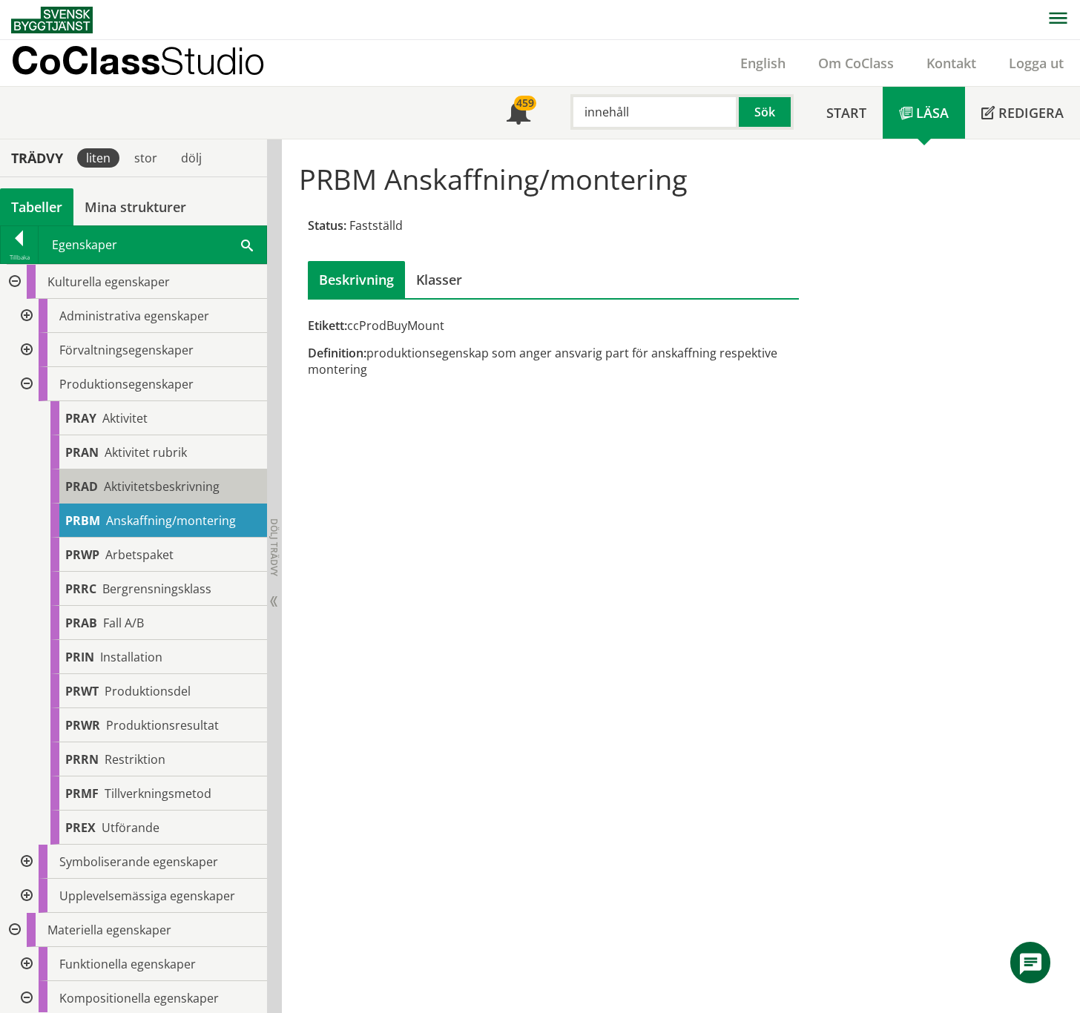
click at [145, 494] on span "Aktivitetsbeskrivning" at bounding box center [162, 486] width 116 height 16
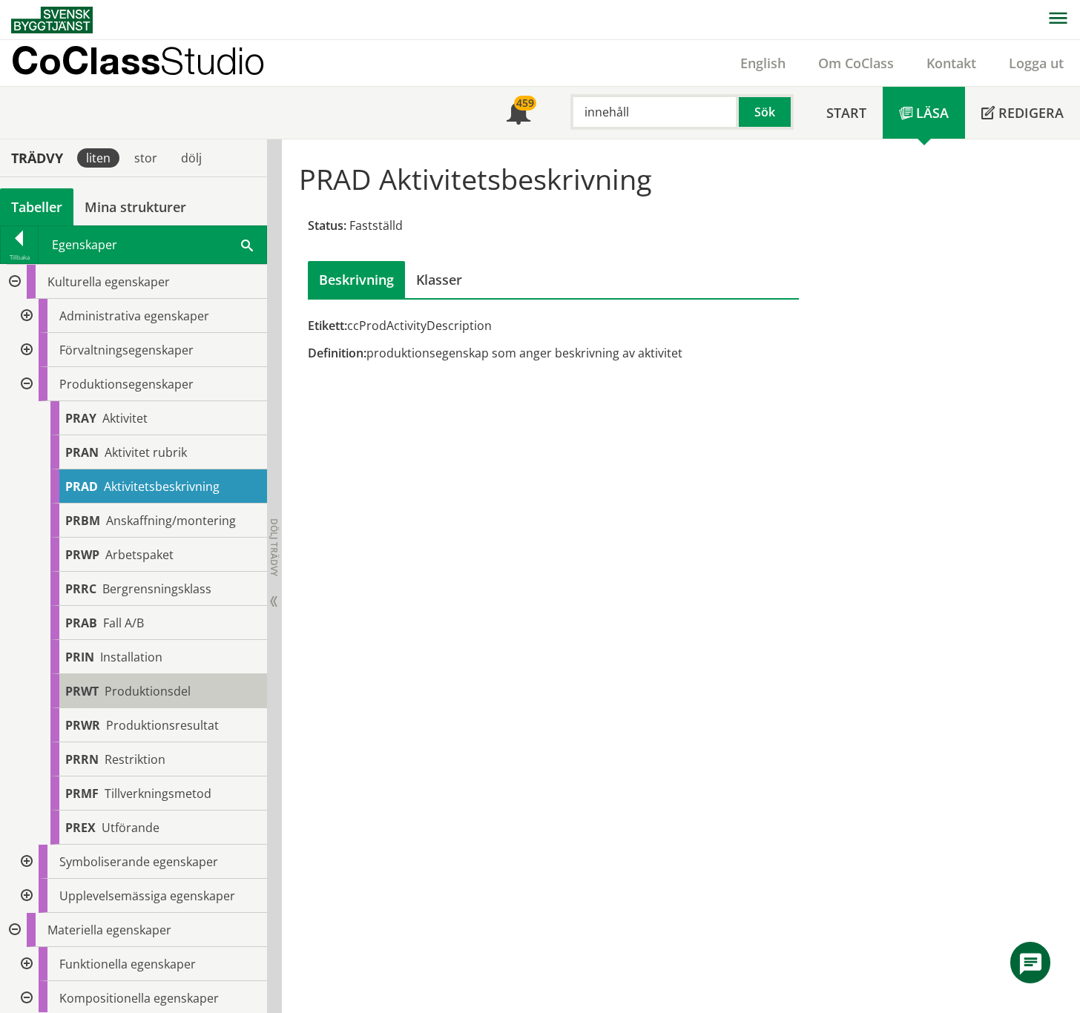
click at [166, 567] on span "Produktionsdel" at bounding box center [148, 691] width 86 height 16
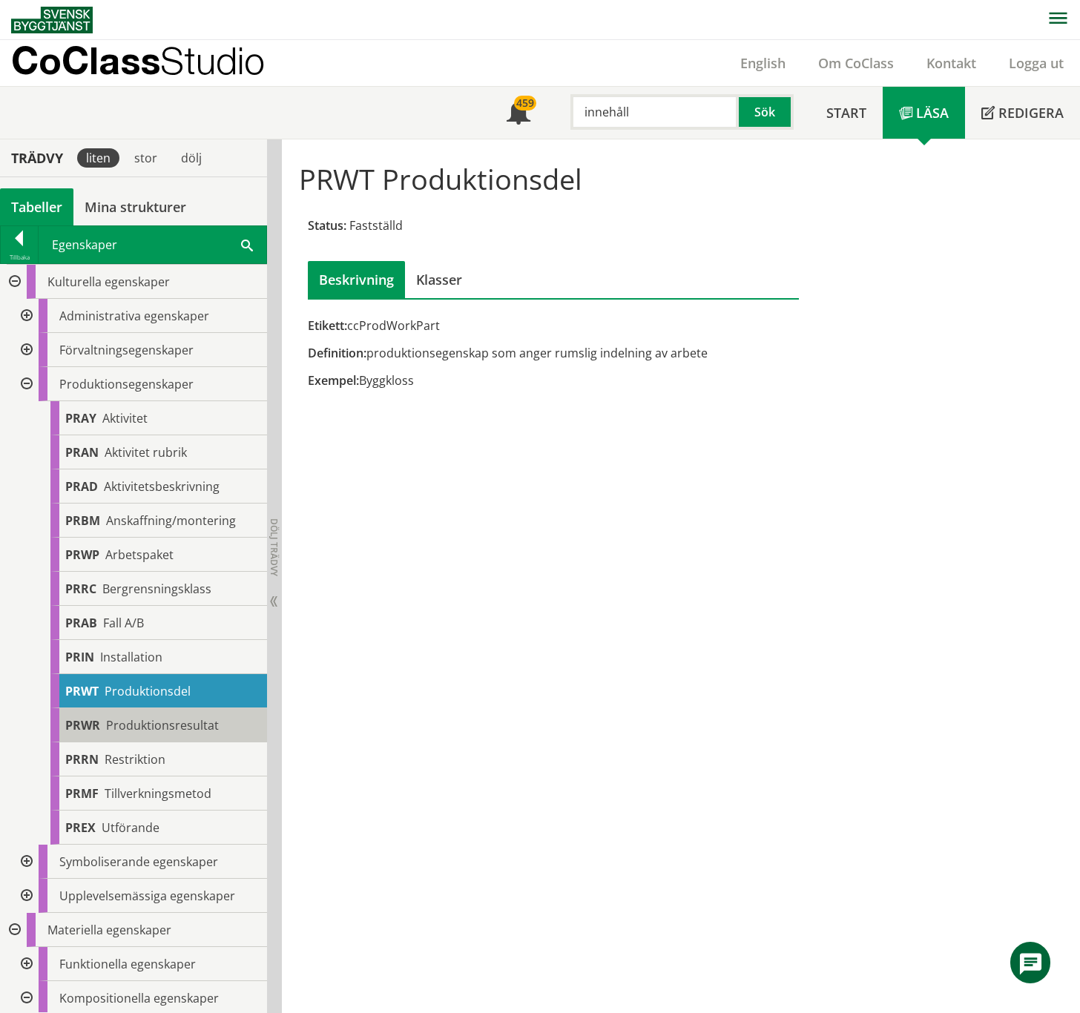
click at [166, 567] on span "Produktionsresultat" at bounding box center [162, 725] width 113 height 16
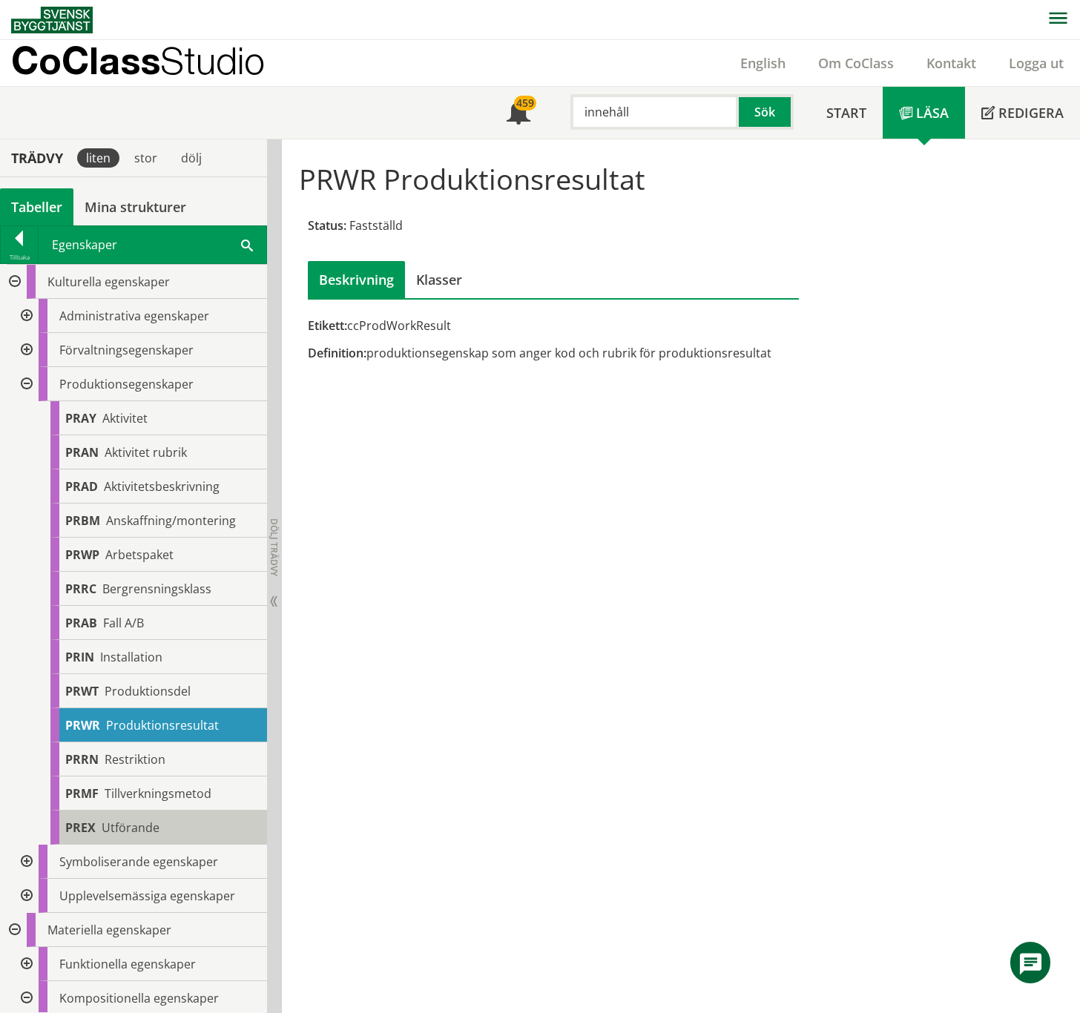
click at [146, 567] on span "Utförande" at bounding box center [131, 827] width 58 height 16
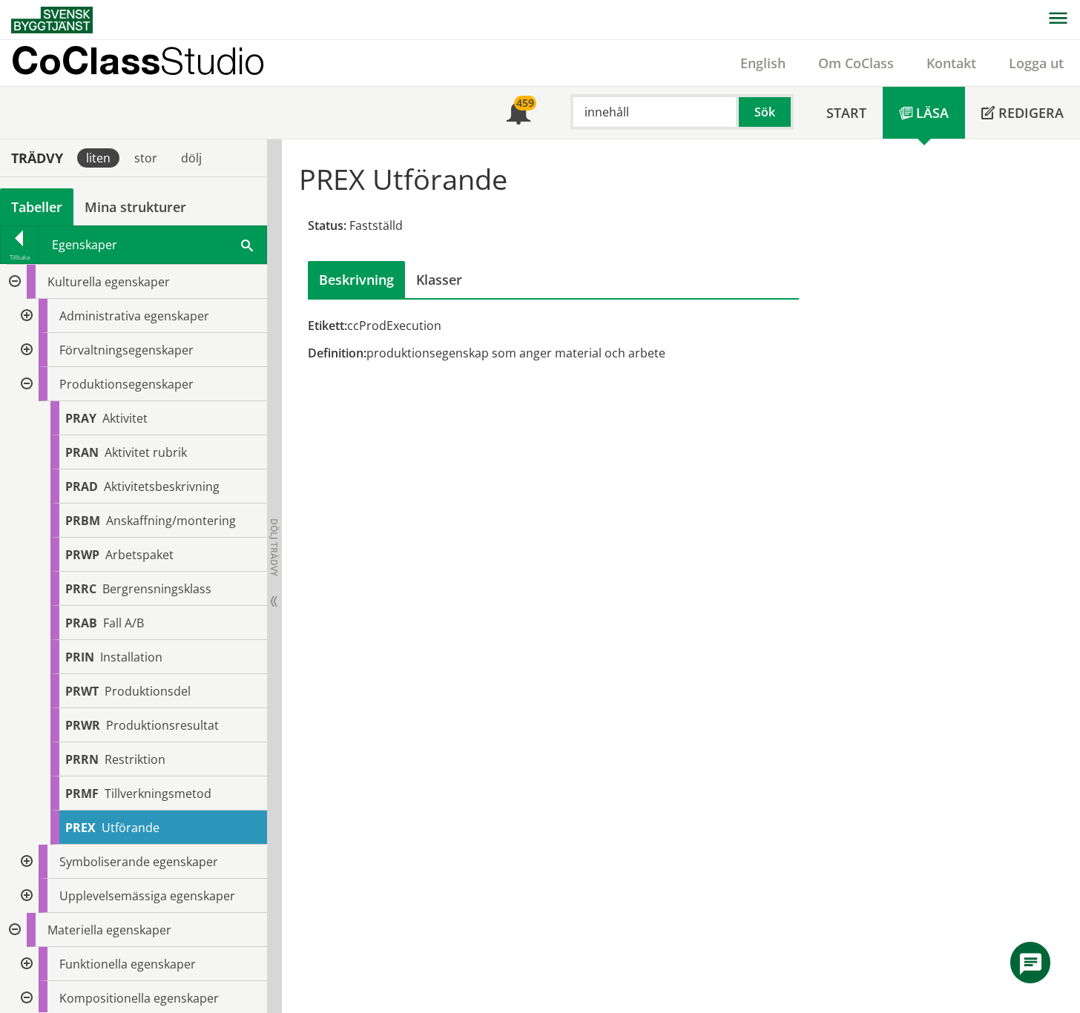
click at [25, 380] on div at bounding box center [25, 384] width 27 height 34
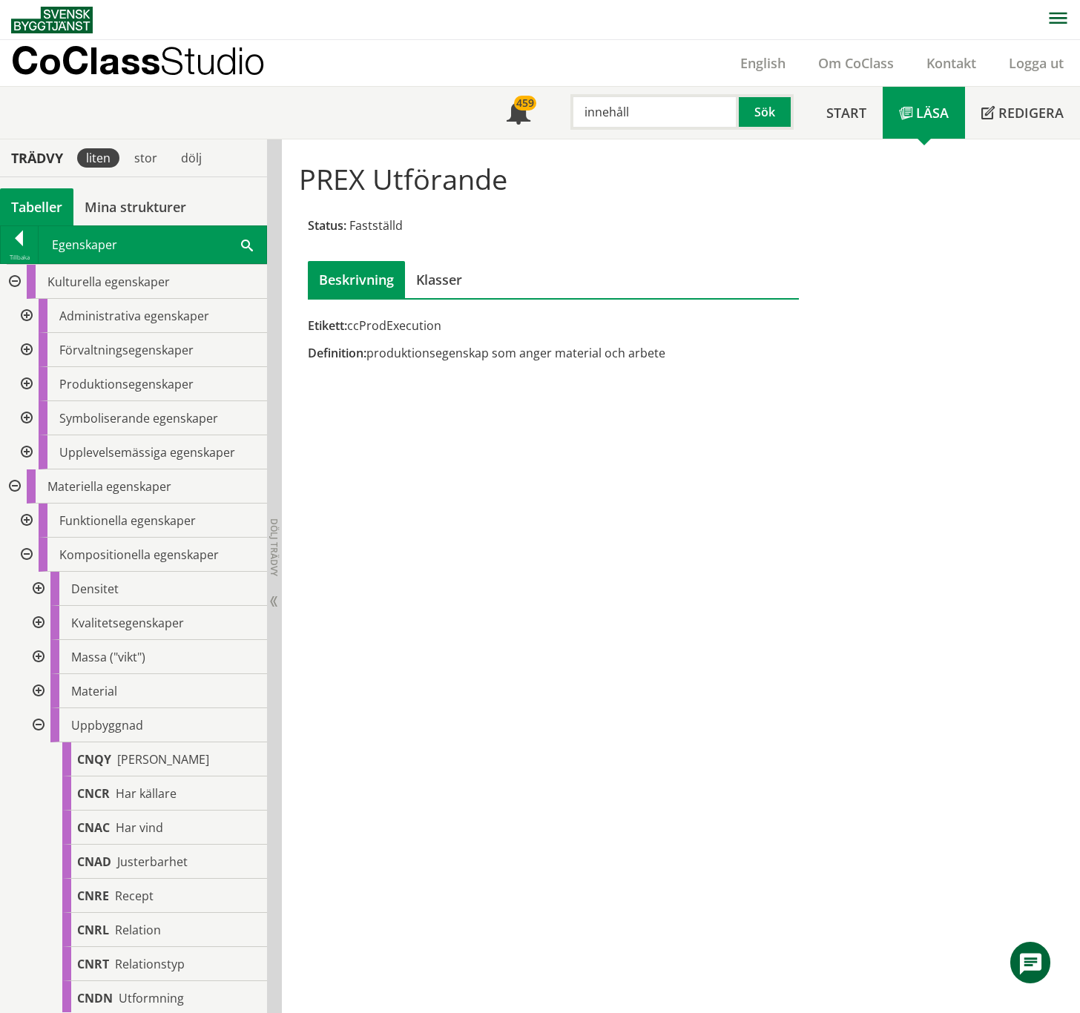
click at [27, 416] on div at bounding box center [25, 418] width 27 height 34
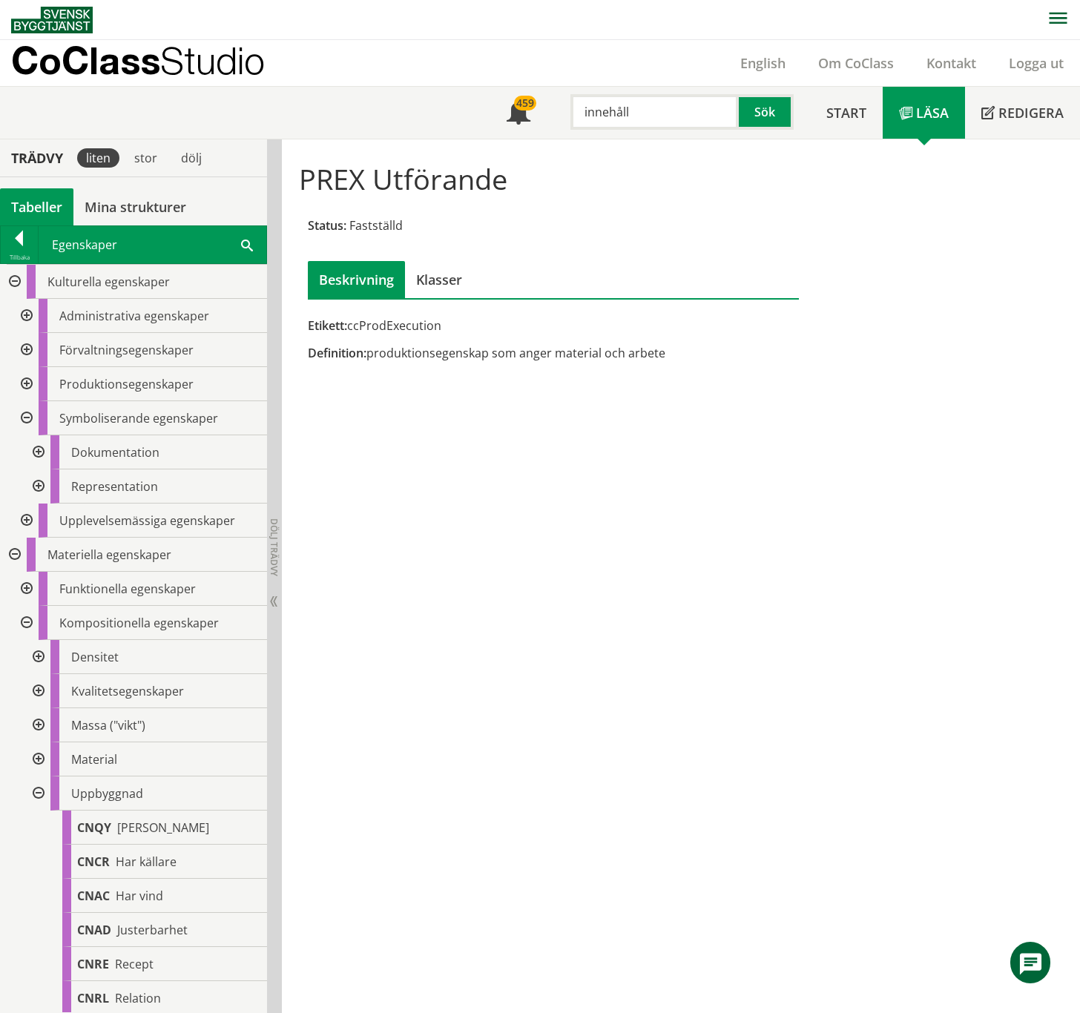
click at [40, 452] on div at bounding box center [37, 452] width 27 height 34
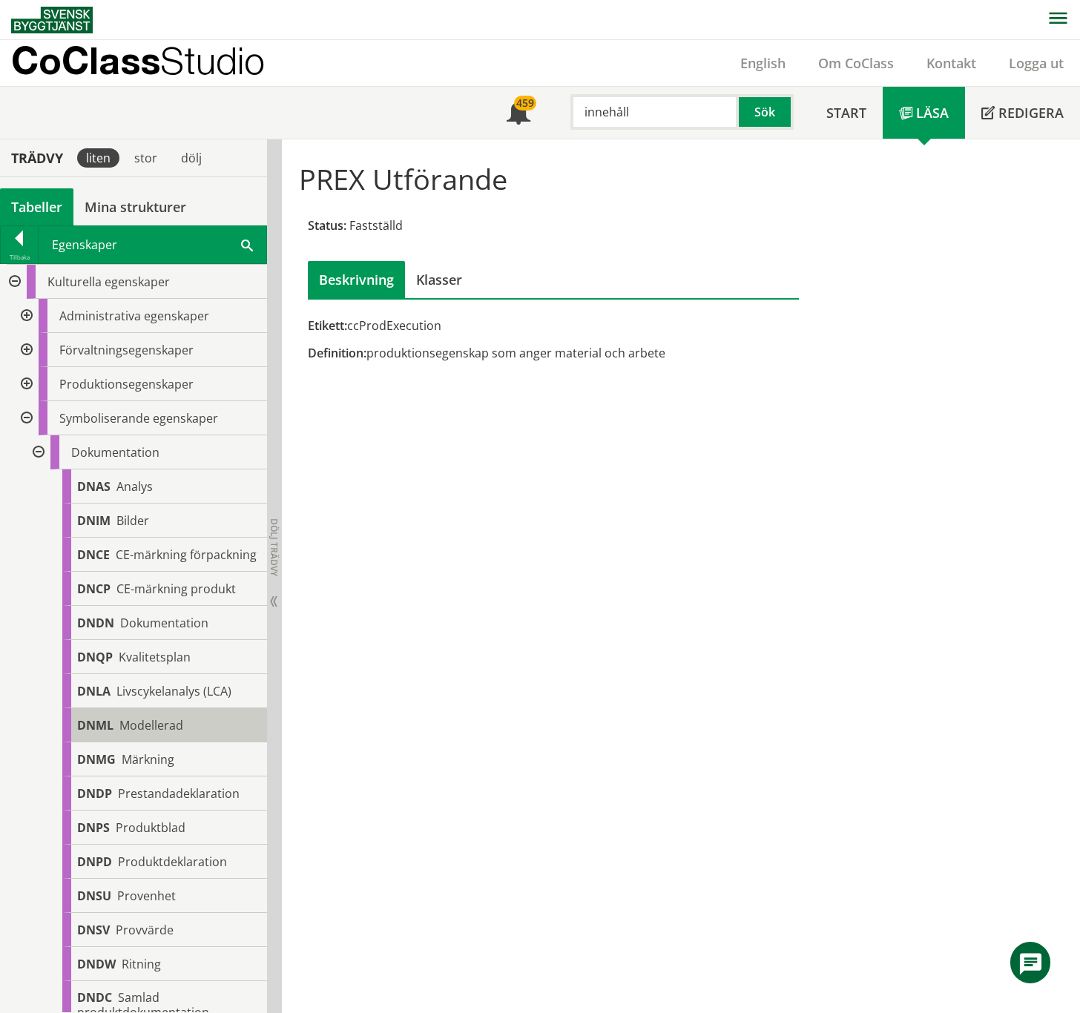
click at [167, 567] on span "Modellerad" at bounding box center [151, 725] width 64 height 16
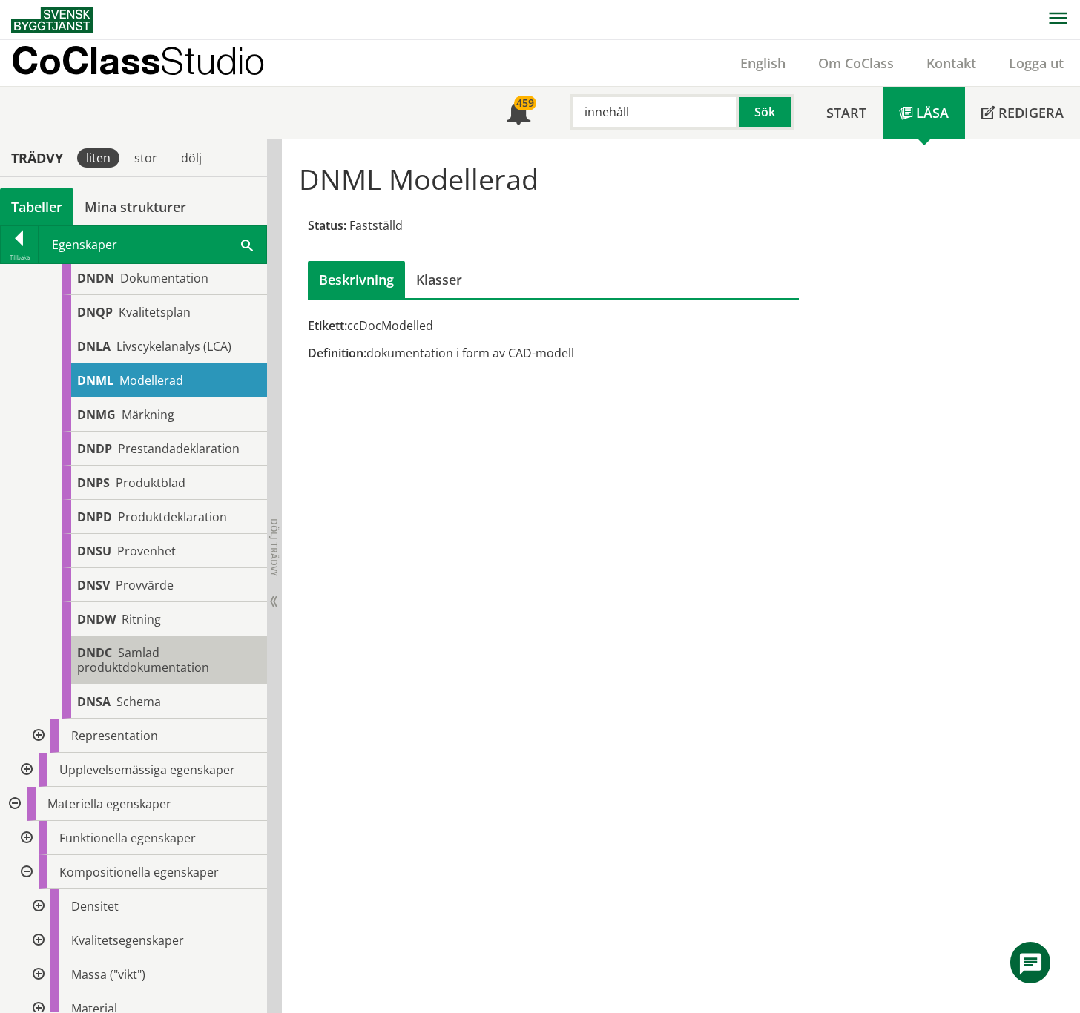
scroll to position [395, 0]
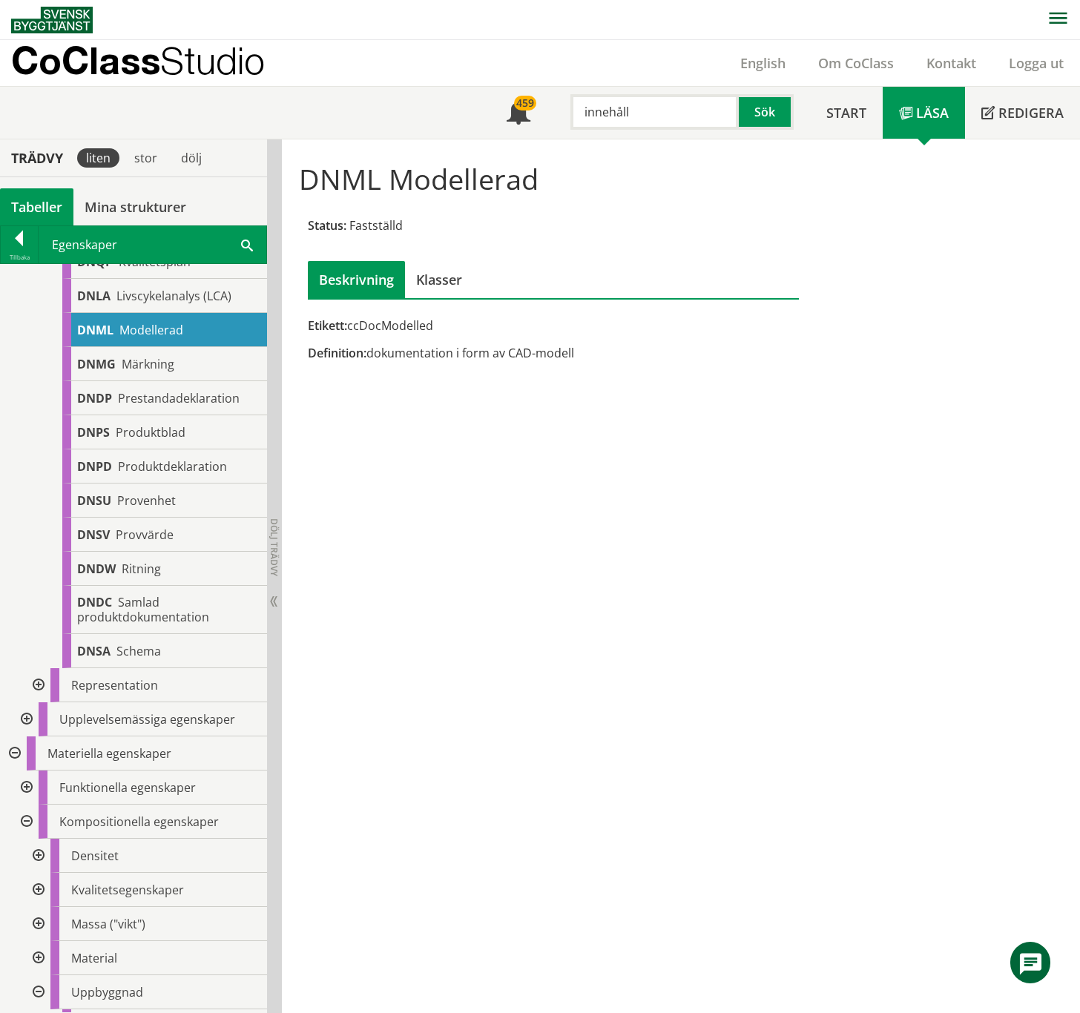
click at [37, 567] on div at bounding box center [37, 685] width 27 height 34
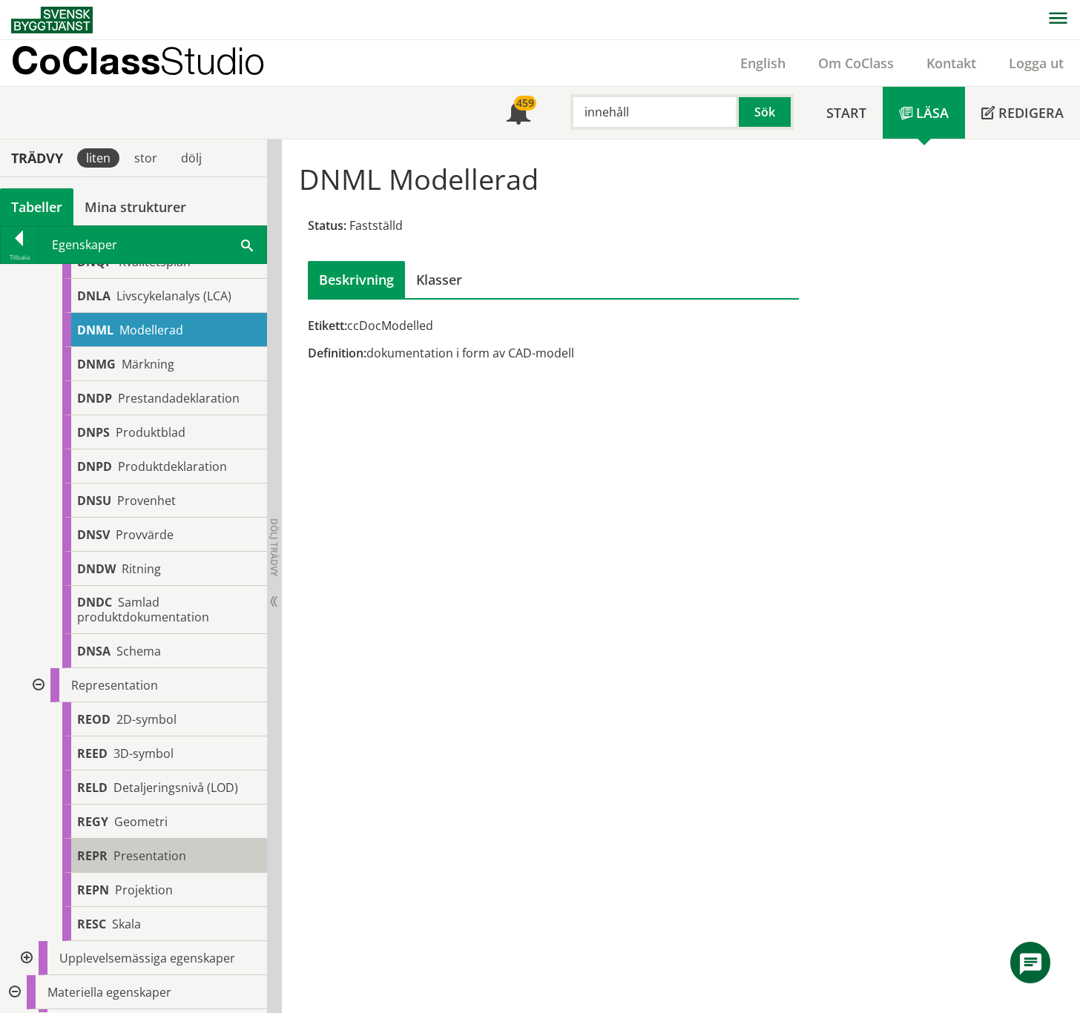
click at [176, 567] on span "Presentation" at bounding box center [149, 856] width 73 height 16
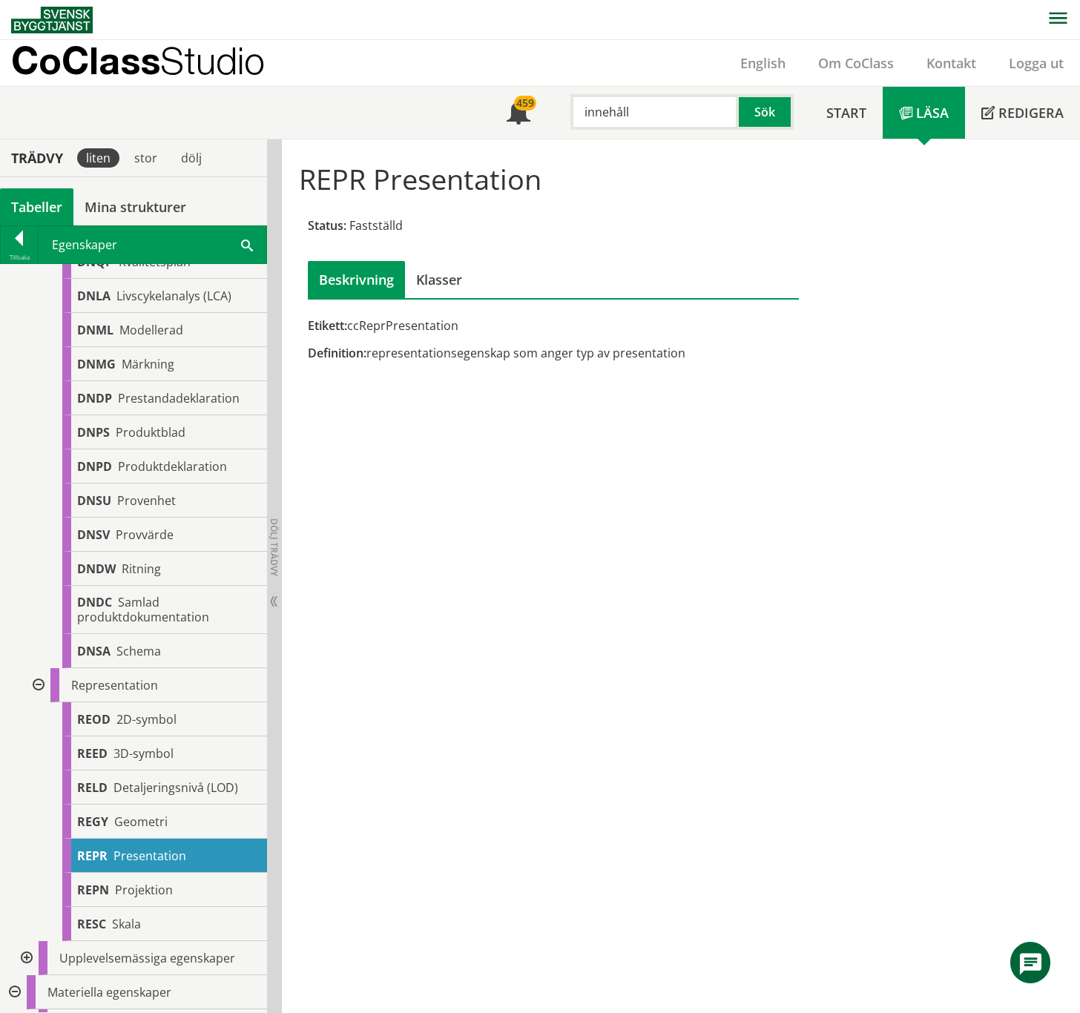
click at [34, 567] on div at bounding box center [37, 685] width 27 height 34
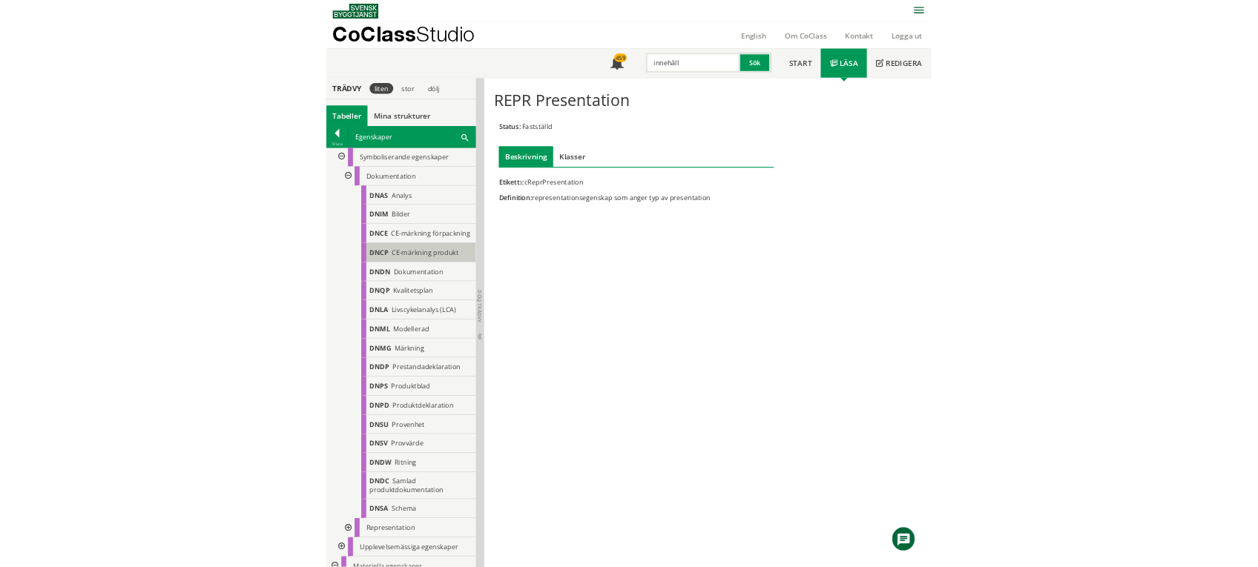
scroll to position [99, 0]
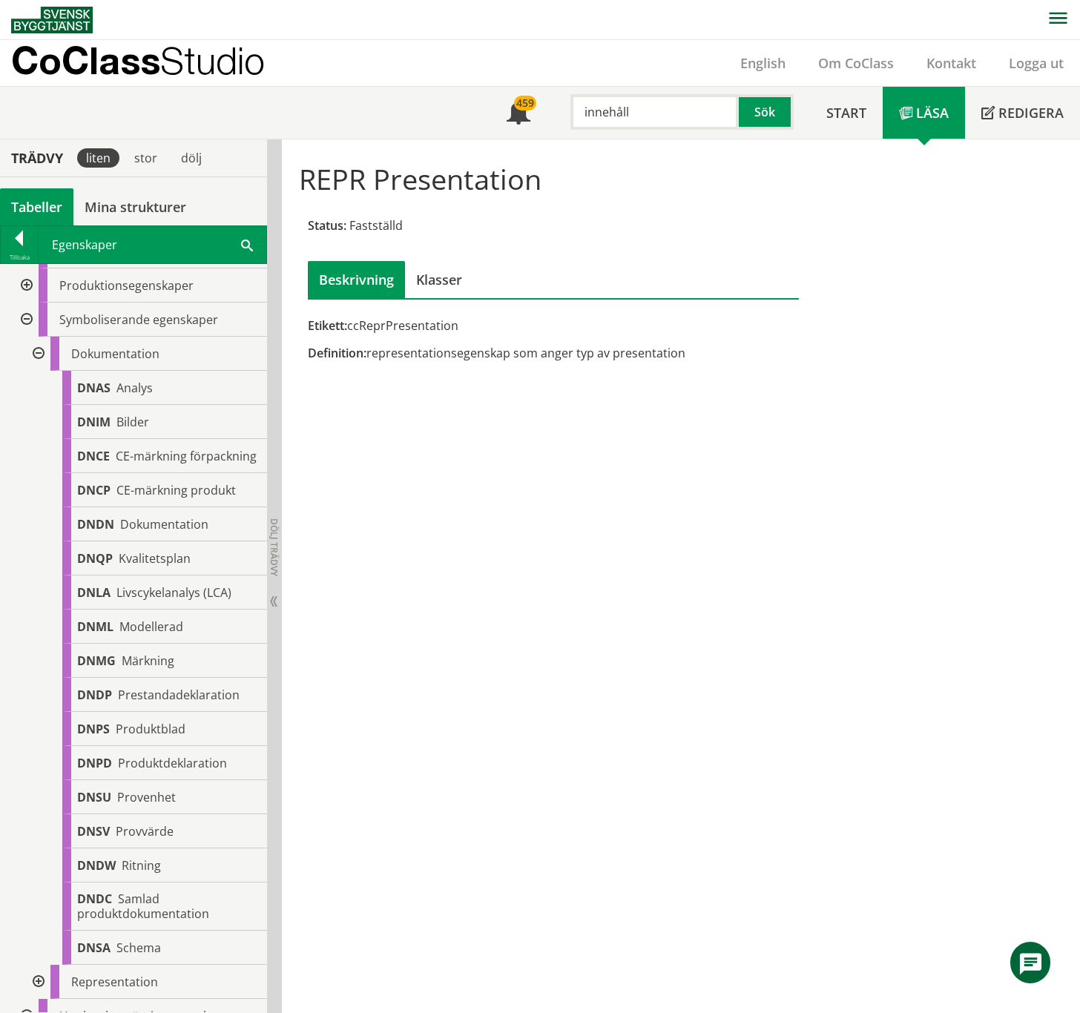
click at [36, 354] on div at bounding box center [37, 354] width 27 height 34
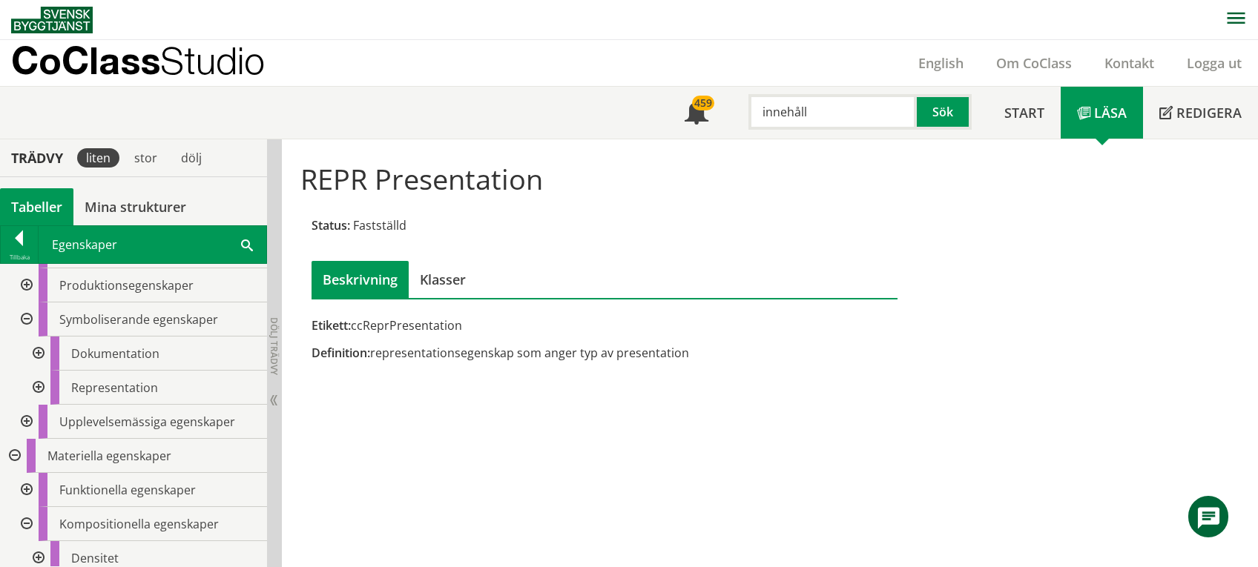
click at [43, 205] on div "Tabeller" at bounding box center [36, 206] width 73 height 37
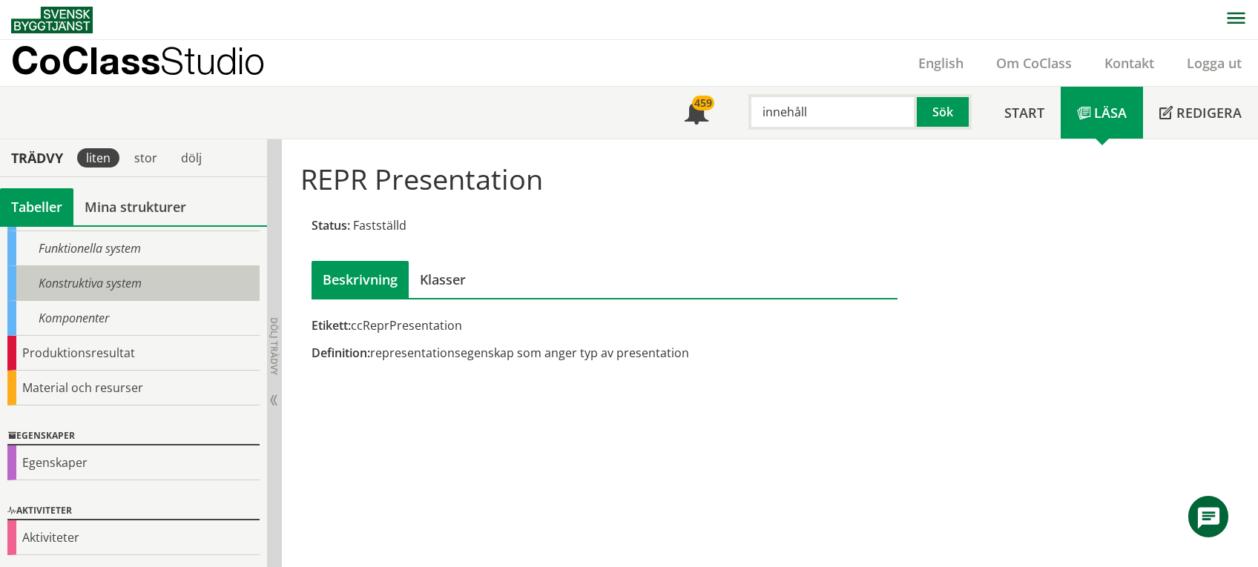
click at [84, 286] on div "Konstruktiva system" at bounding box center [133, 283] width 252 height 35
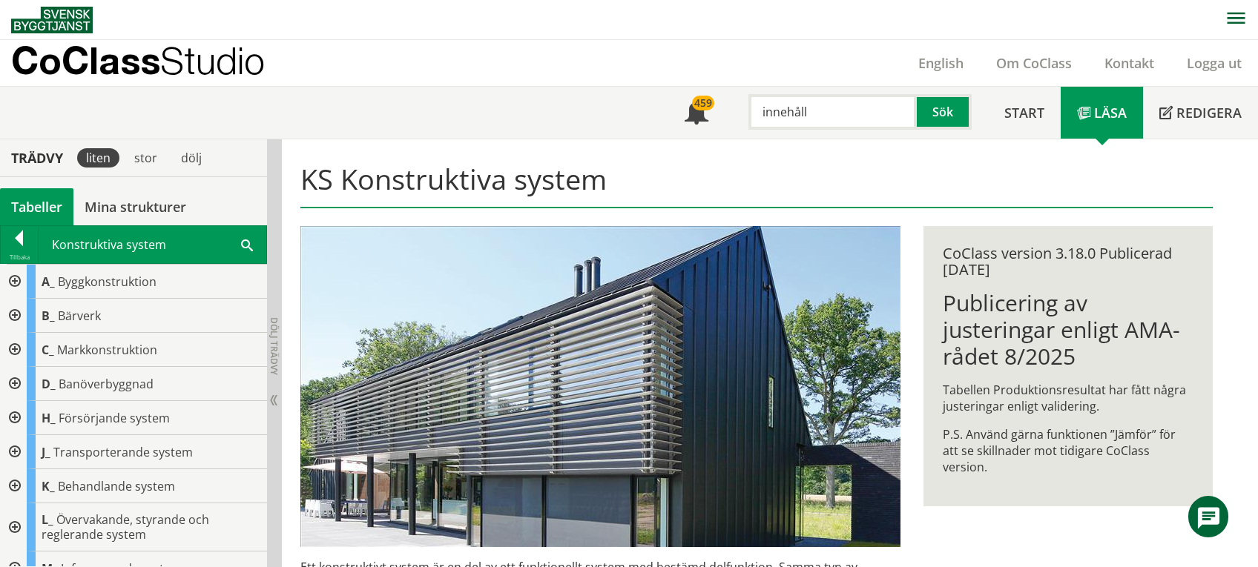
click at [10, 451] on div at bounding box center [13, 452] width 27 height 34
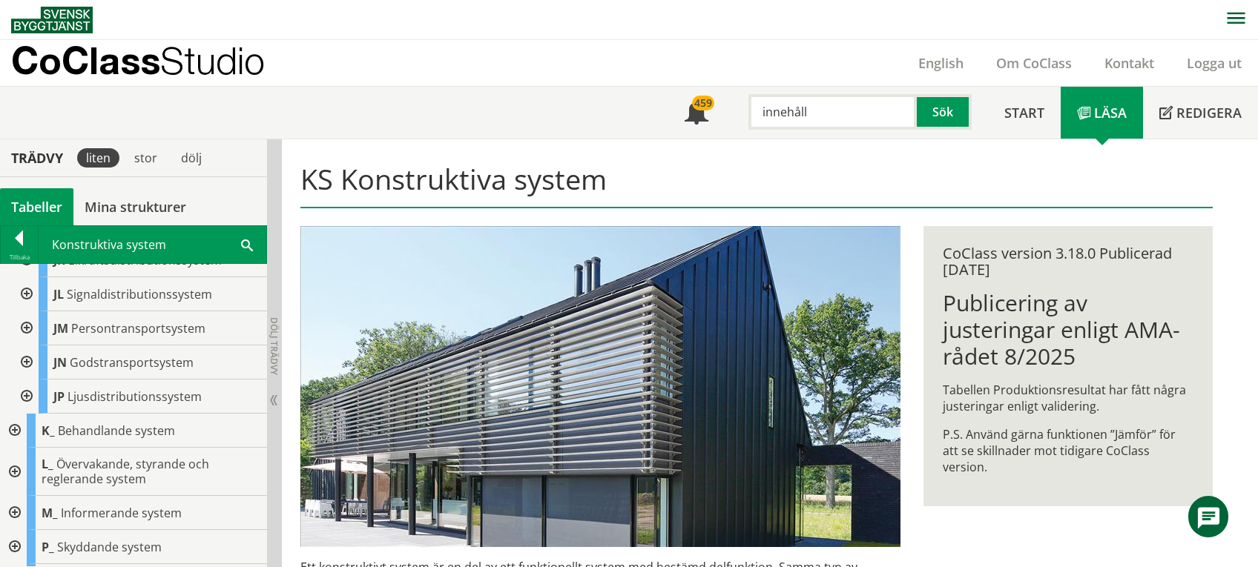
scroll to position [593, 0]
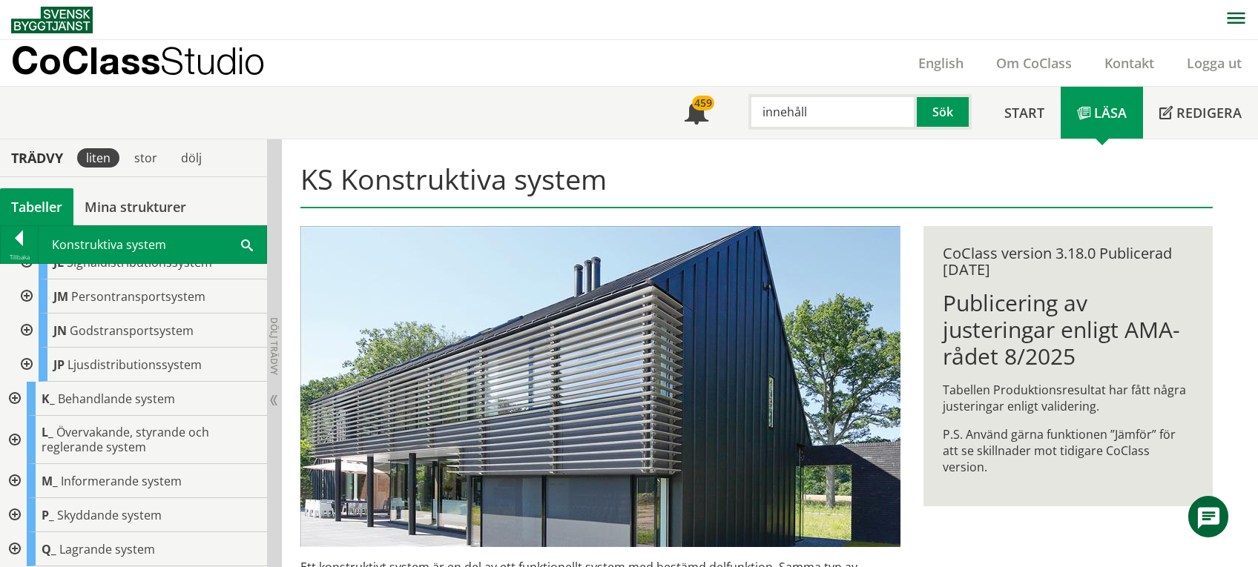
click at [15, 386] on div at bounding box center [13, 399] width 27 height 34
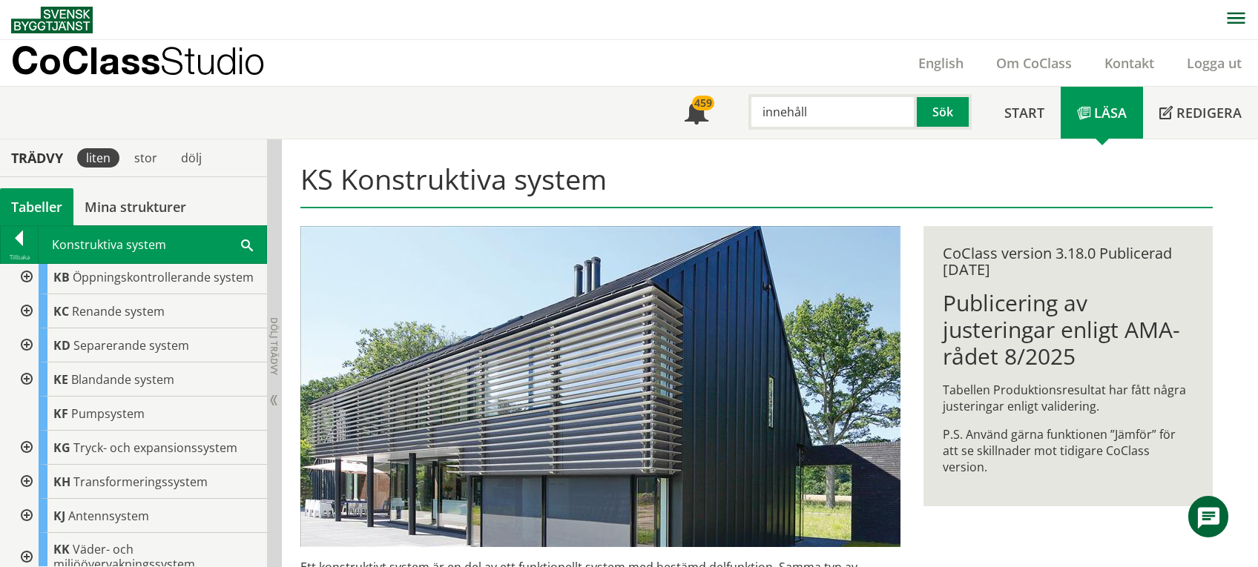
scroll to position [791, 0]
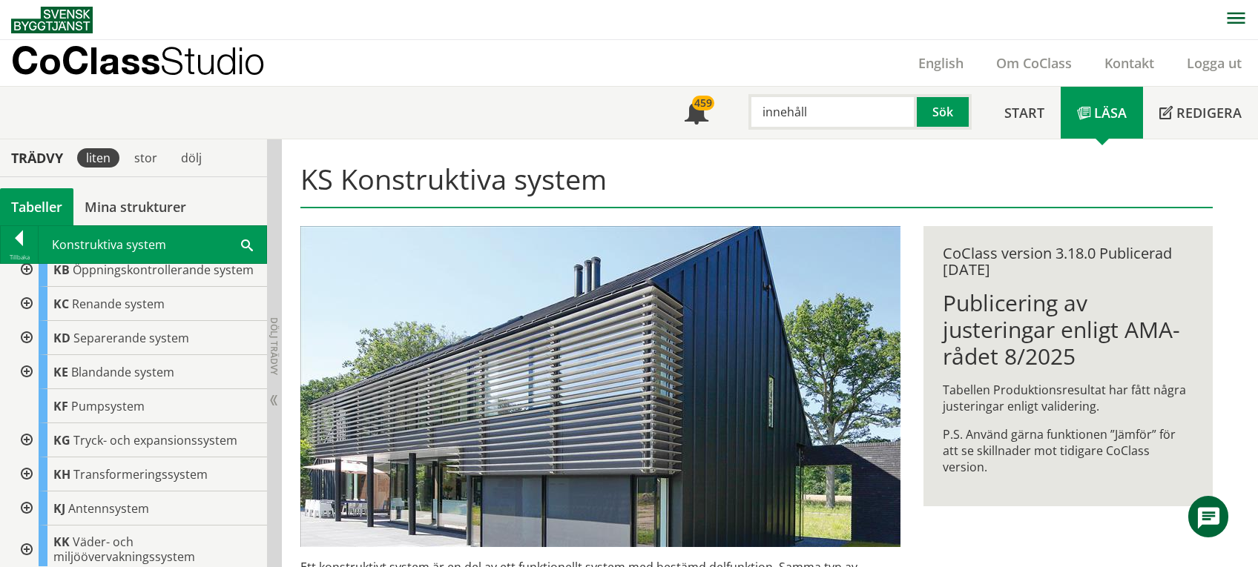
click at [21, 301] on div at bounding box center [25, 304] width 27 height 34
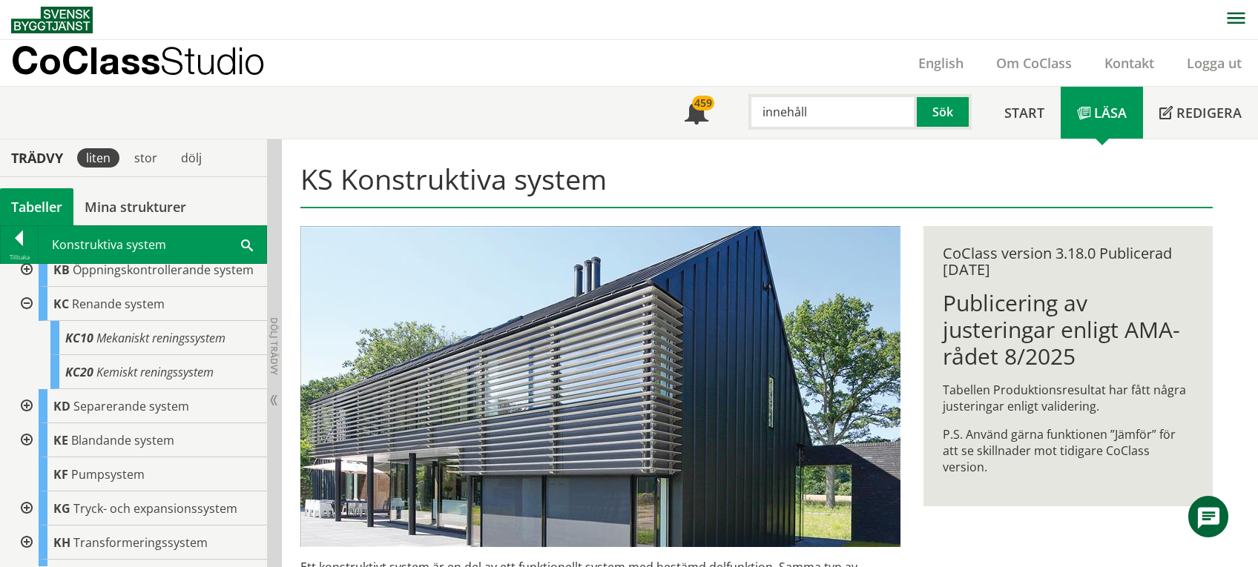
click at [22, 301] on div at bounding box center [25, 304] width 27 height 34
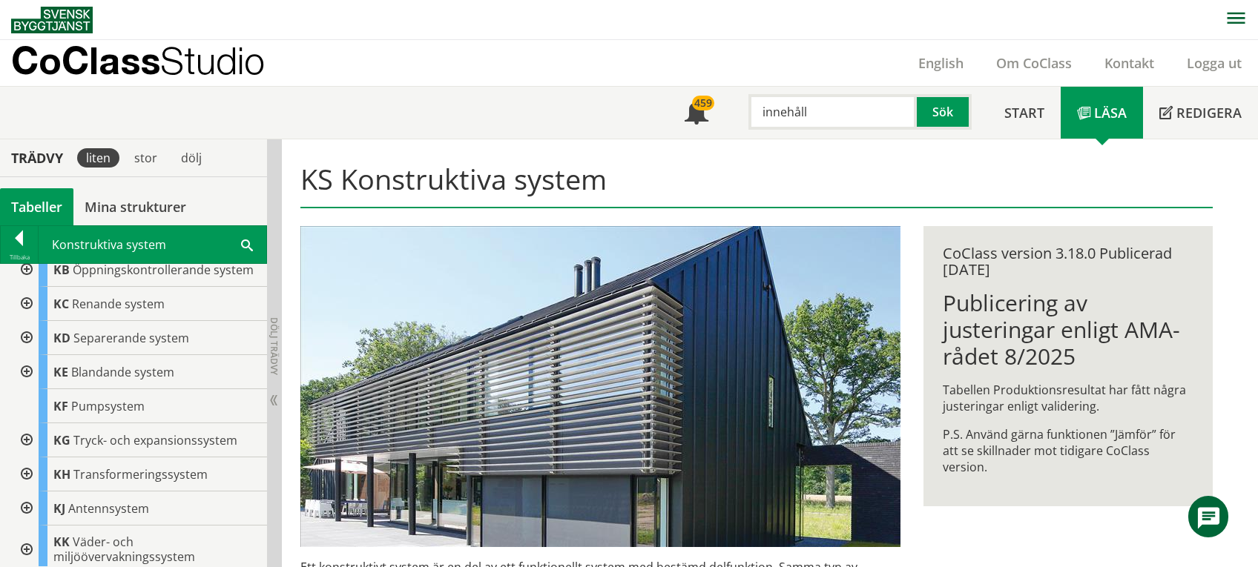
click at [22, 337] on div at bounding box center [25, 338] width 27 height 34
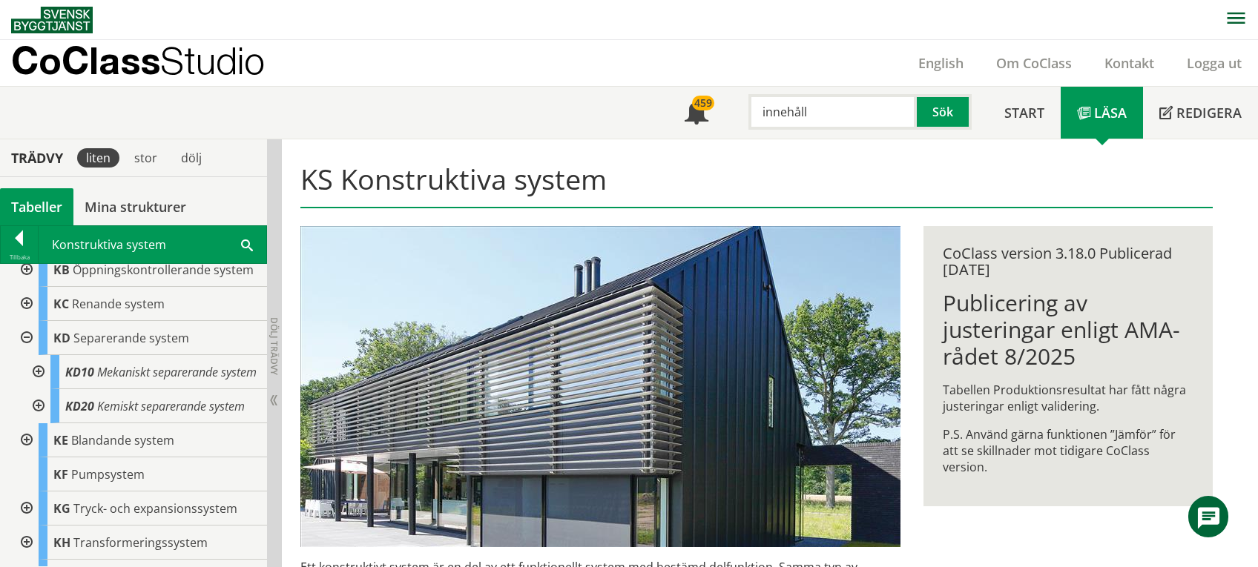
click at [22, 337] on div at bounding box center [25, 338] width 27 height 34
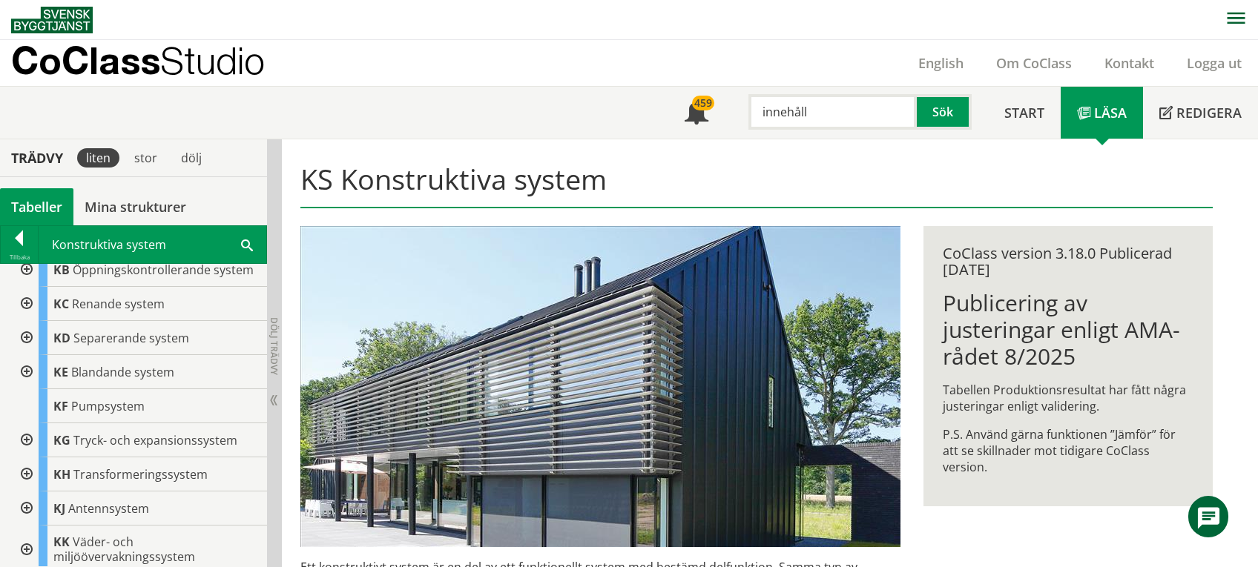
click at [27, 372] on div at bounding box center [25, 372] width 27 height 34
click at [40, 406] on div at bounding box center [37, 406] width 27 height 34
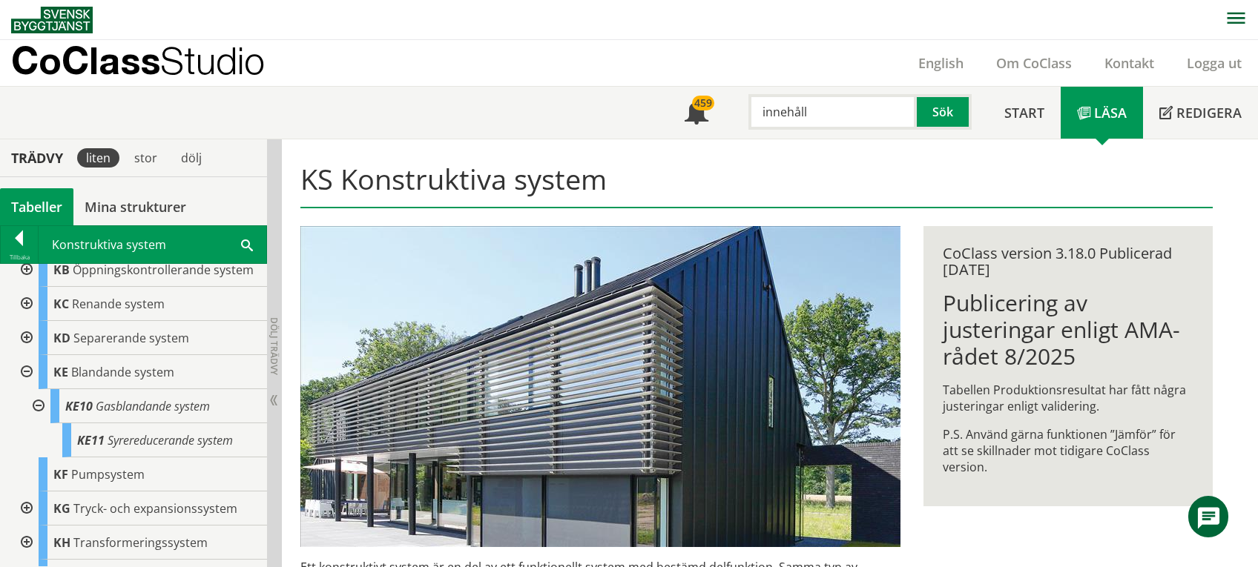
click at [40, 406] on div at bounding box center [37, 406] width 27 height 34
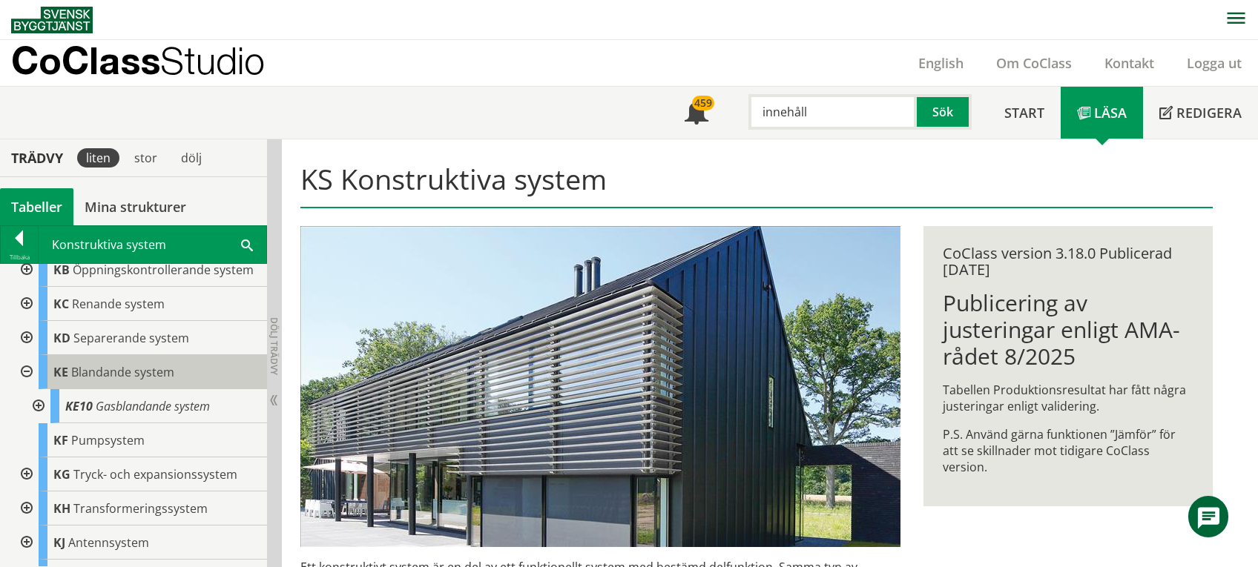
click at [86, 368] on span "Blandande system" at bounding box center [122, 372] width 103 height 16
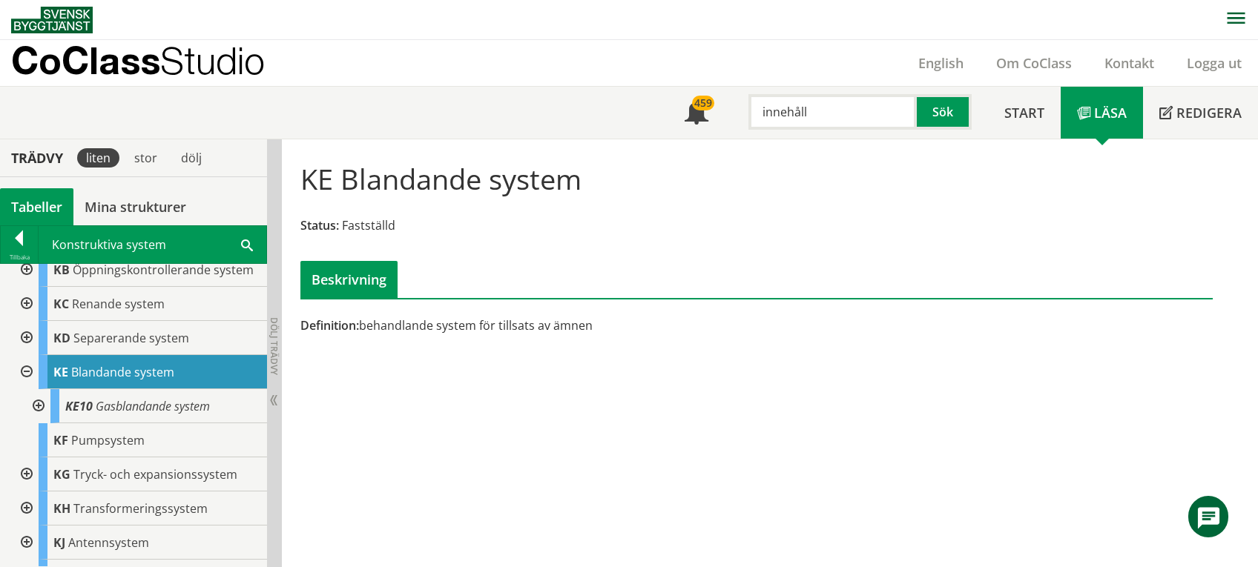
click at [22, 369] on div at bounding box center [25, 372] width 27 height 34
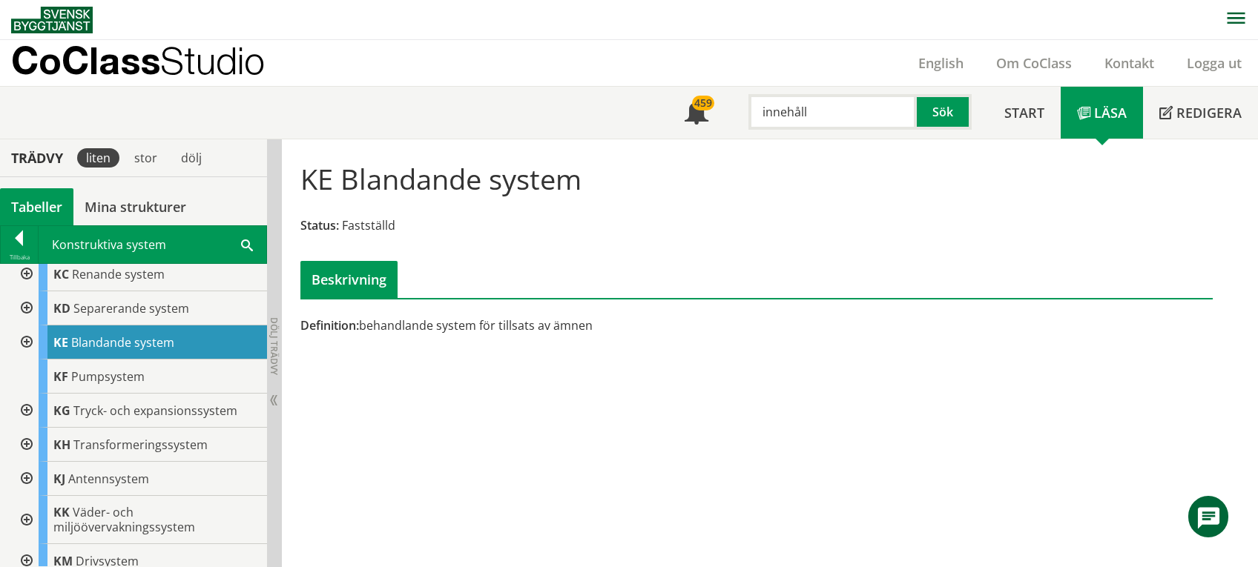
scroll to position [1052, 0]
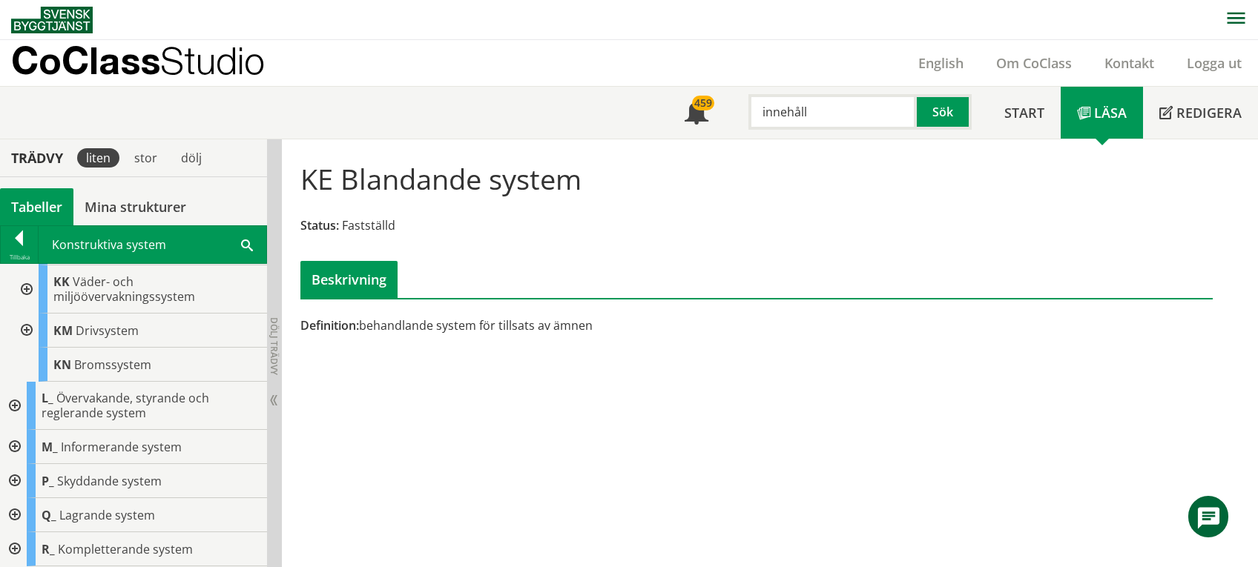
click at [15, 552] on div at bounding box center [13, 549] width 27 height 34
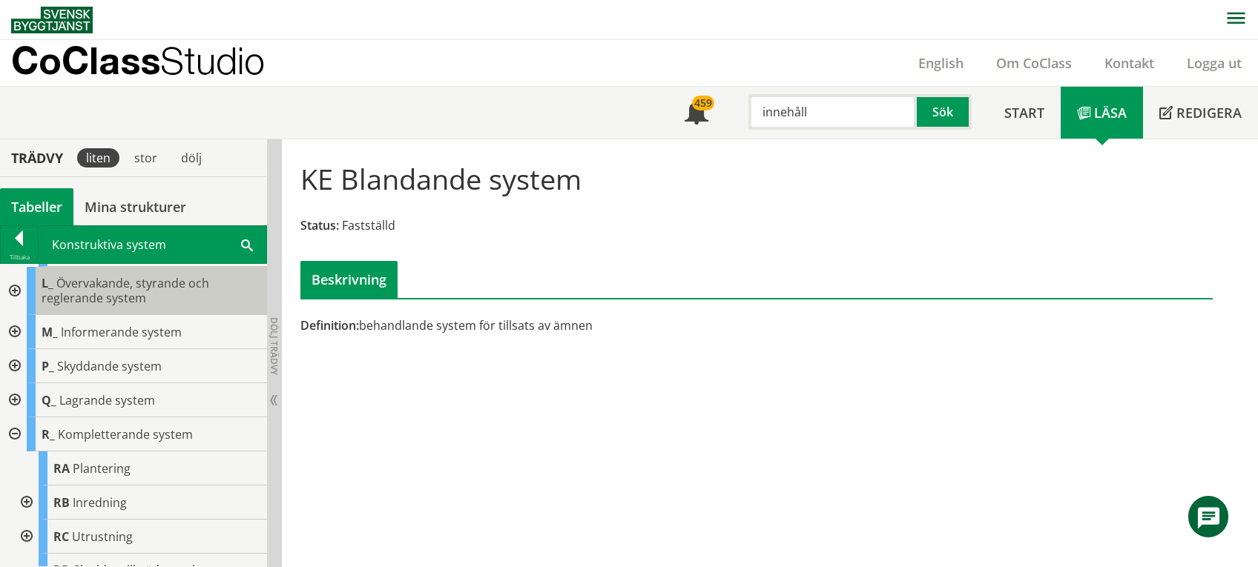
scroll to position [1237, 0]
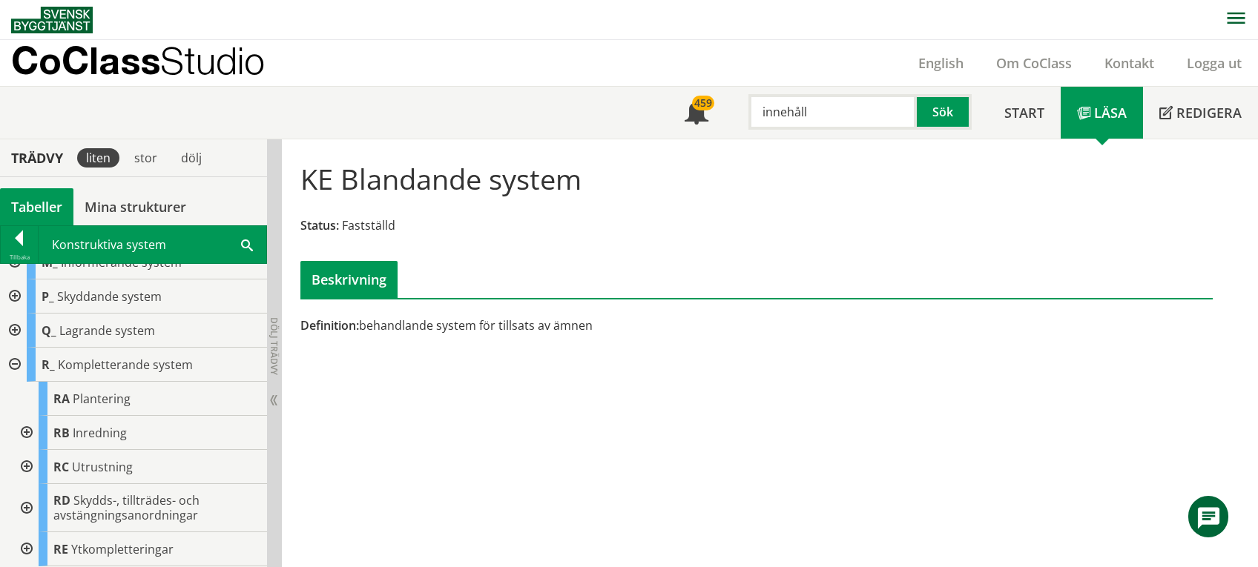
click at [24, 463] on div at bounding box center [25, 467] width 27 height 34
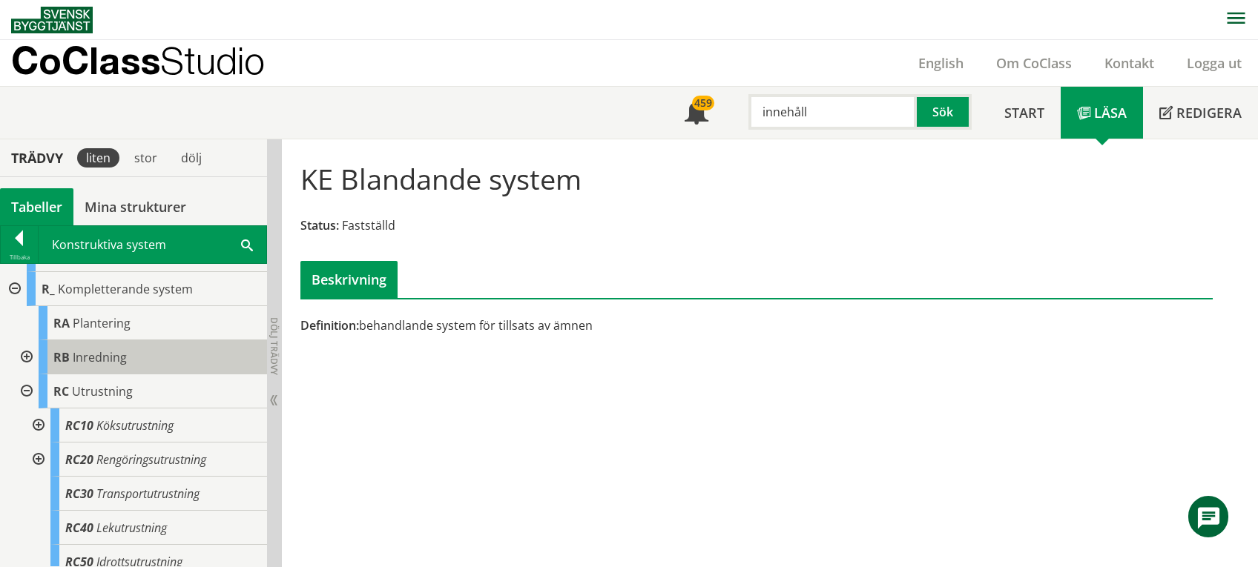
scroll to position [1407, 0]
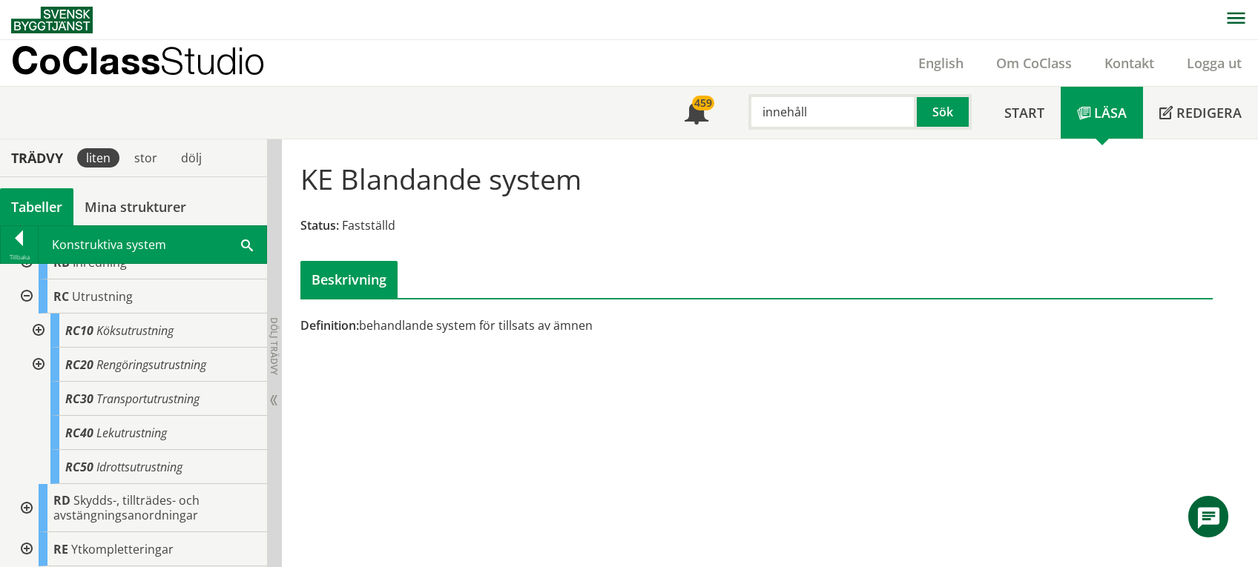
click at [36, 366] on div at bounding box center [37, 365] width 27 height 34
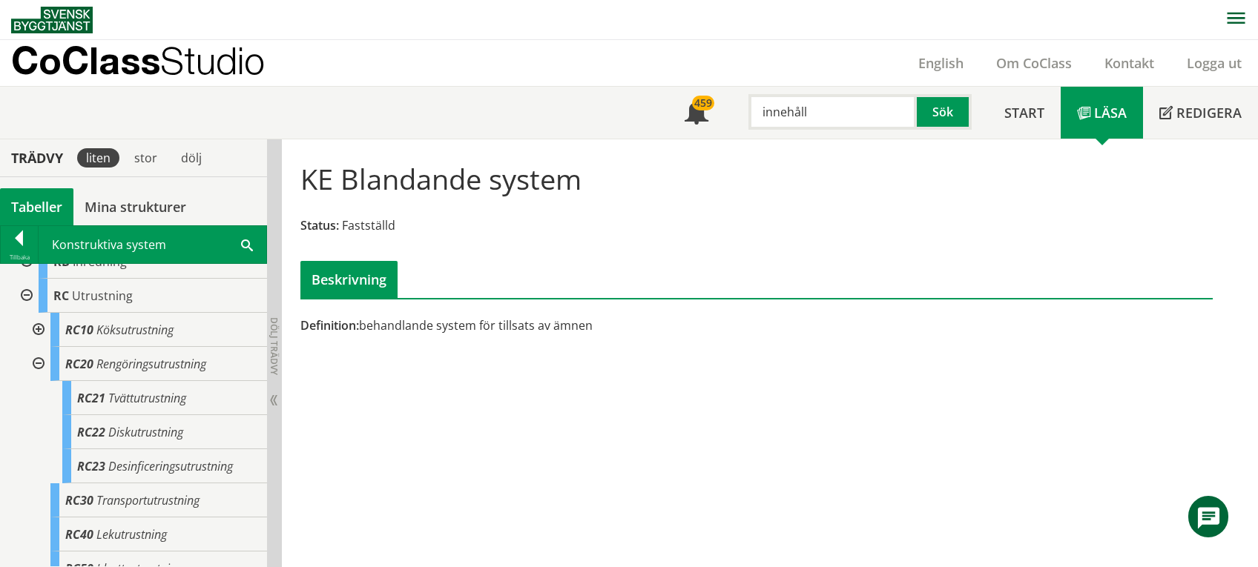
click at [34, 371] on div at bounding box center [37, 364] width 27 height 34
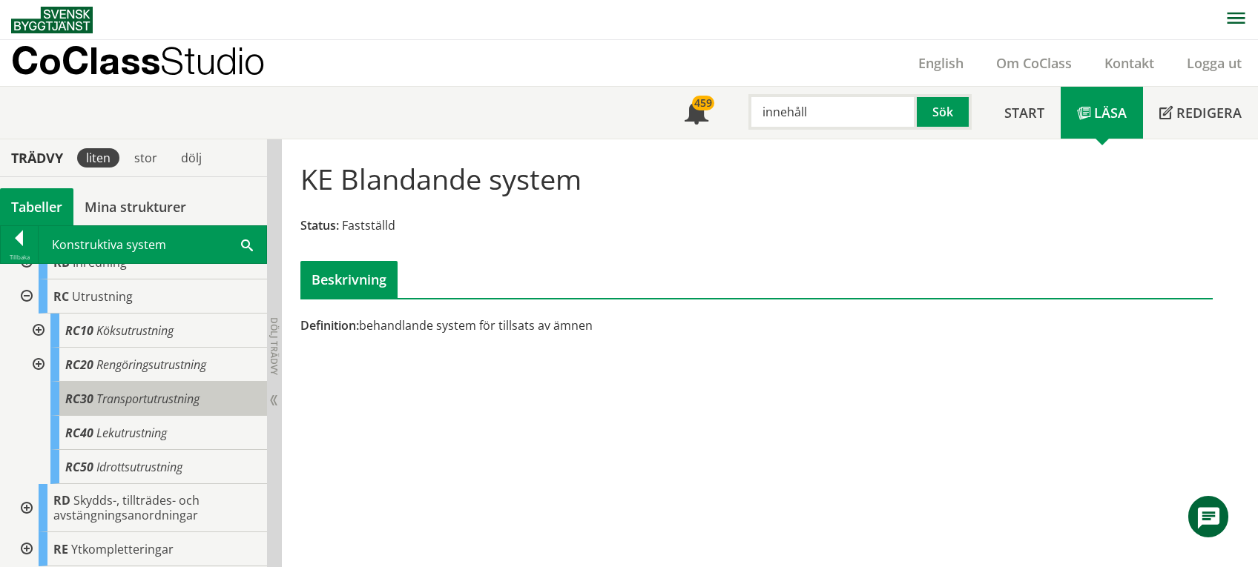
click at [148, 401] on span "Transportutrustning" at bounding box center [147, 399] width 103 height 16
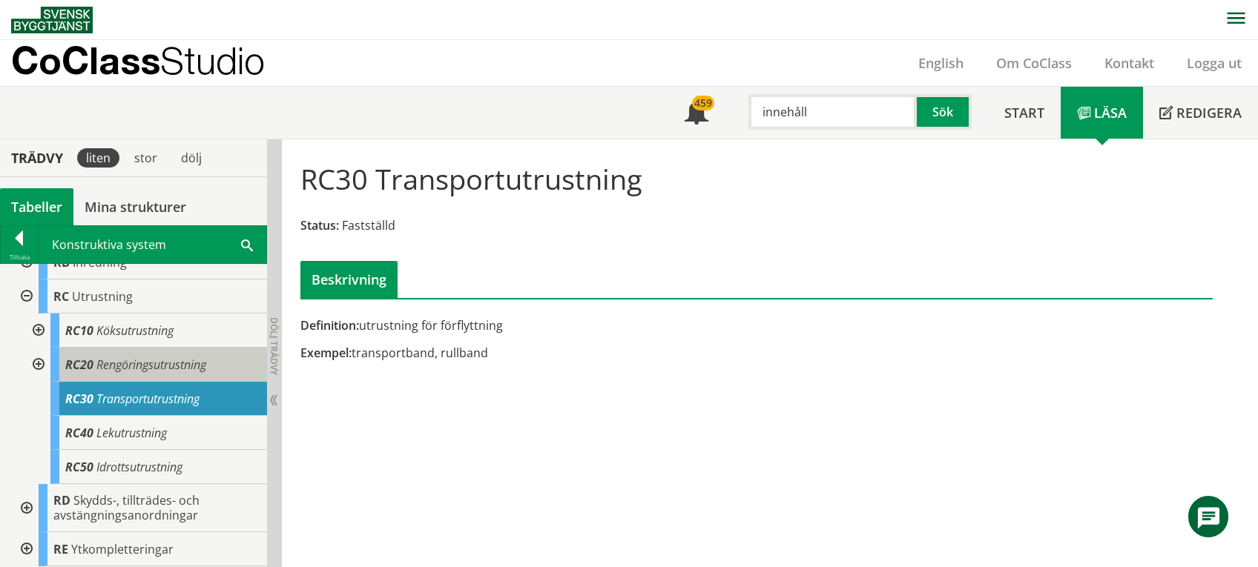
click at [143, 366] on span "Rengöringsutrustning" at bounding box center [151, 365] width 110 height 16
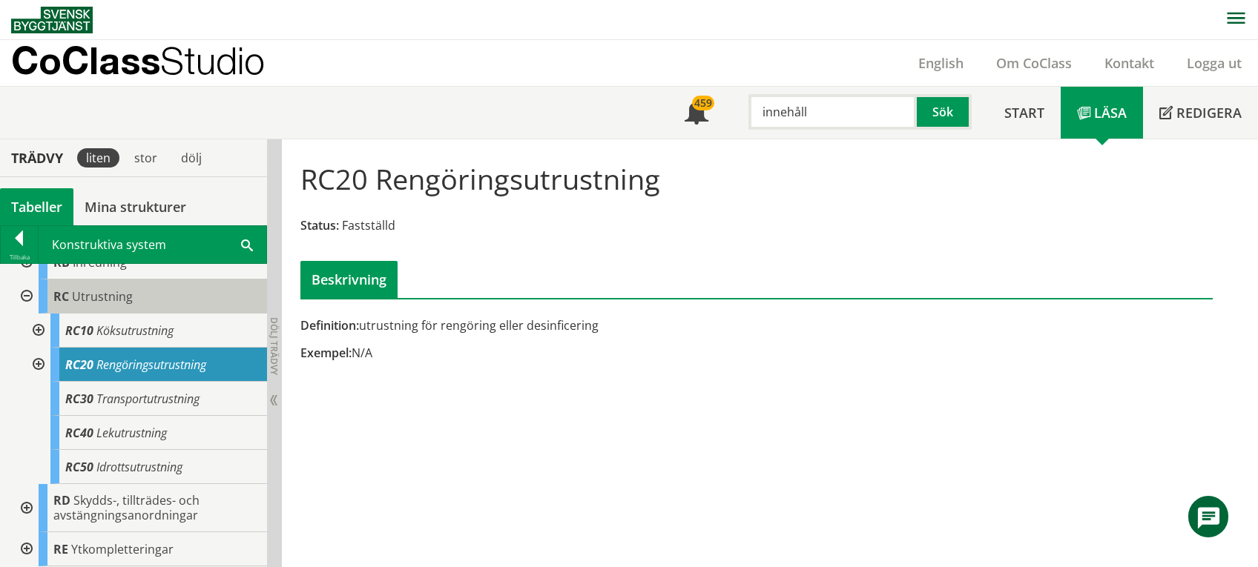
click at [93, 297] on span "Utrustning" at bounding box center [102, 296] width 61 height 16
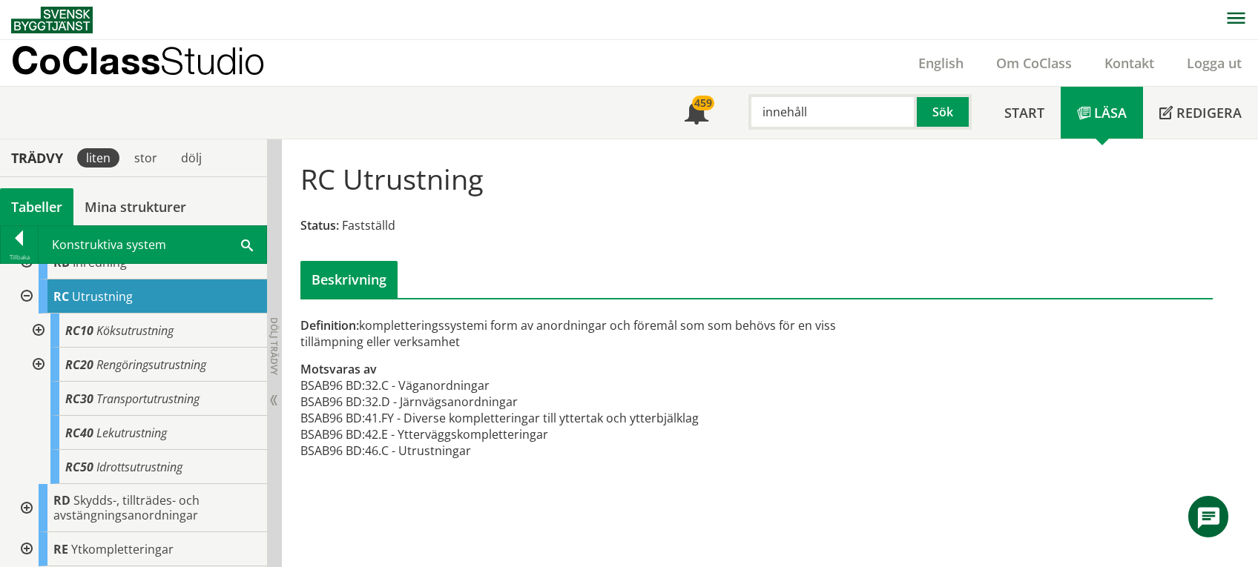
drag, startPoint x: 811, startPoint y: 110, endPoint x: 749, endPoint y: 110, distance: 61.6
click at [749, 110] on input "innehåll" at bounding box center [832, 112] width 168 height 36
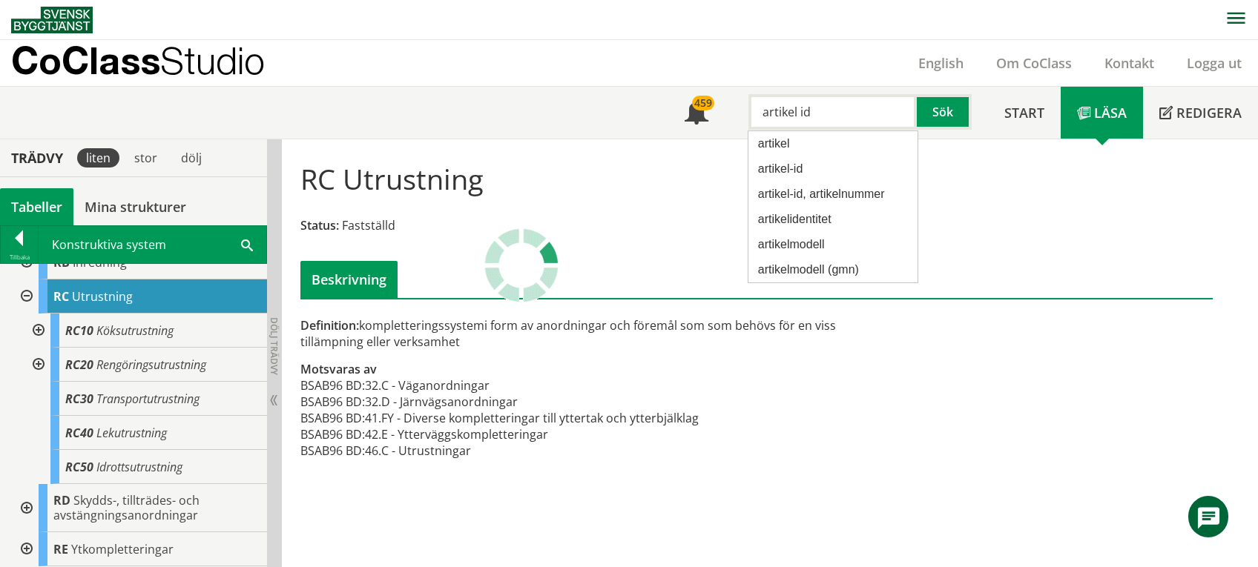
type input "artikel id"
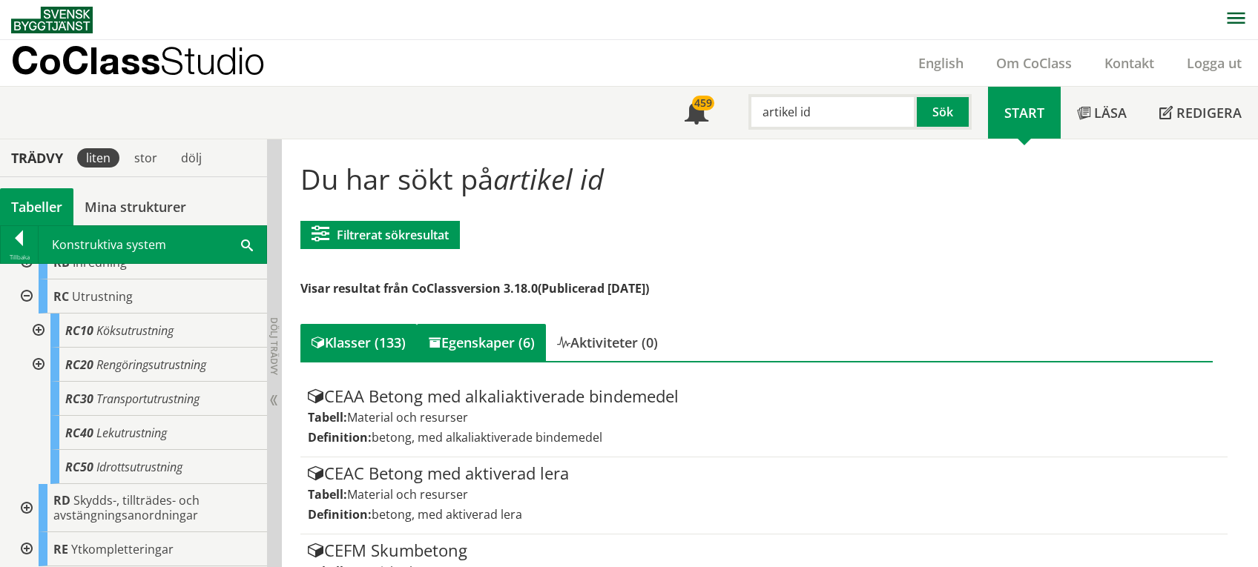
click at [479, 337] on div "Egenskaper (6)" at bounding box center [481, 342] width 129 height 37
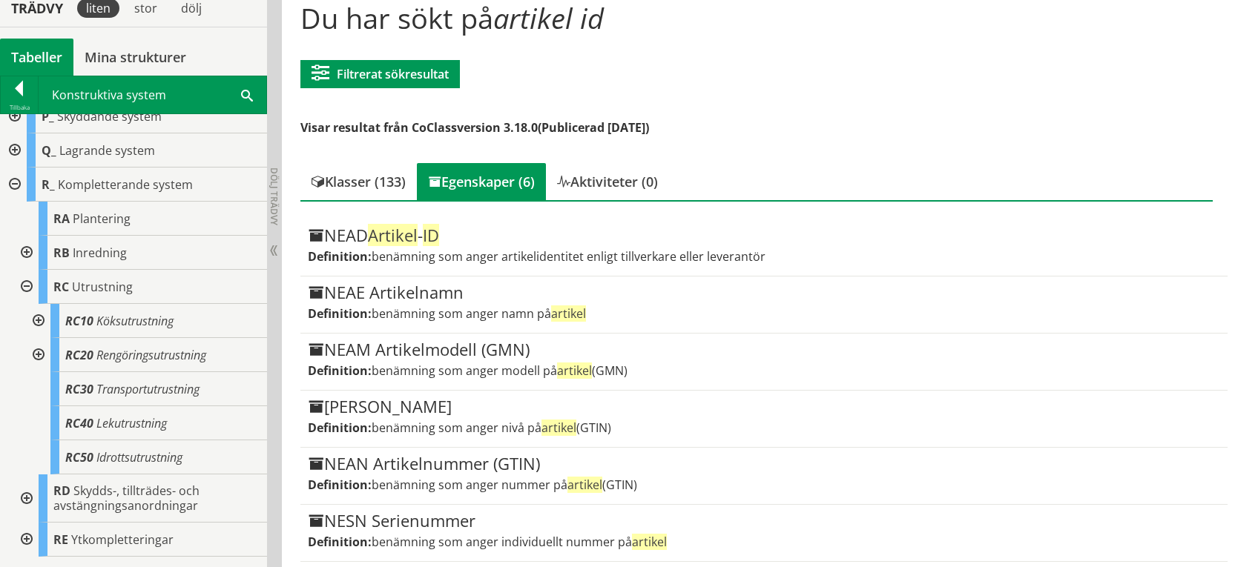
scroll to position [162, 0]
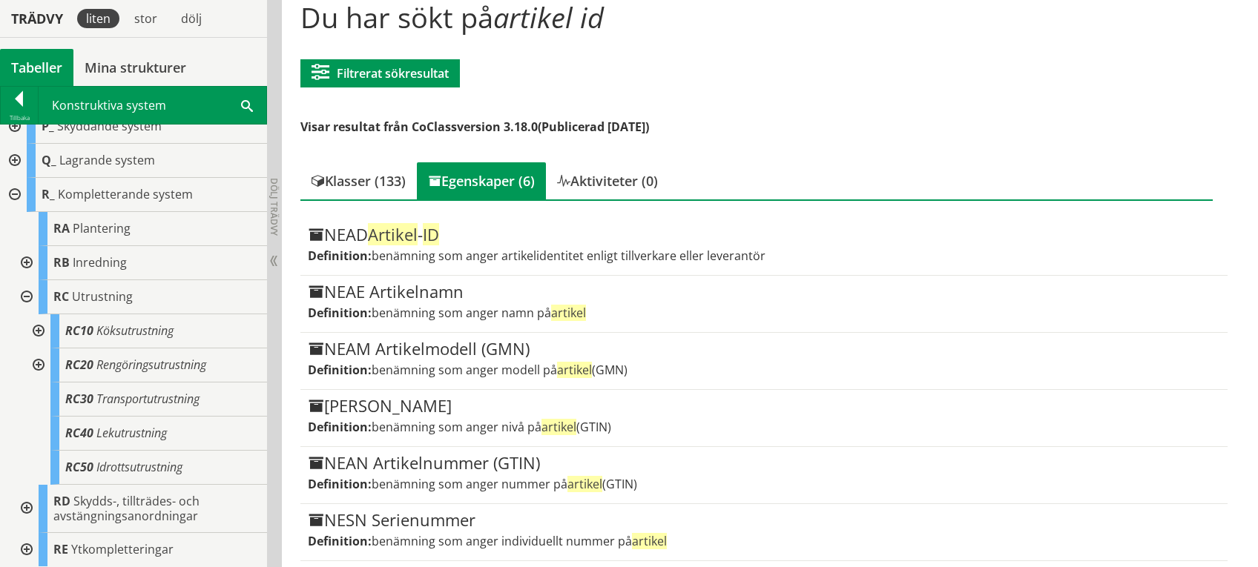
click at [796, 31] on h1 "Du har sökt på artikel id" at bounding box center [755, 17] width 911 height 33
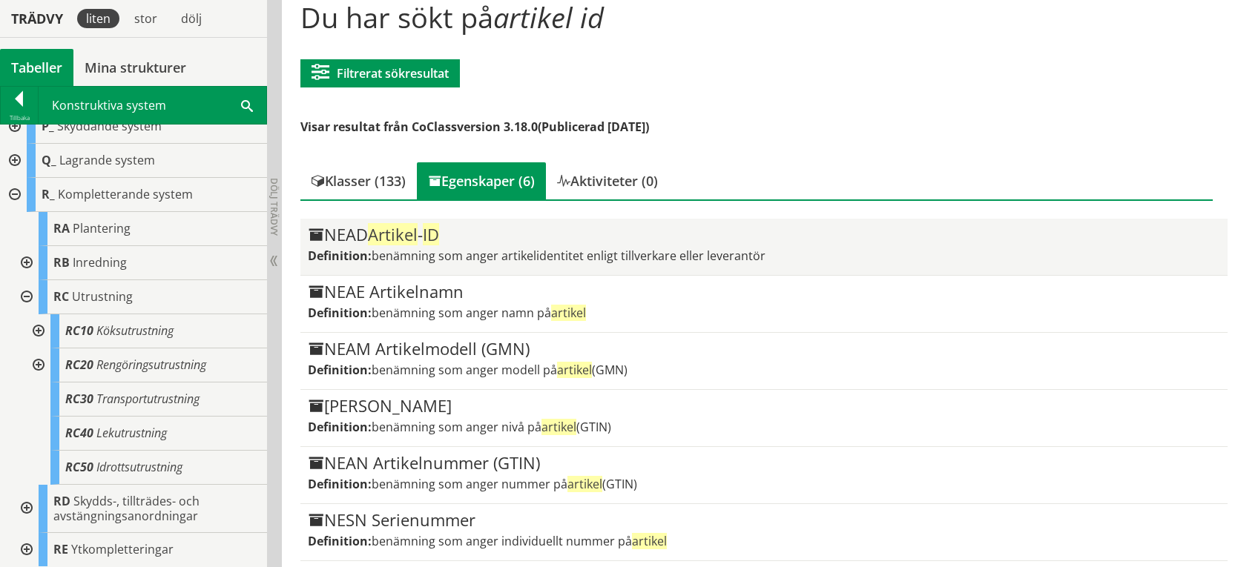
click at [515, 248] on span "benämning som anger artikelidentitet enligt tillverkare eller leverantör" at bounding box center [569, 256] width 394 height 16
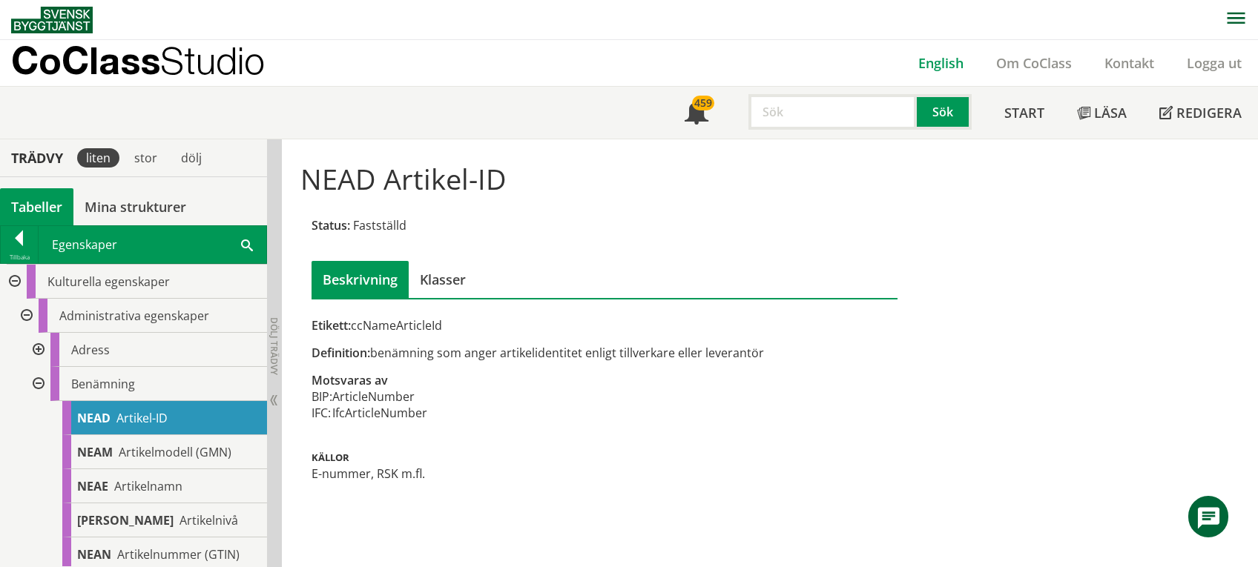
click at [944, 61] on link "English" at bounding box center [941, 63] width 78 height 18
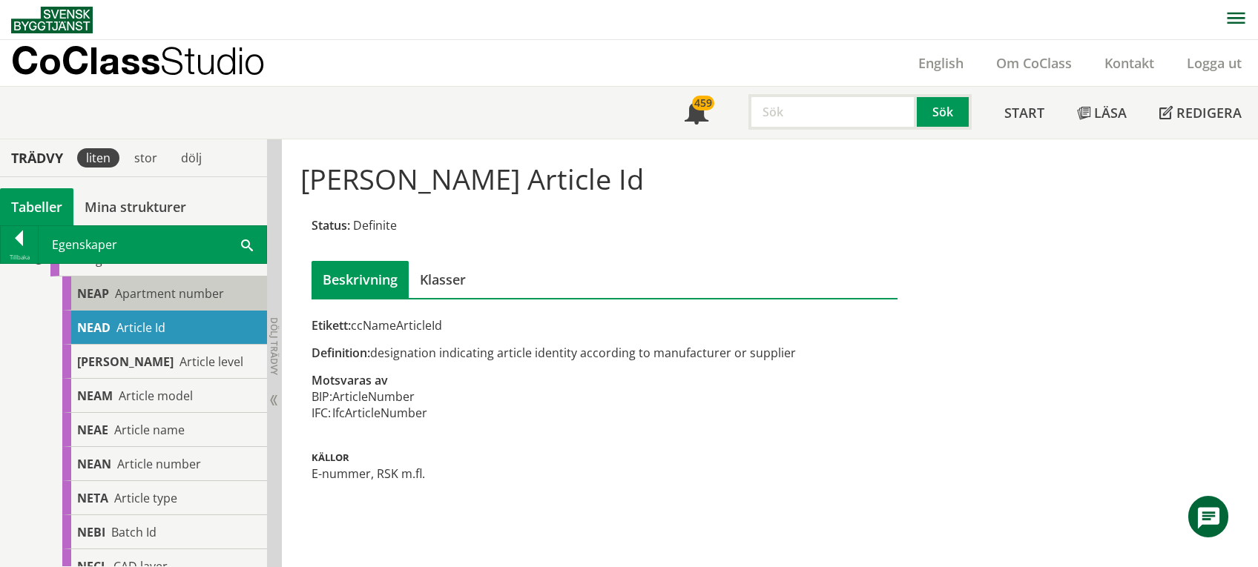
scroll to position [197, 0]
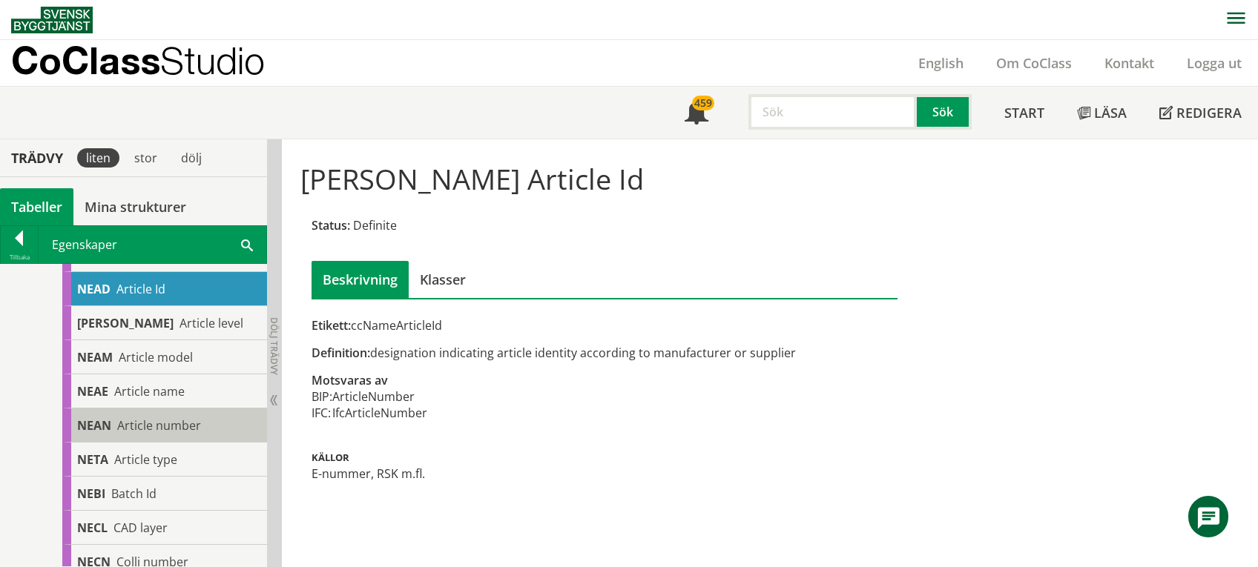
click at [153, 426] on span "Article number" at bounding box center [159, 426] width 84 height 16
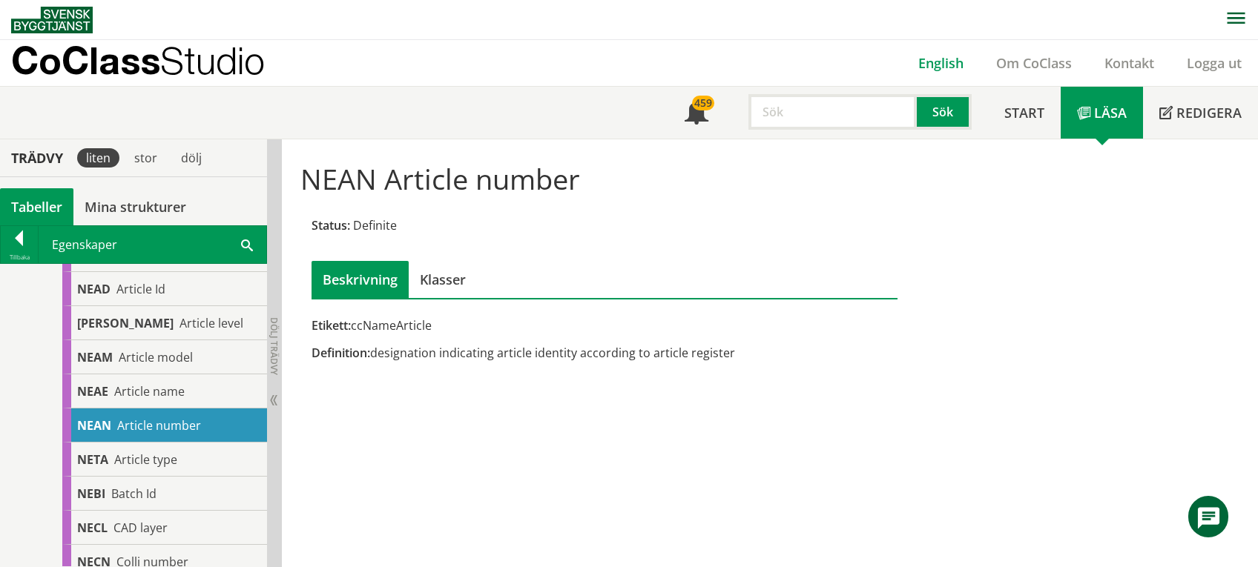
click at [939, 64] on link "English" at bounding box center [941, 63] width 78 height 18
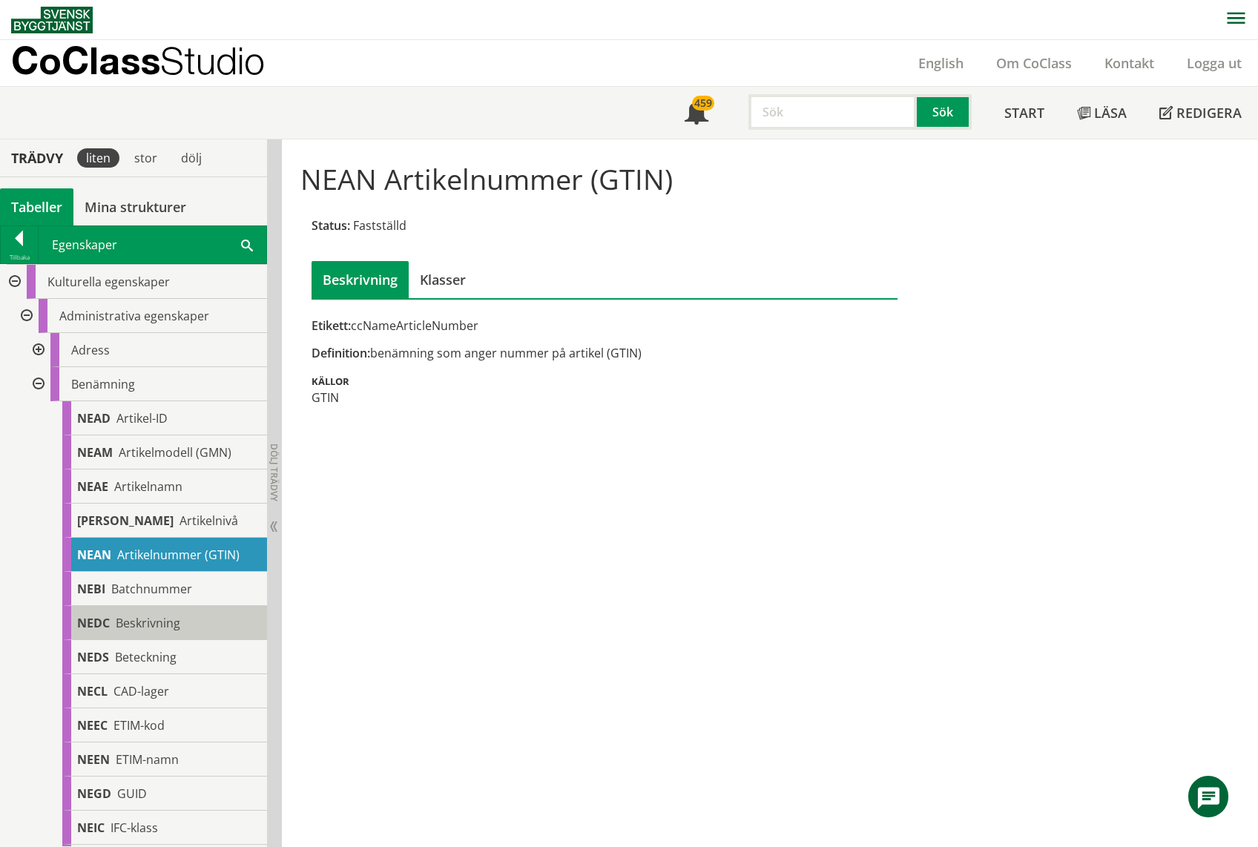
click at [151, 567] on span "Beskrivning" at bounding box center [148, 623] width 65 height 16
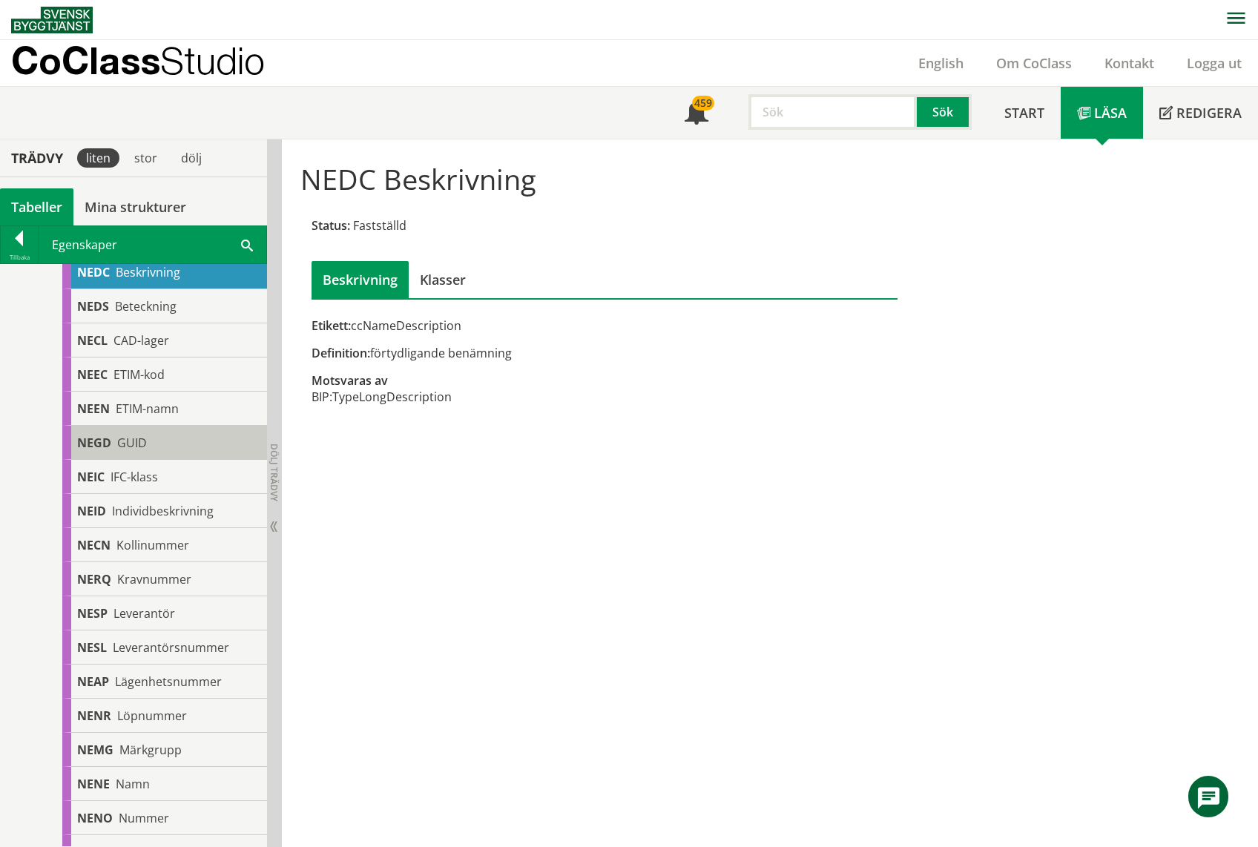
scroll to position [395, 0]
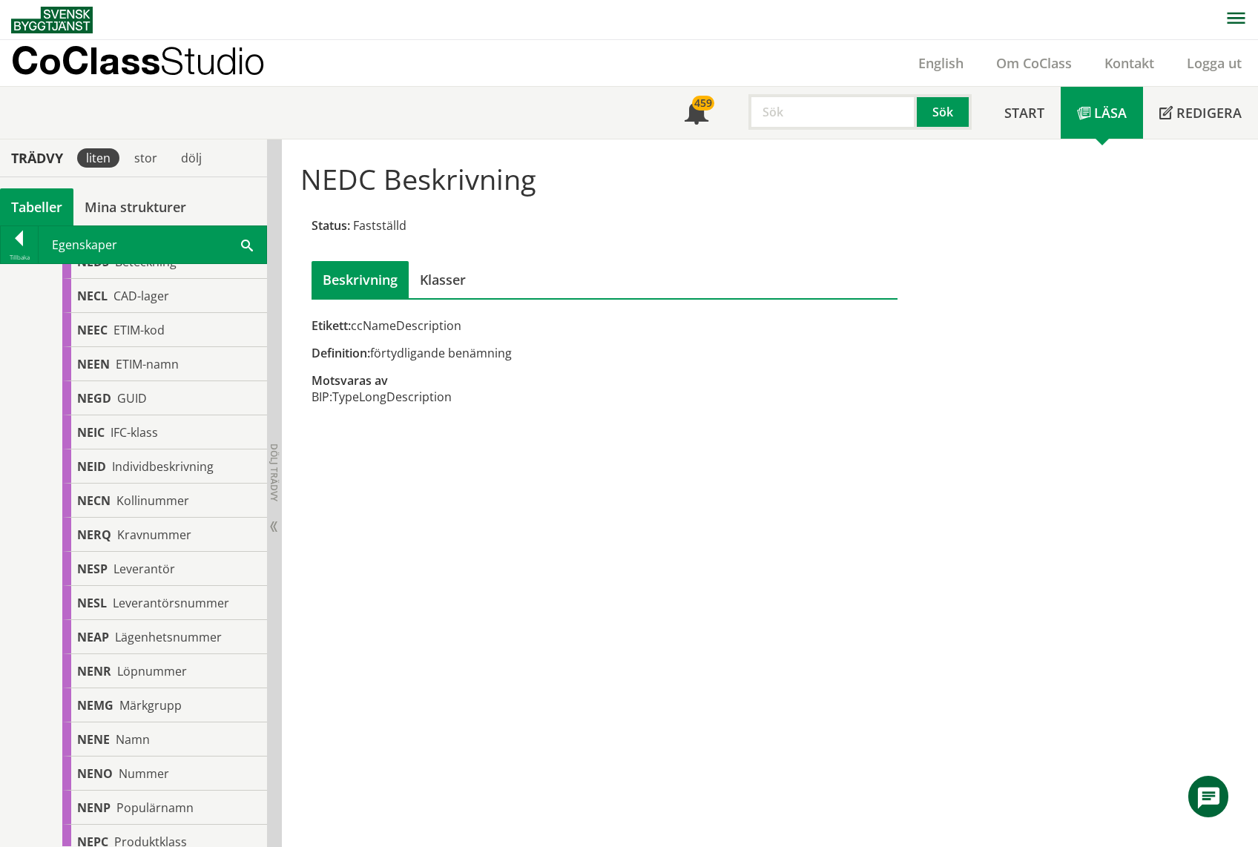
click at [734, 148] on div "NEDC Beskrivning Status: Fastställd Beskrivning Klasser Etikett: ccNameDescript…" at bounding box center [756, 283] width 949 height 289
click at [792, 110] on input "text" at bounding box center [832, 112] width 168 height 36
click at [839, 0] on nav at bounding box center [634, 19] width 1247 height 39
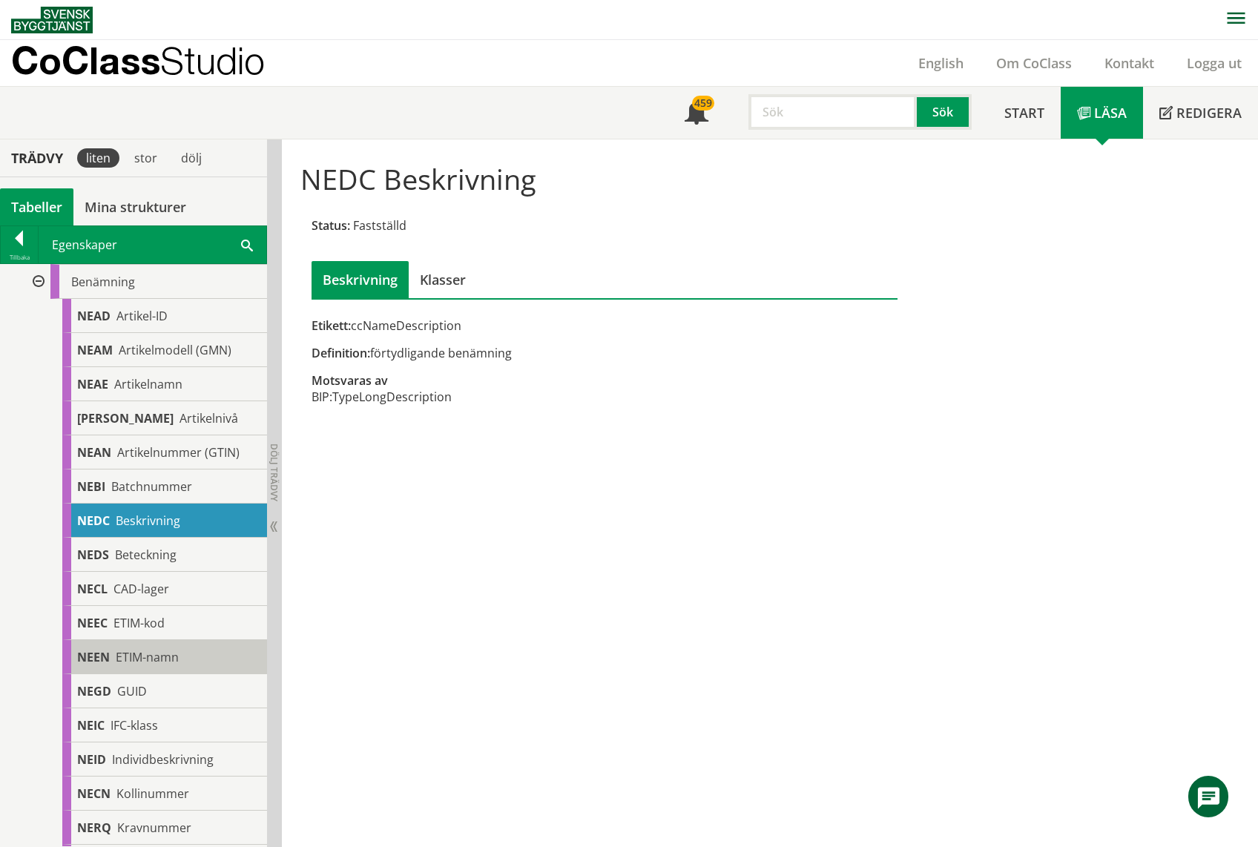
scroll to position [99, 0]
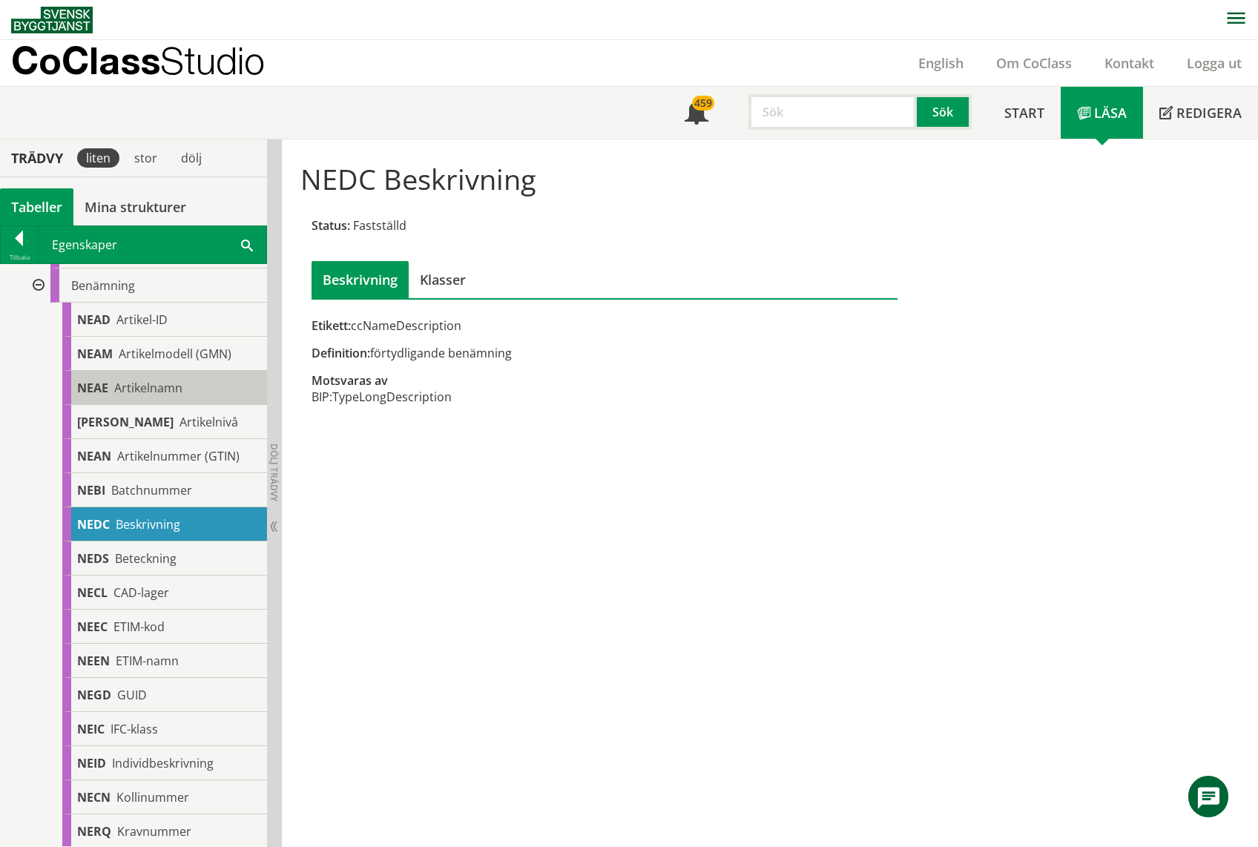
click at [135, 384] on span "Artikelnamn" at bounding box center [148, 388] width 68 height 16
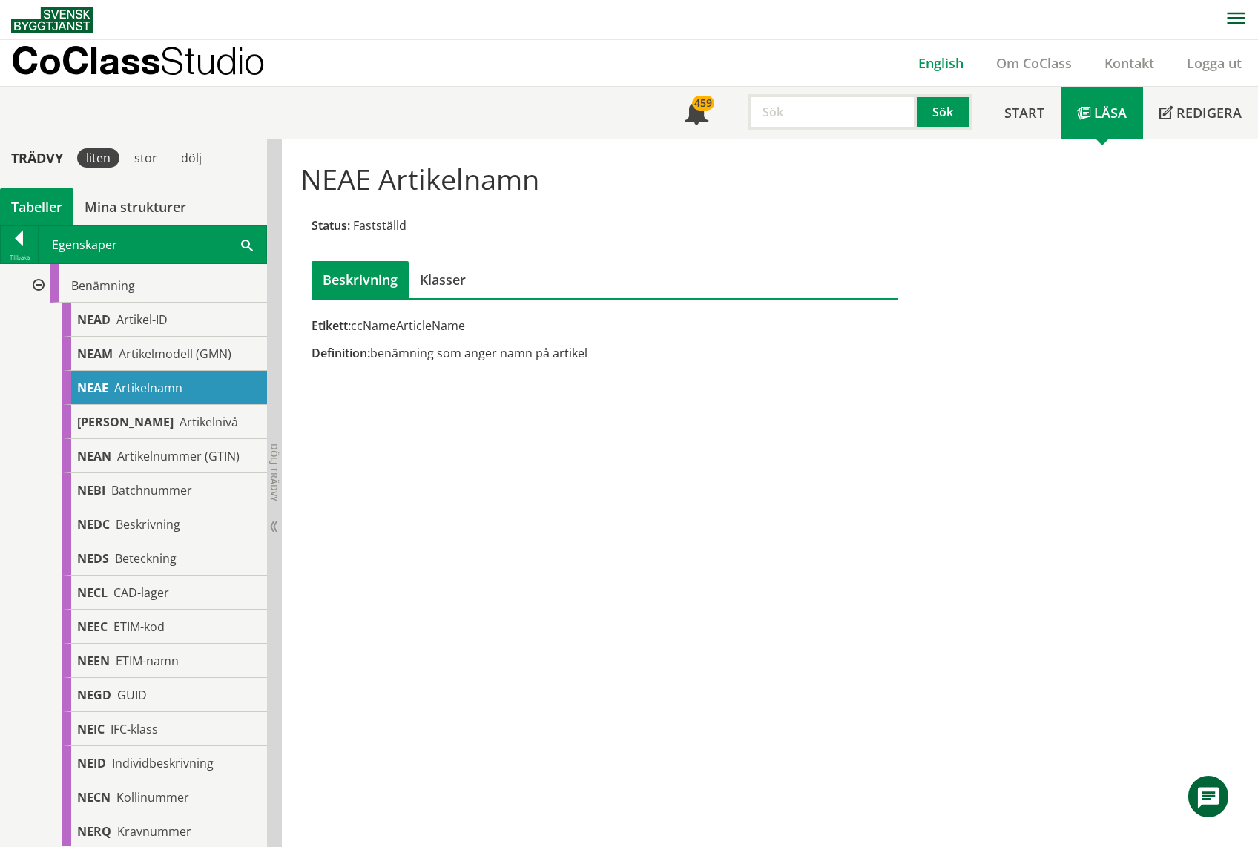
click at [949, 57] on link "English" at bounding box center [941, 63] width 78 height 18
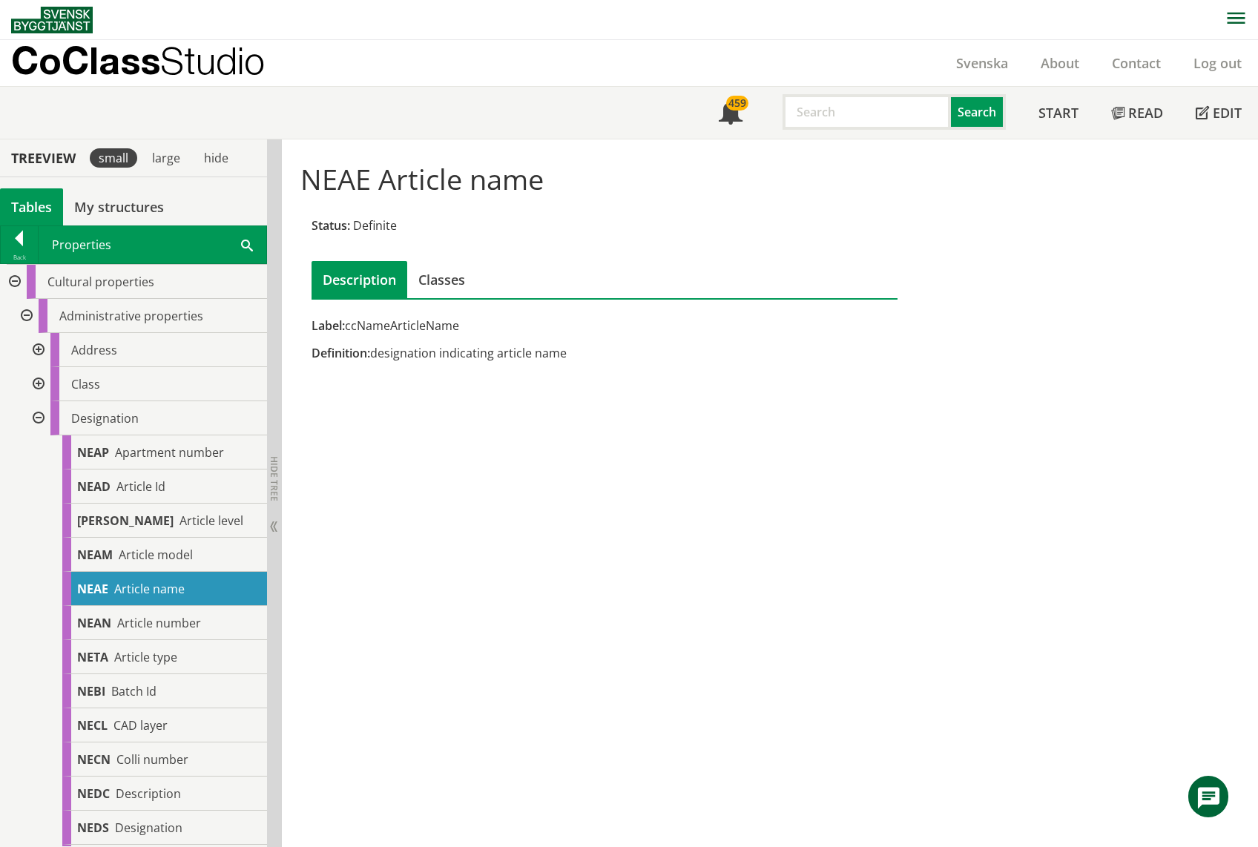
click at [30, 205] on div "Tables" at bounding box center [31, 206] width 63 height 37
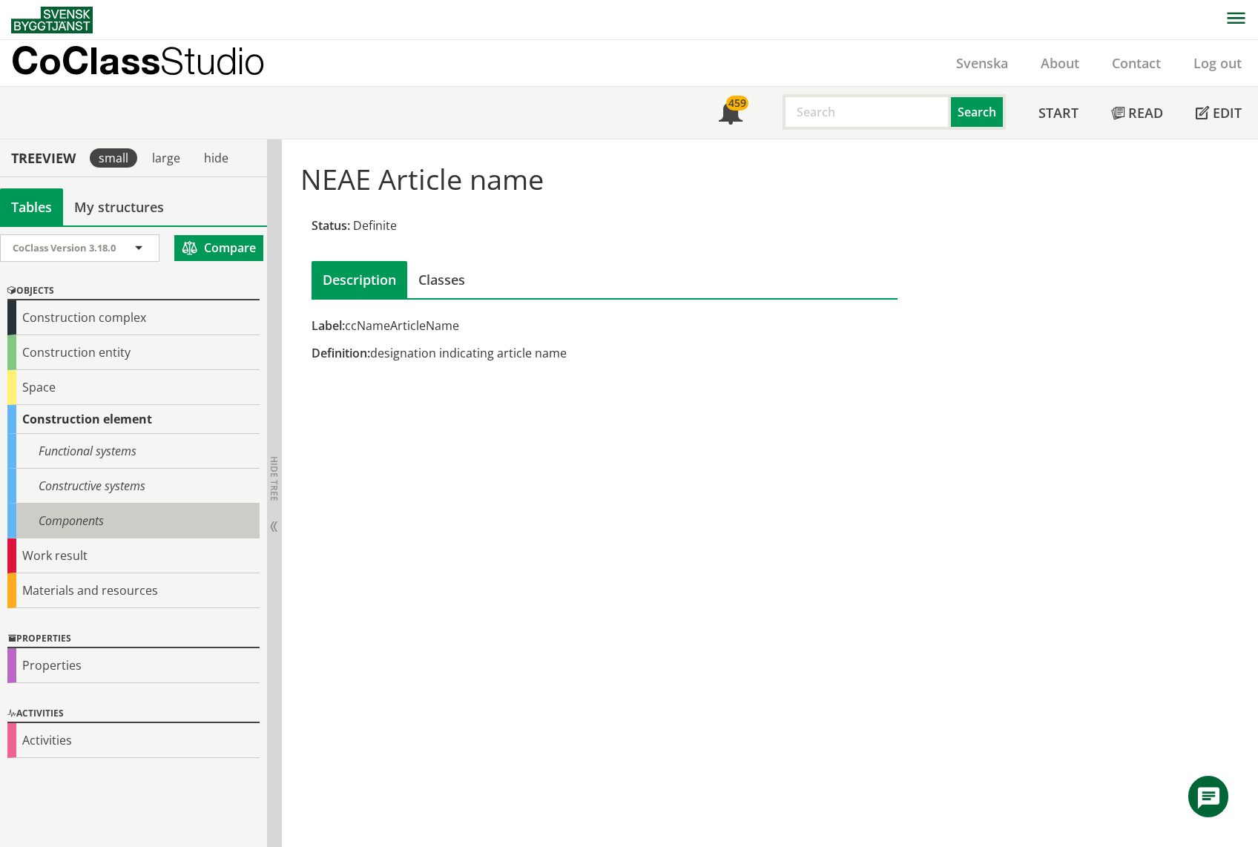
click at [96, 519] on div "Components" at bounding box center [133, 521] width 252 height 35
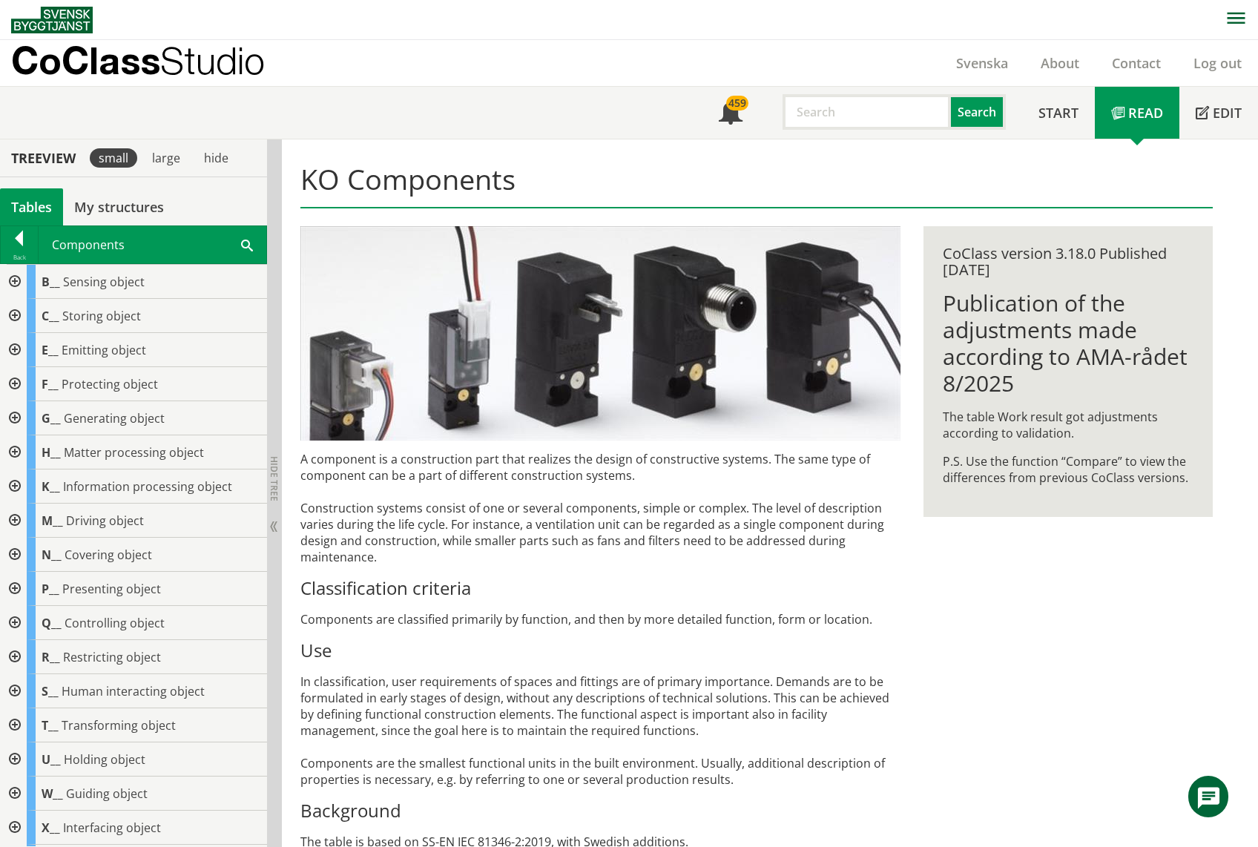
scroll to position [81, 0]
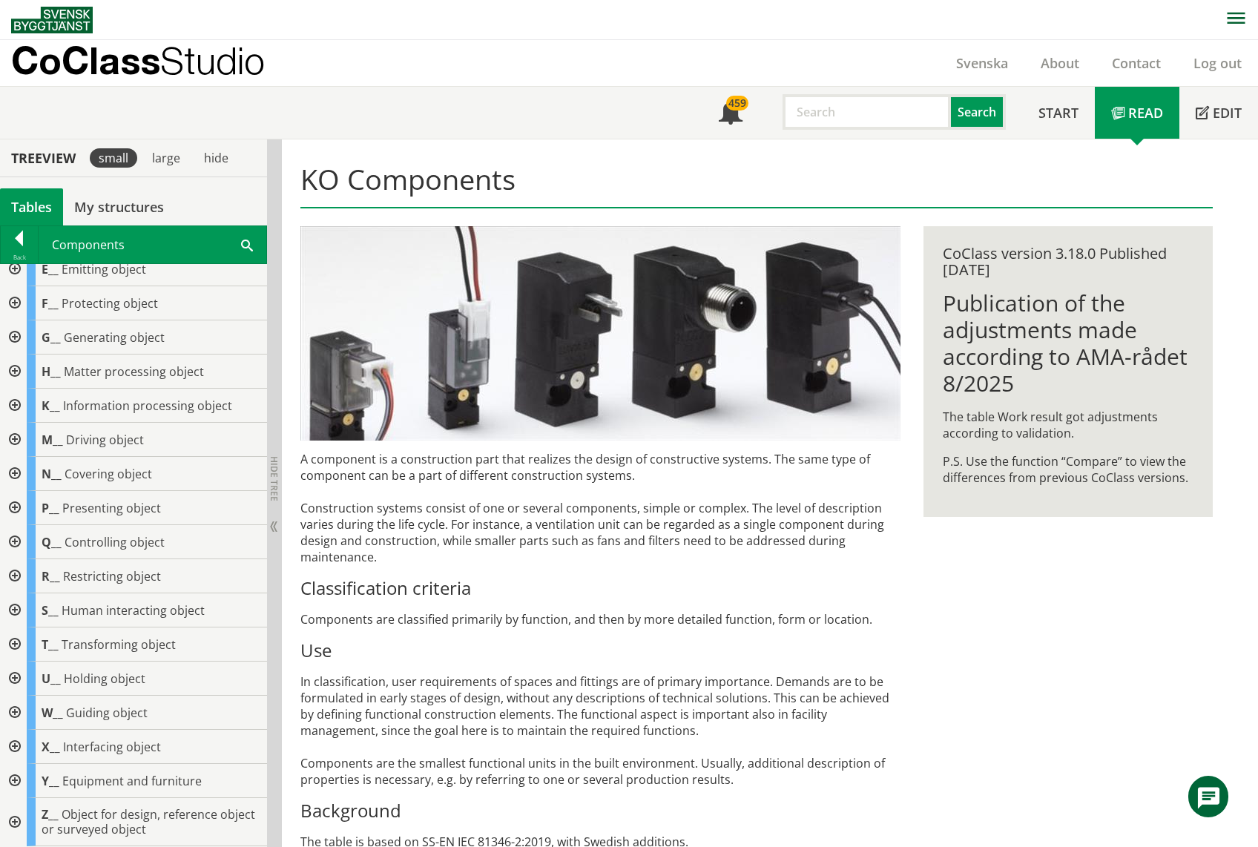
click at [12, 781] on div at bounding box center [13, 781] width 27 height 34
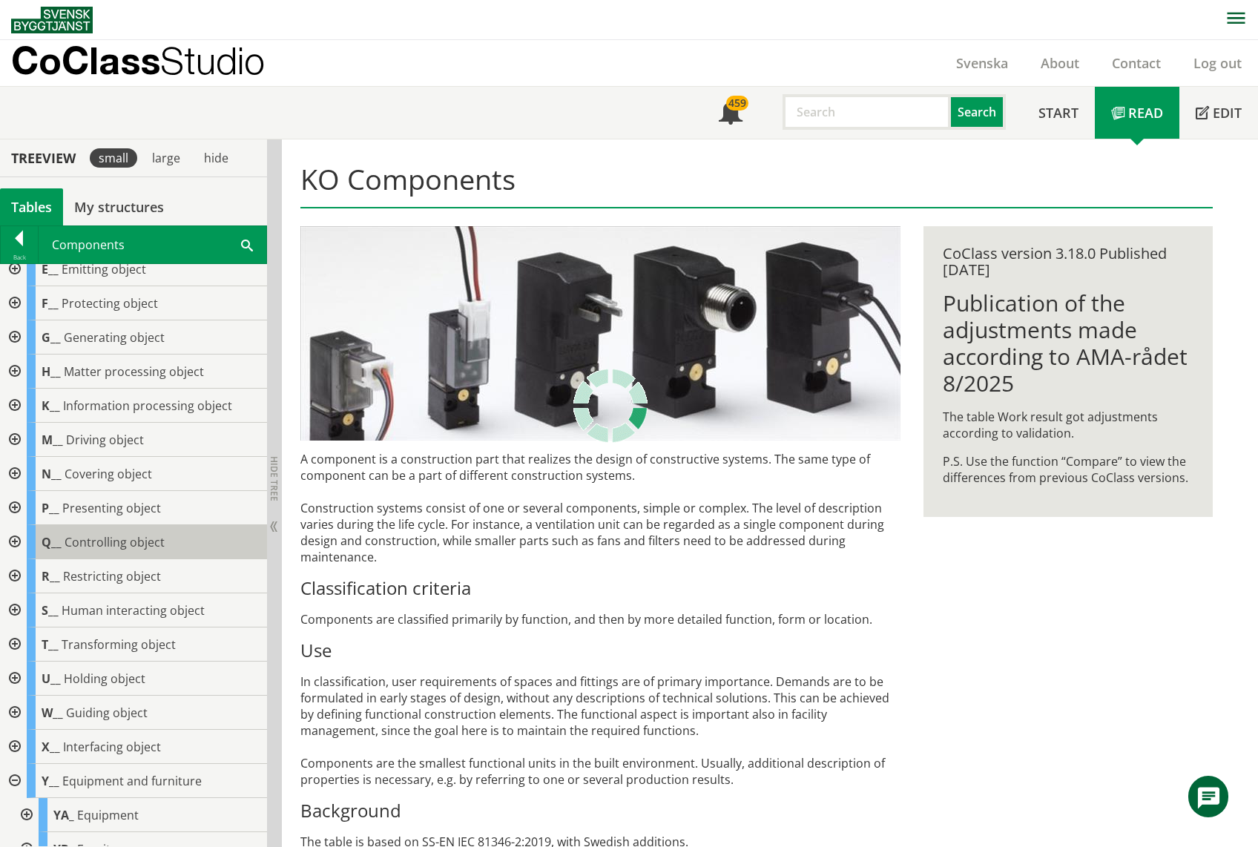
scroll to position [149, 0]
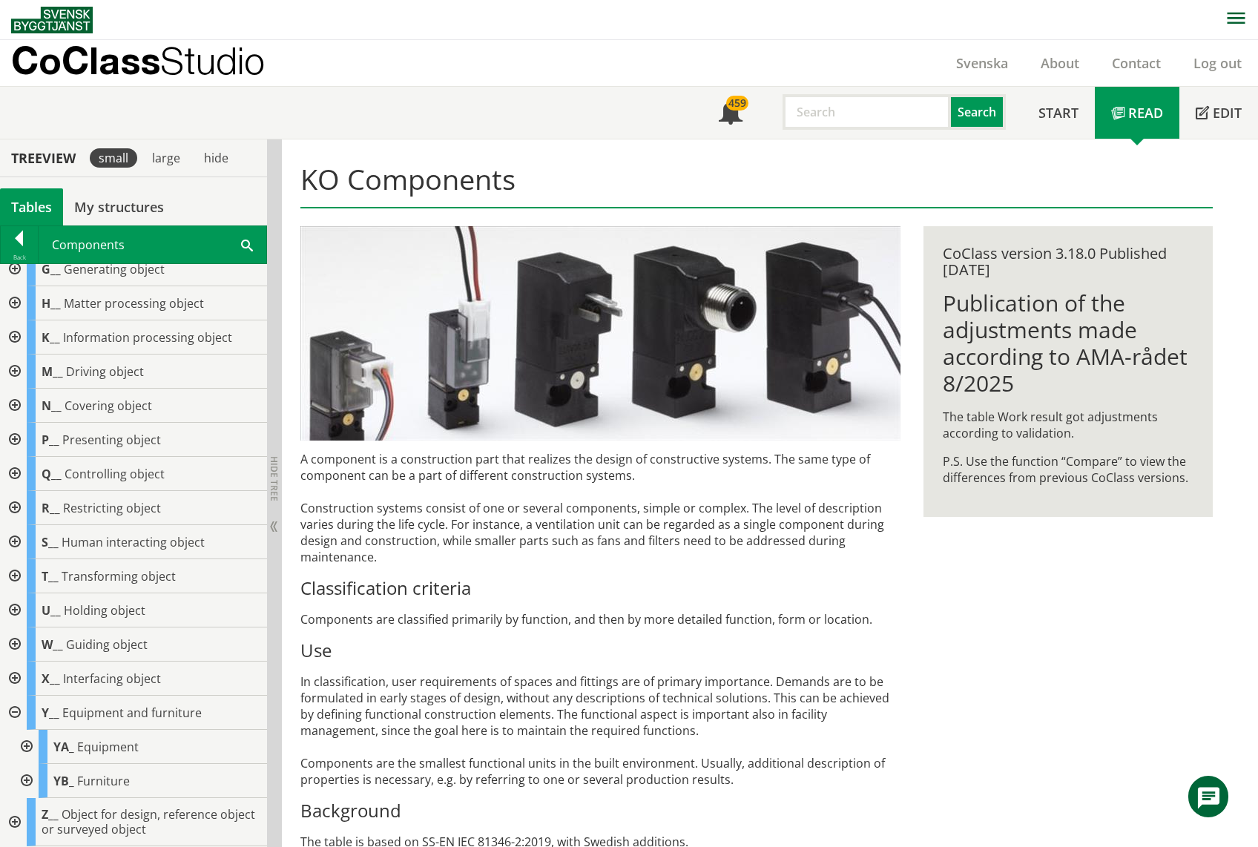
click at [28, 748] on div at bounding box center [25, 747] width 27 height 34
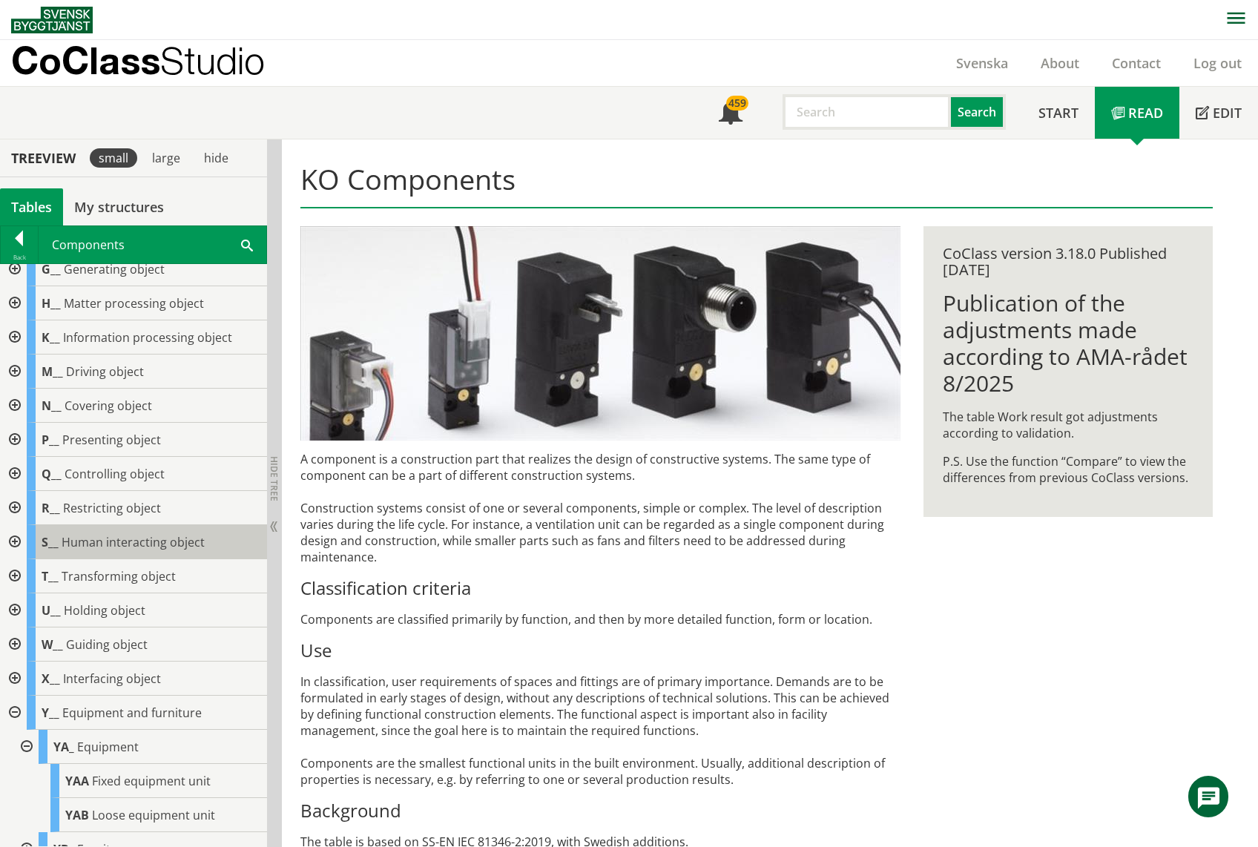
scroll to position [217, 0]
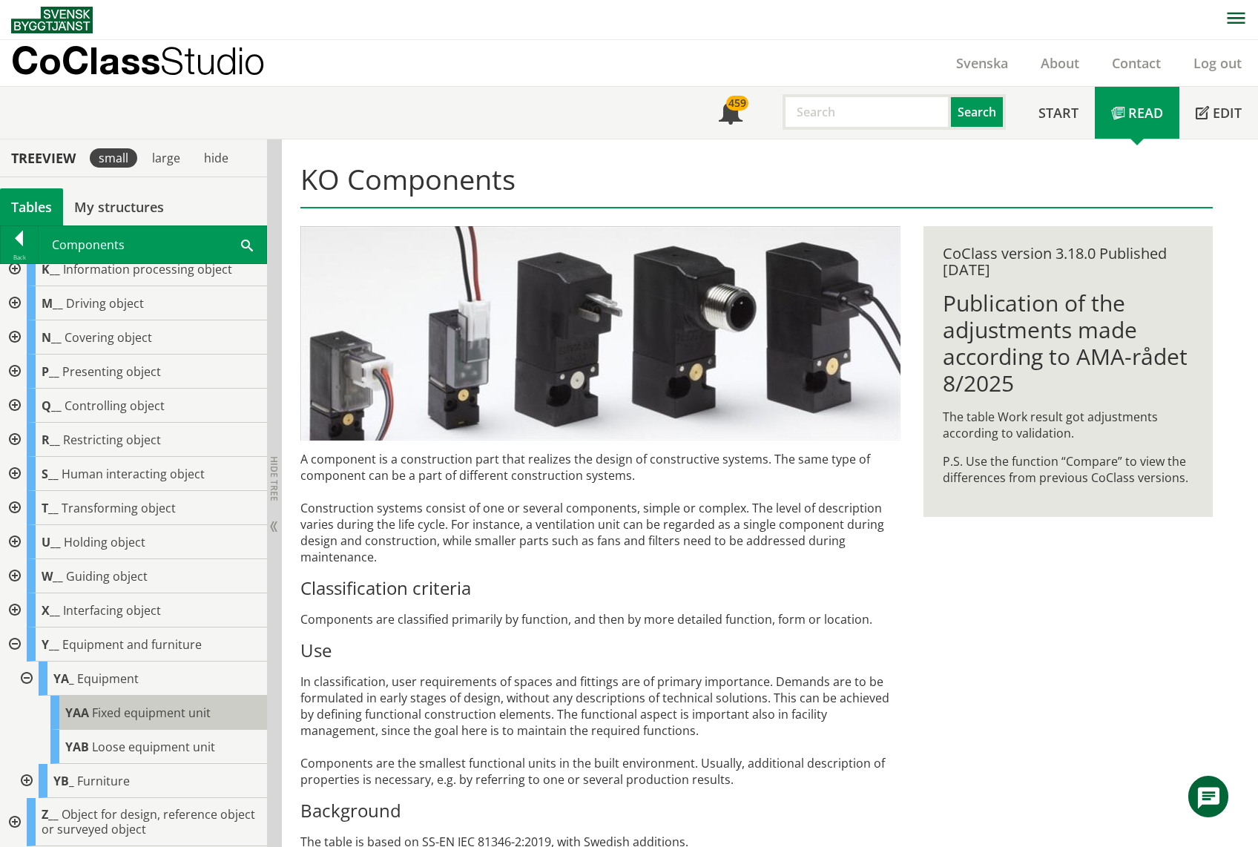
click at [191, 715] on span "Fixed equipment unit" at bounding box center [151, 713] width 119 height 16
